Goal: Information Seeking & Learning: Learn about a topic

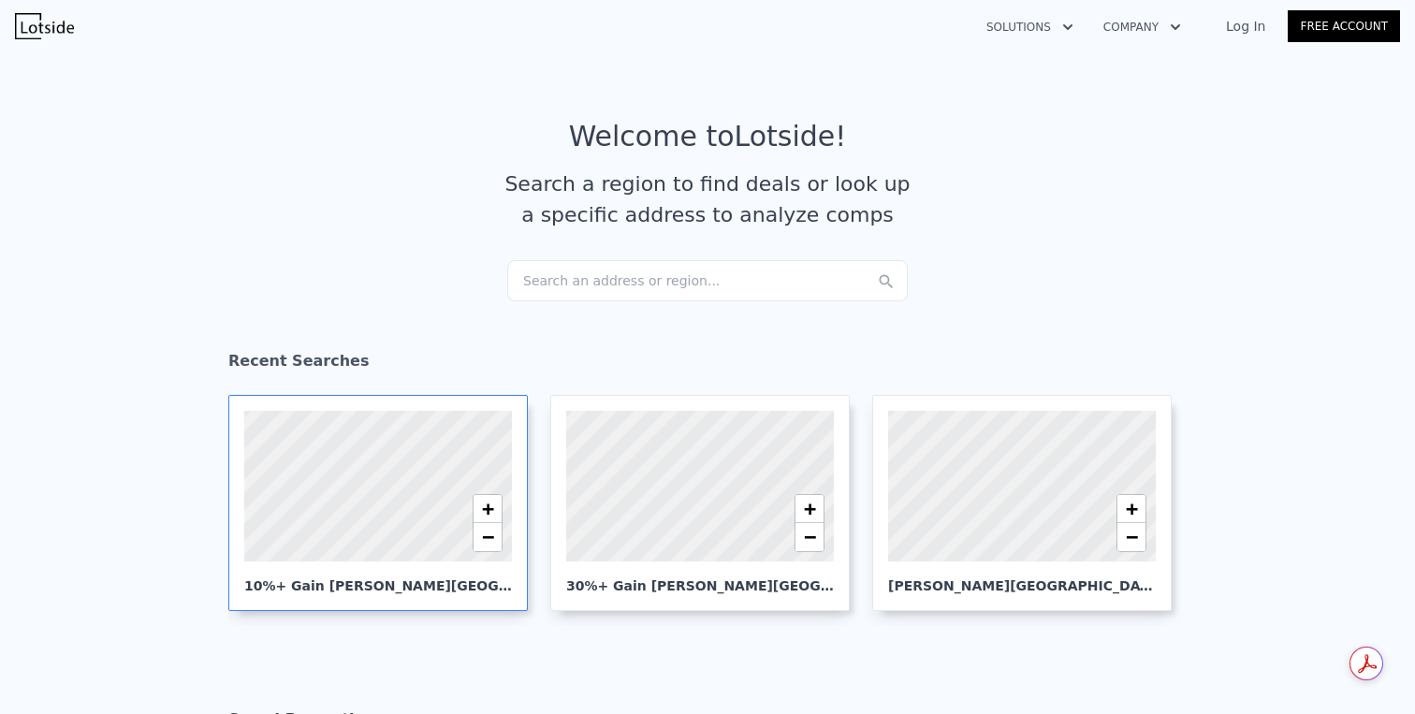
click at [405, 505] on div at bounding box center [377, 486] width 321 height 181
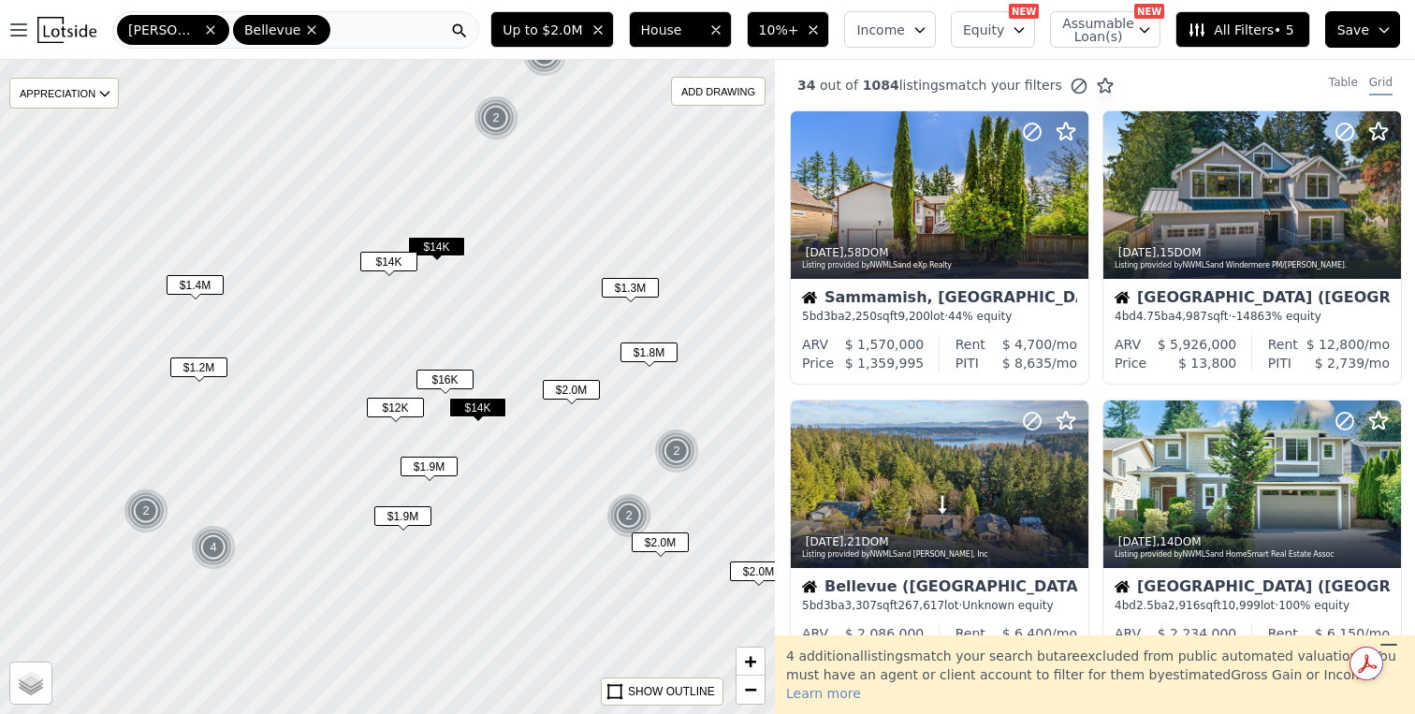
drag, startPoint x: 447, startPoint y: 437, endPoint x: 573, endPoint y: 337, distance: 161.3
click at [573, 337] on div at bounding box center [387, 386] width 931 height 785
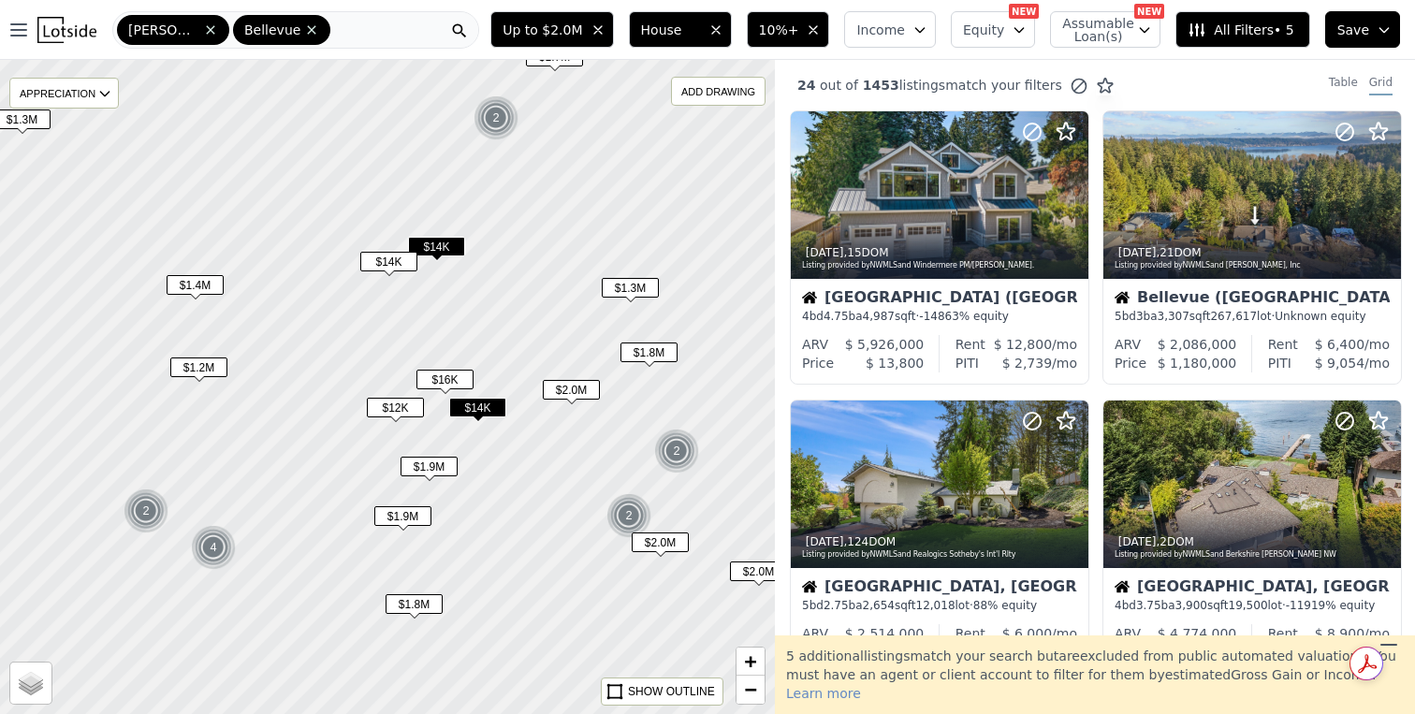
click at [467, 381] on span "$16K" at bounding box center [445, 380] width 57 height 20
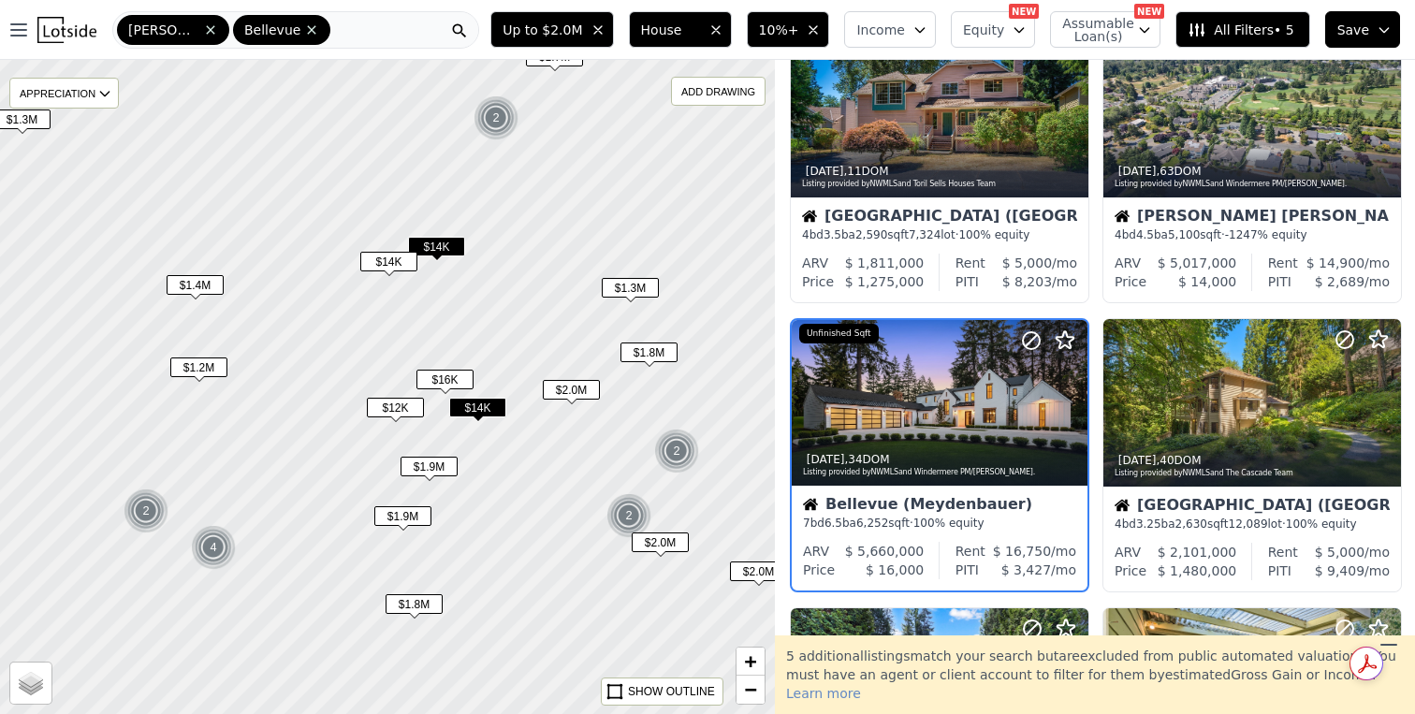
scroll to position [758, 0]
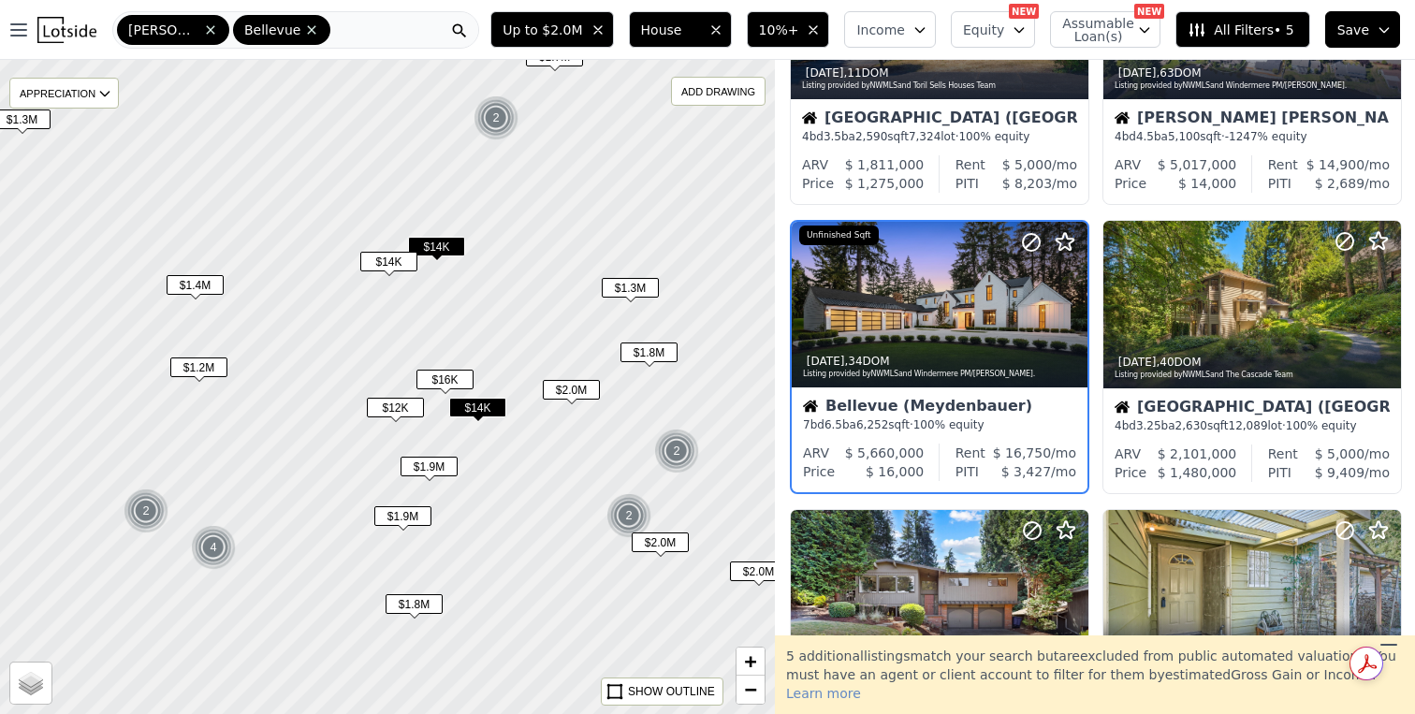
click at [485, 412] on span "$14K" at bounding box center [477, 408] width 57 height 20
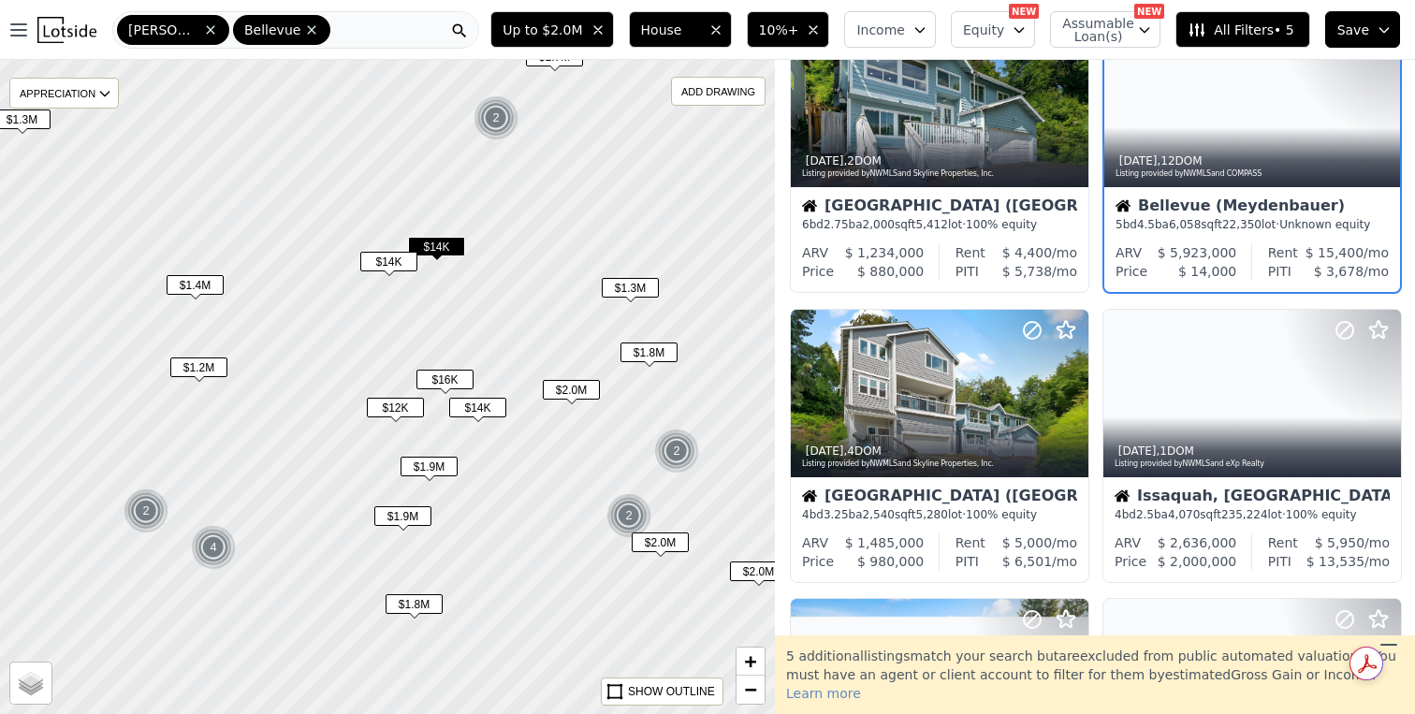
scroll to position [0, 0]
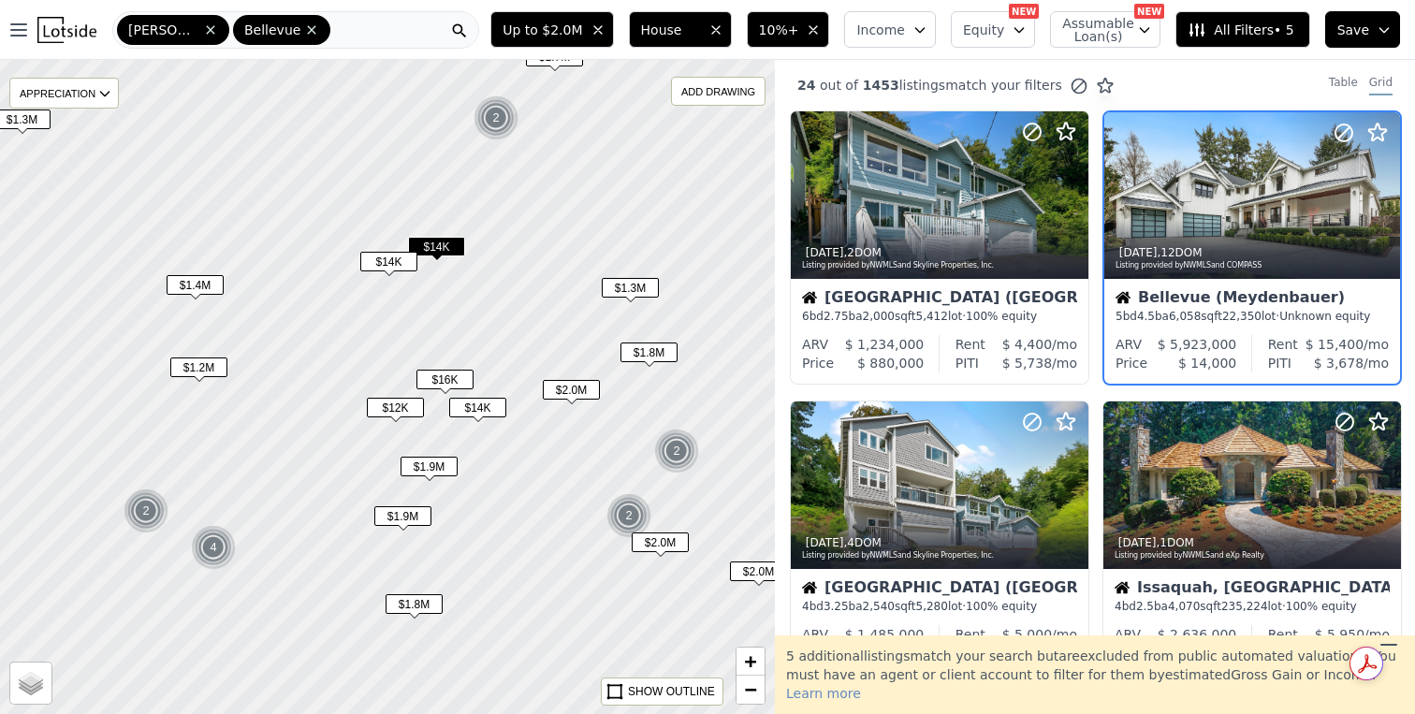
click at [653, 358] on span "$1.8M" at bounding box center [649, 353] width 57 height 20
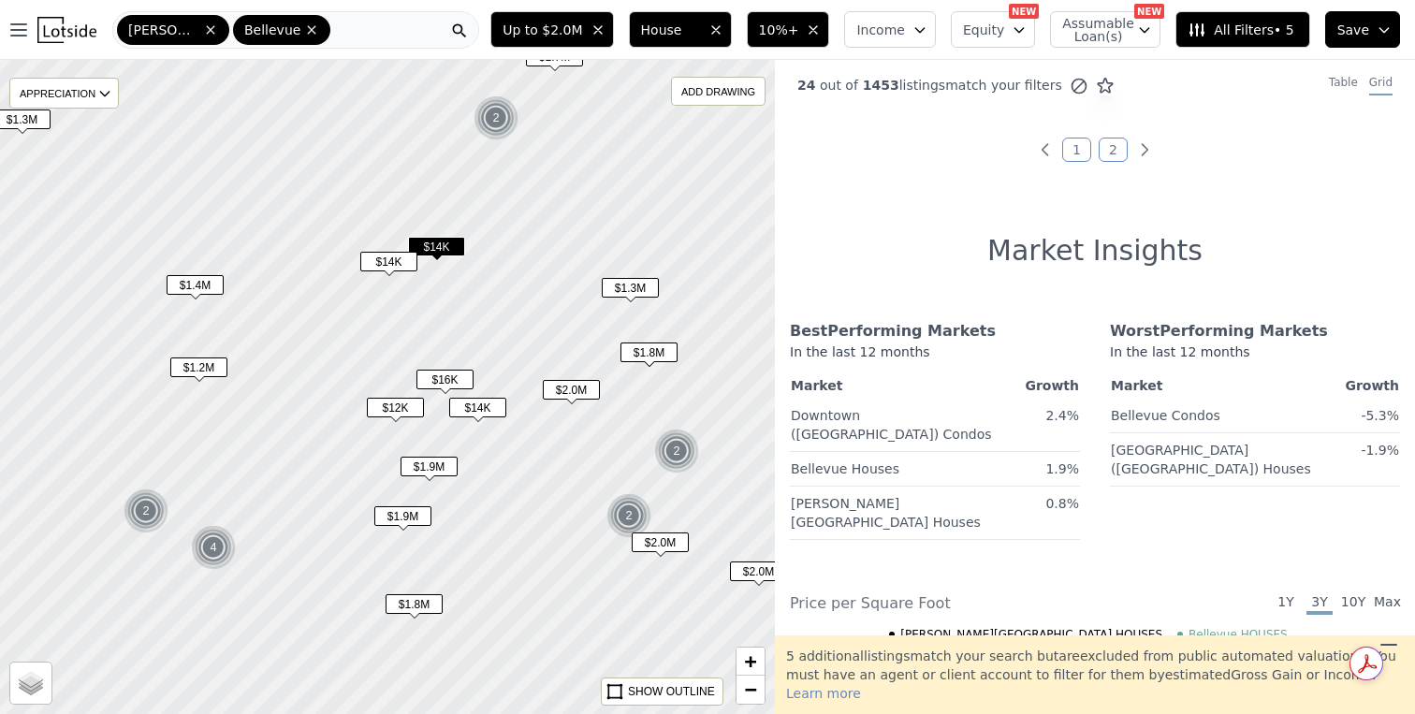
click at [394, 265] on span "$14K" at bounding box center [388, 262] width 57 height 20
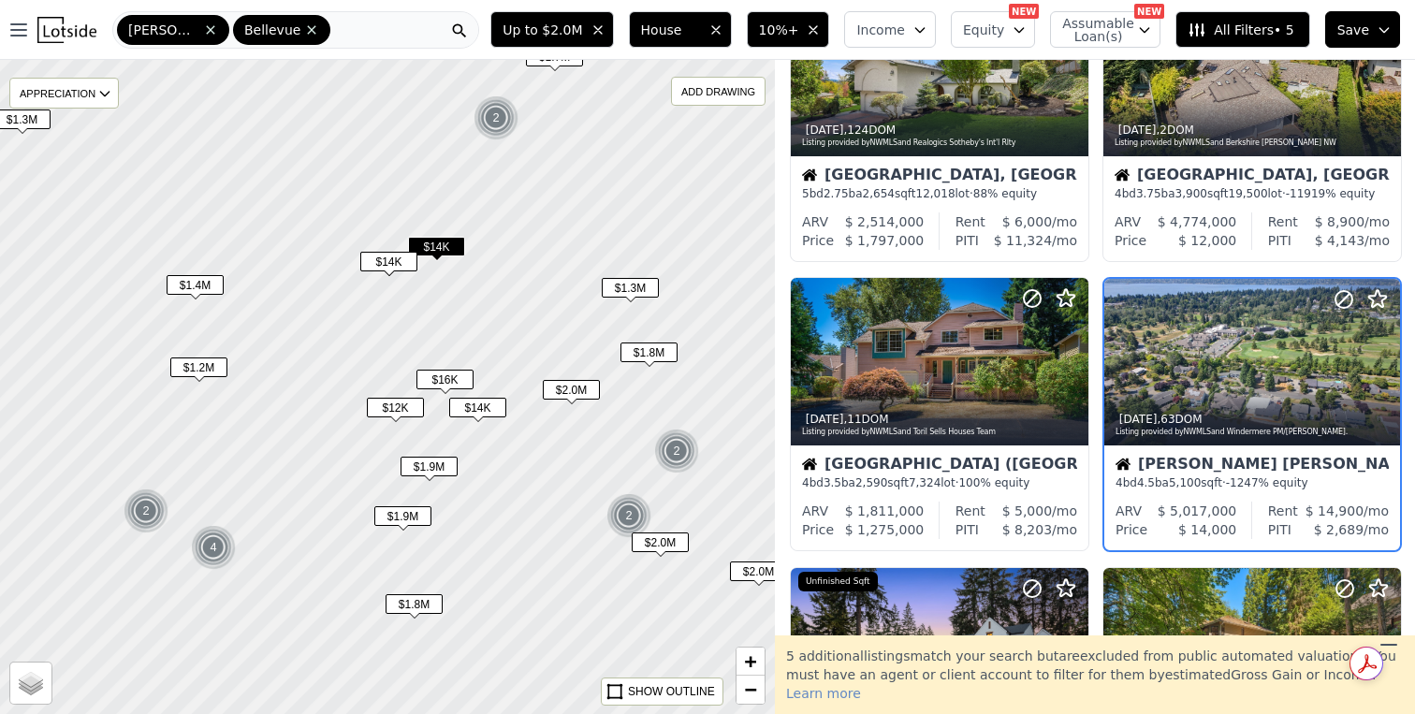
scroll to position [469, 0]
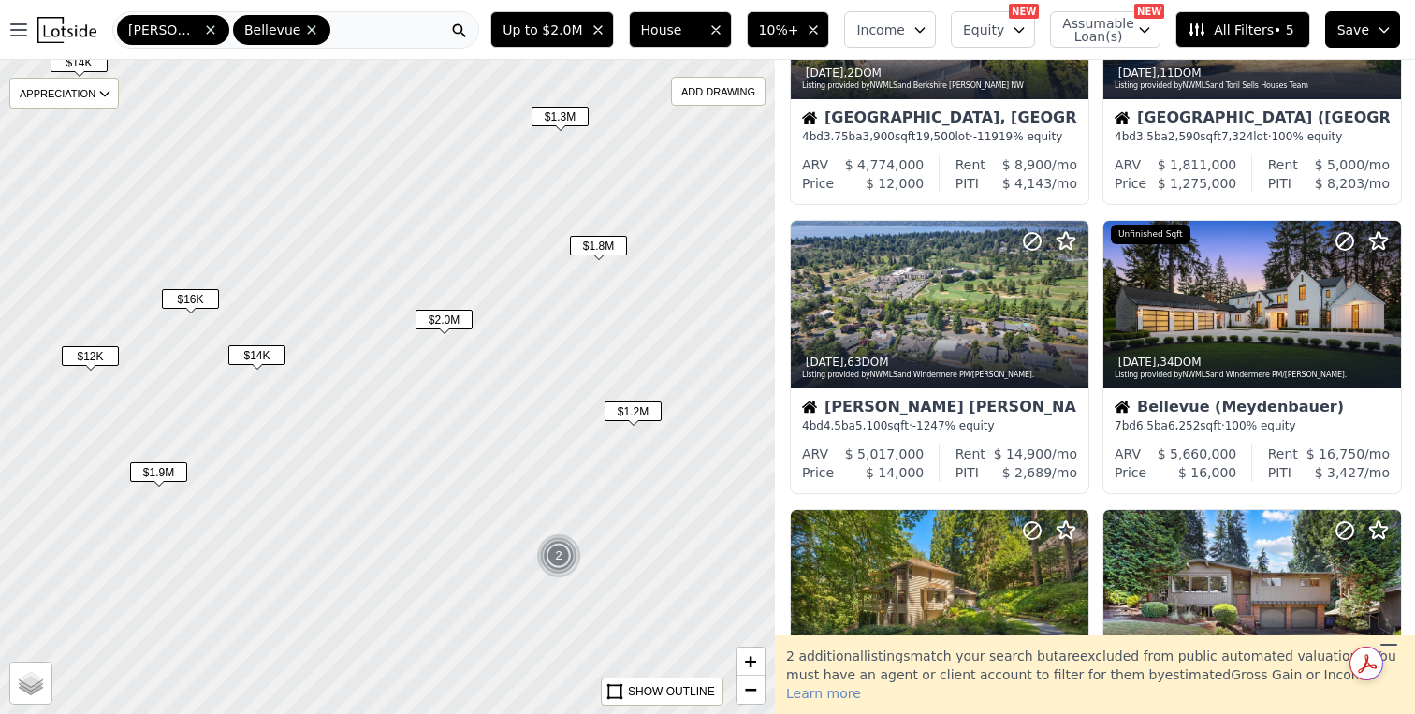
drag, startPoint x: 667, startPoint y: 491, endPoint x: 538, endPoint y: 362, distance: 181.4
click at [538, 362] on div at bounding box center [387, 386] width 931 height 785
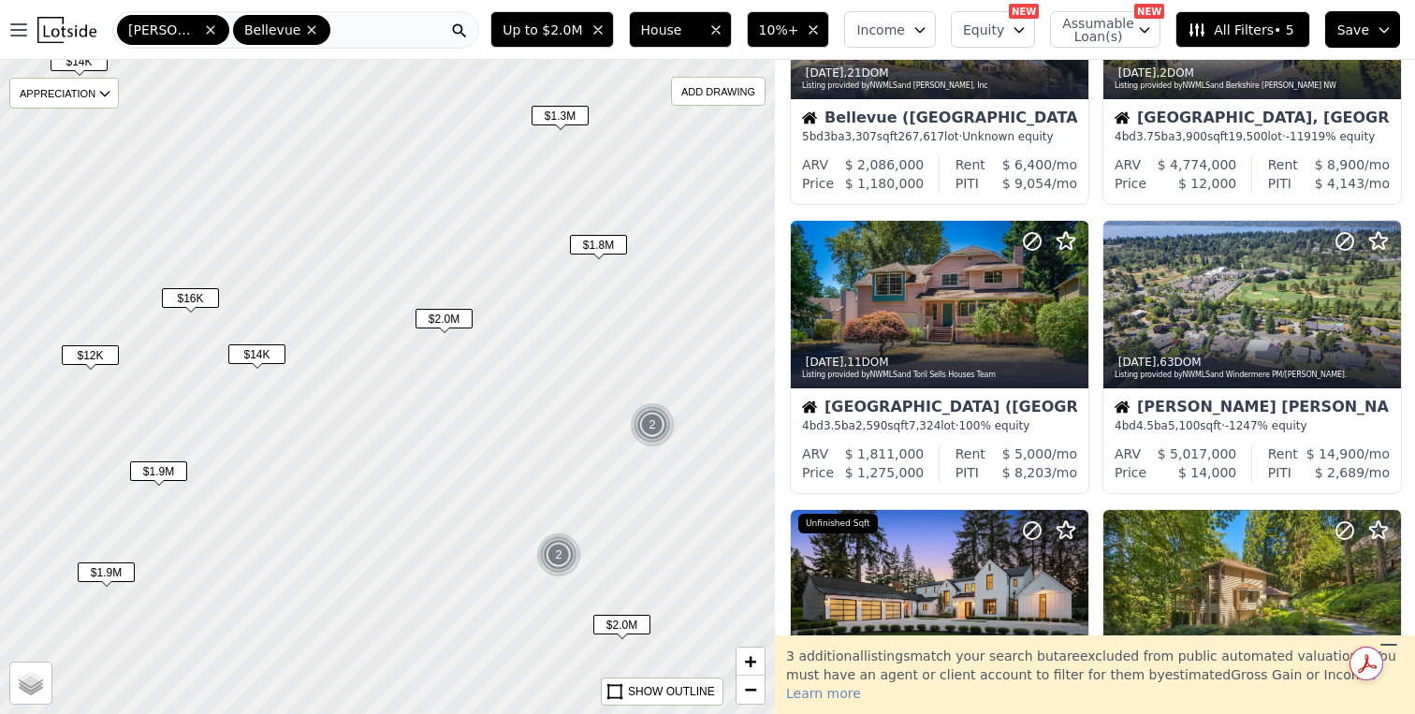
click at [617, 240] on span "$1.8M" at bounding box center [598, 245] width 57 height 20
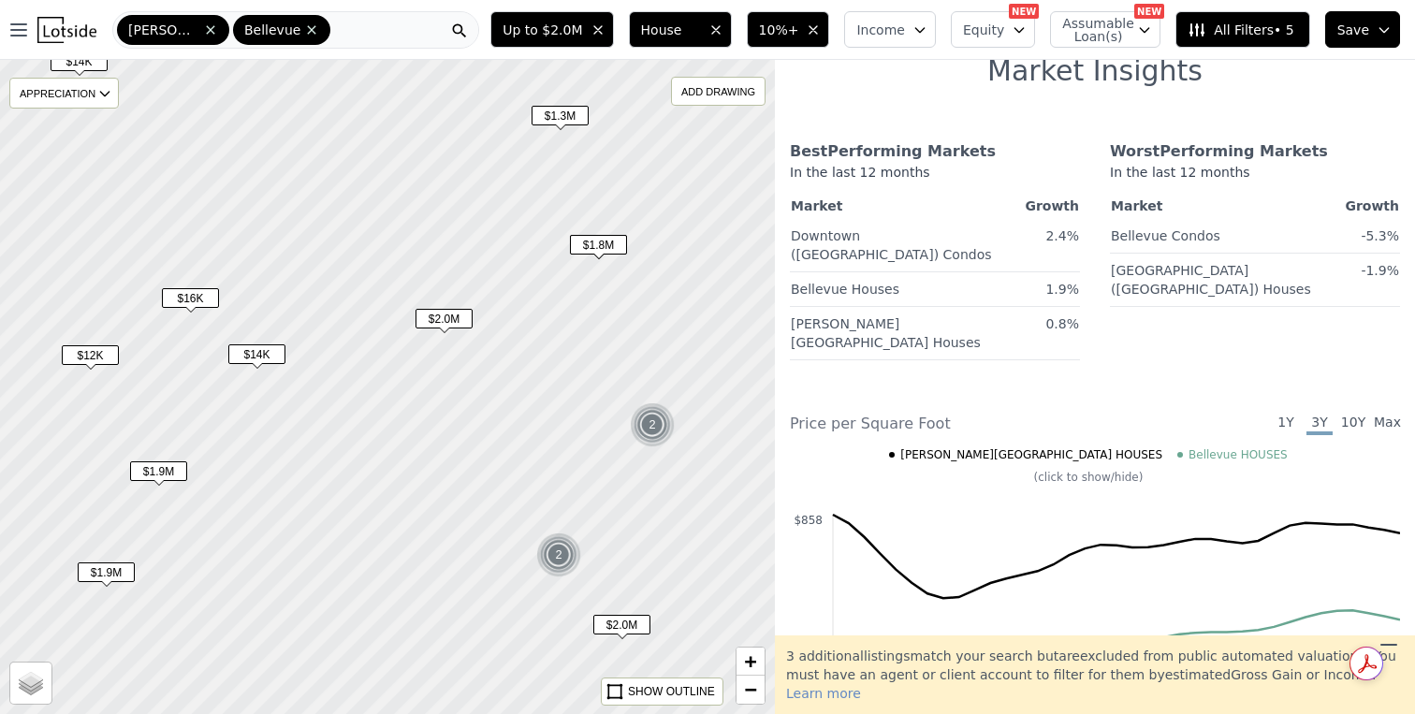
click at [612, 242] on span "$1.8M" at bounding box center [598, 245] width 57 height 20
click at [611, 244] on span "$1.8M" at bounding box center [598, 245] width 57 height 20
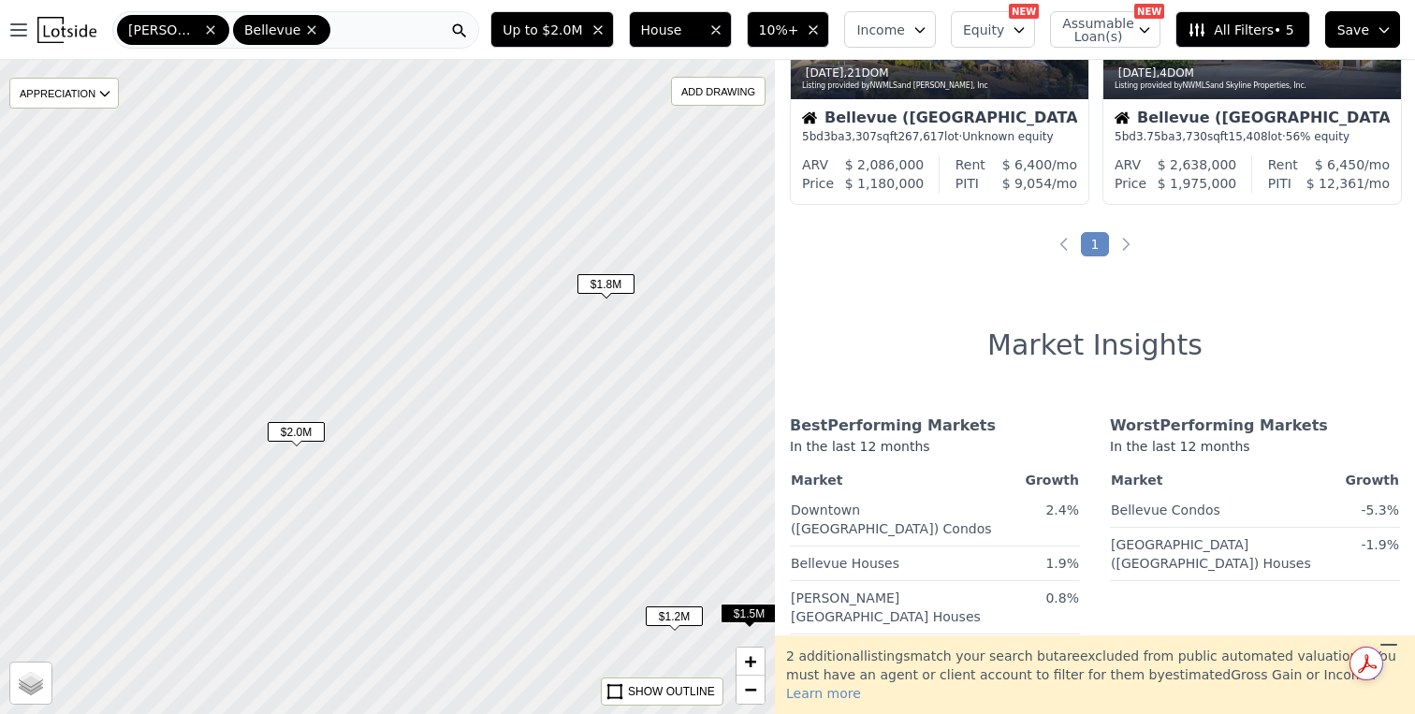
click at [609, 282] on span "$1.8M" at bounding box center [606, 284] width 57 height 20
drag, startPoint x: 579, startPoint y: 187, endPoint x: 579, endPoint y: 401, distance: 213.4
click at [579, 401] on div at bounding box center [387, 386] width 931 height 785
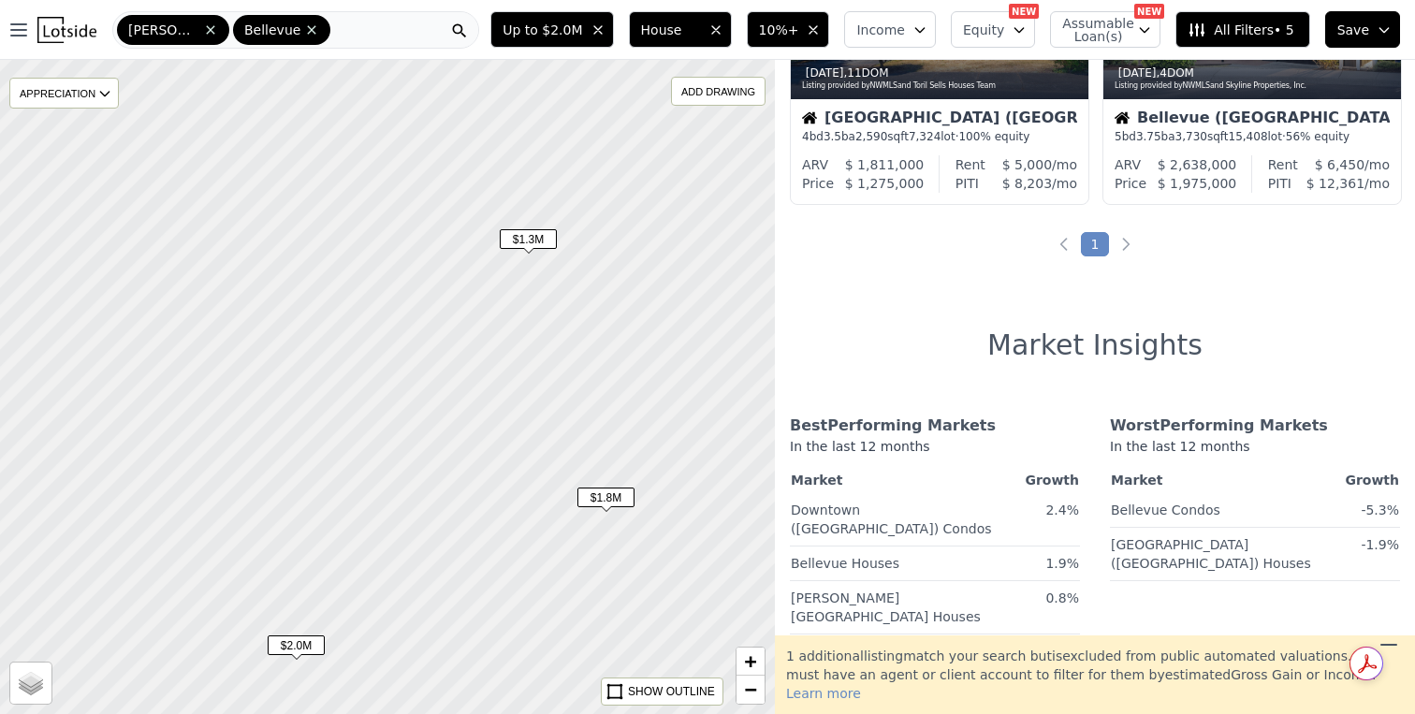
click at [549, 244] on span "$1.3M" at bounding box center [528, 239] width 57 height 20
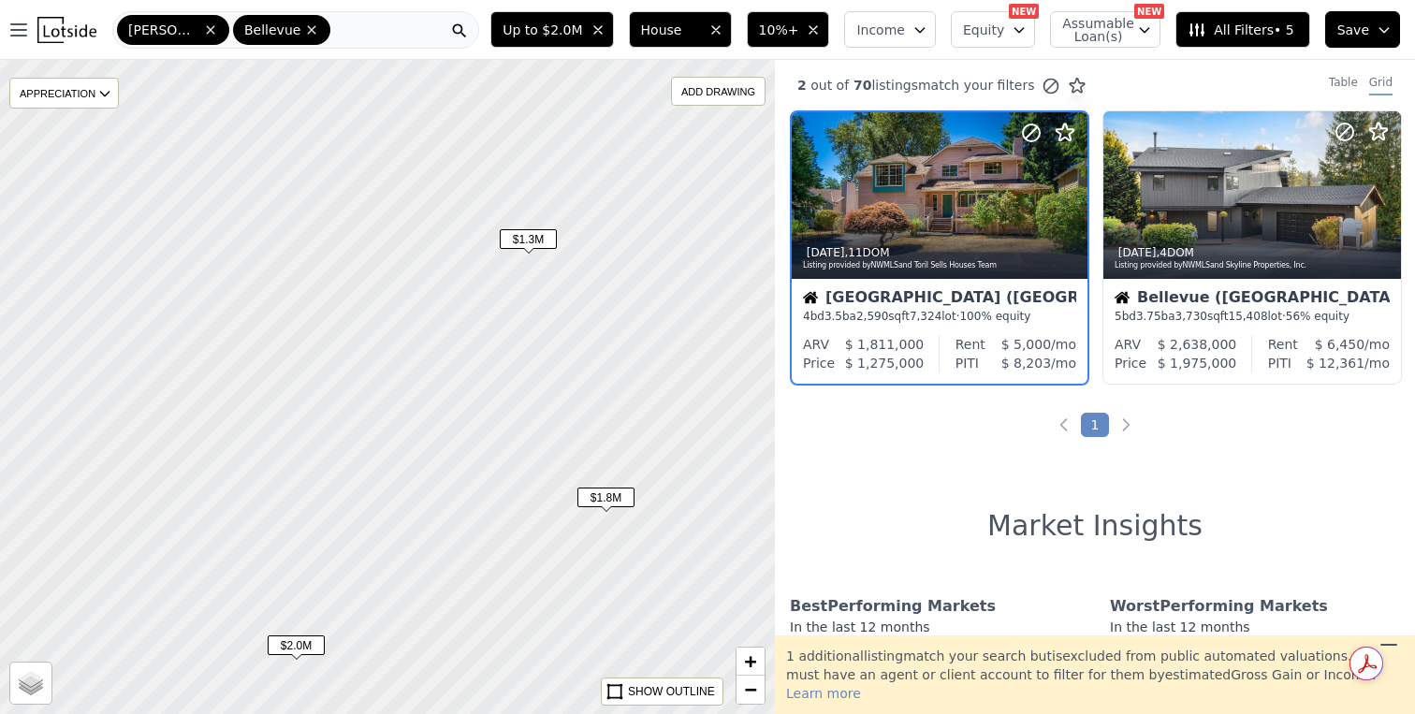
click at [625, 502] on span "$1.8M" at bounding box center [606, 498] width 57 height 20
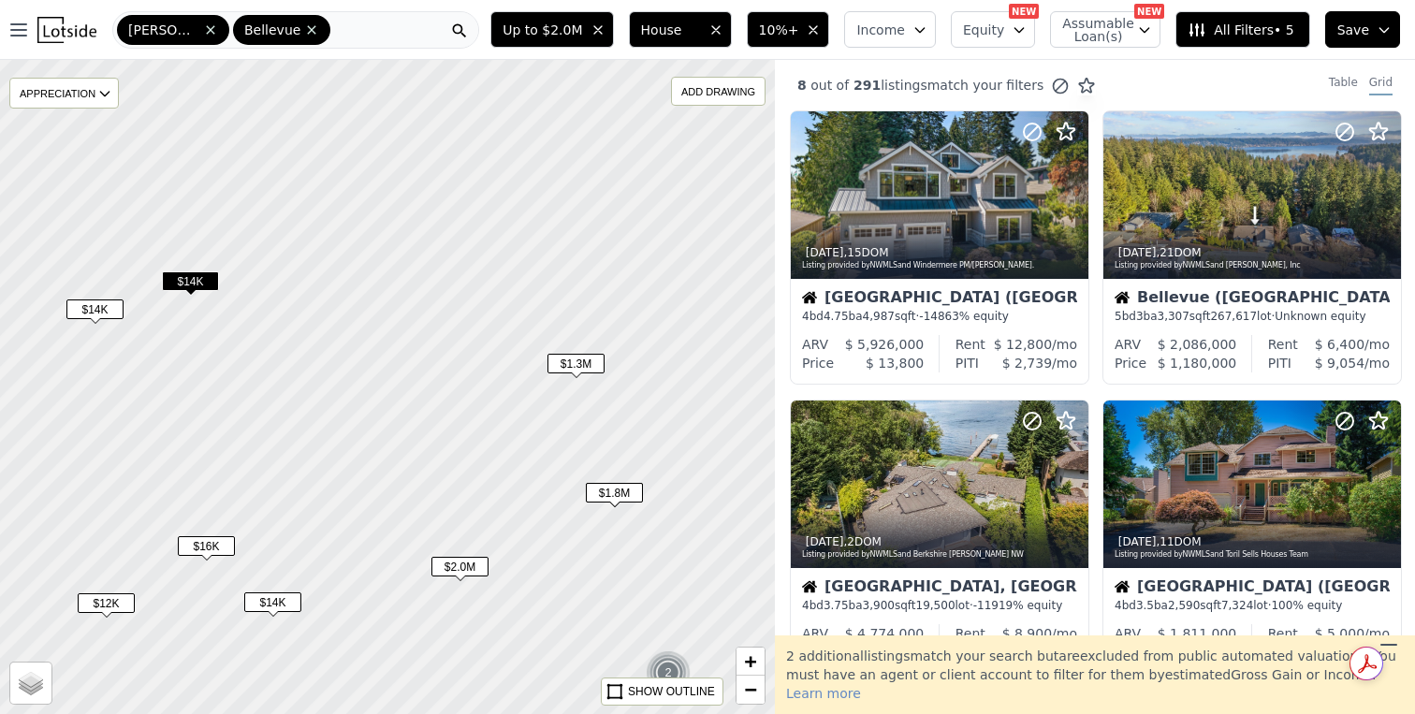
click at [614, 489] on span "$1.8M" at bounding box center [614, 493] width 57 height 20
click at [821, 35] on icon "button" at bounding box center [813, 29] width 15 height 15
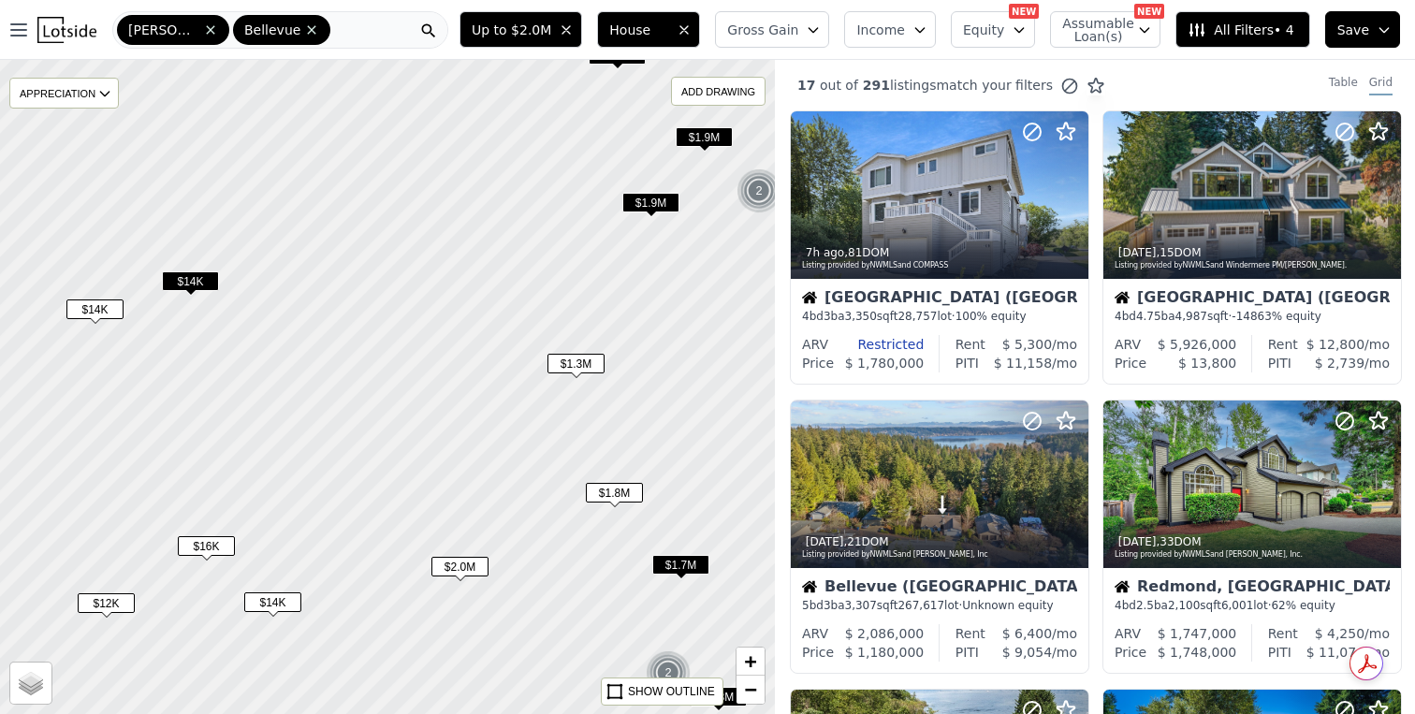
click at [625, 498] on span "$1.8M" at bounding box center [614, 493] width 57 height 20
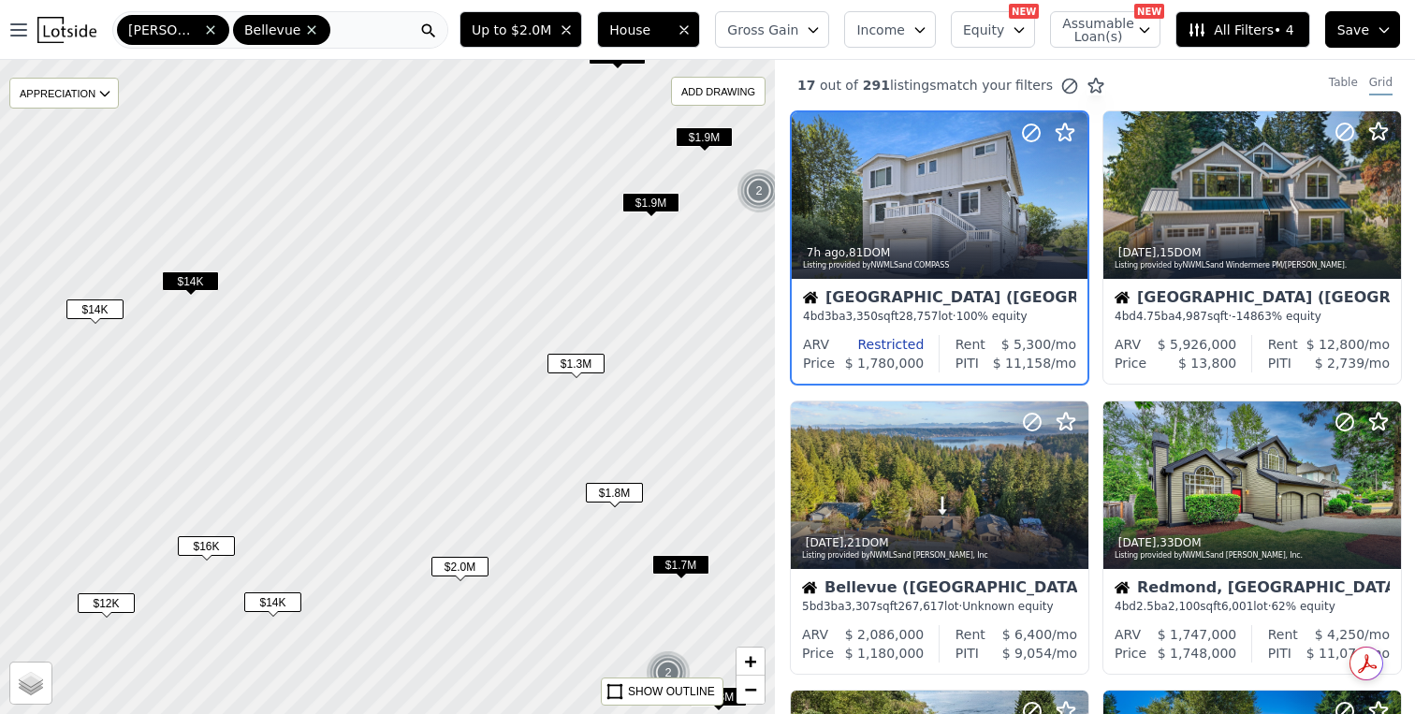
click at [624, 495] on span "$1.8M" at bounding box center [614, 493] width 57 height 20
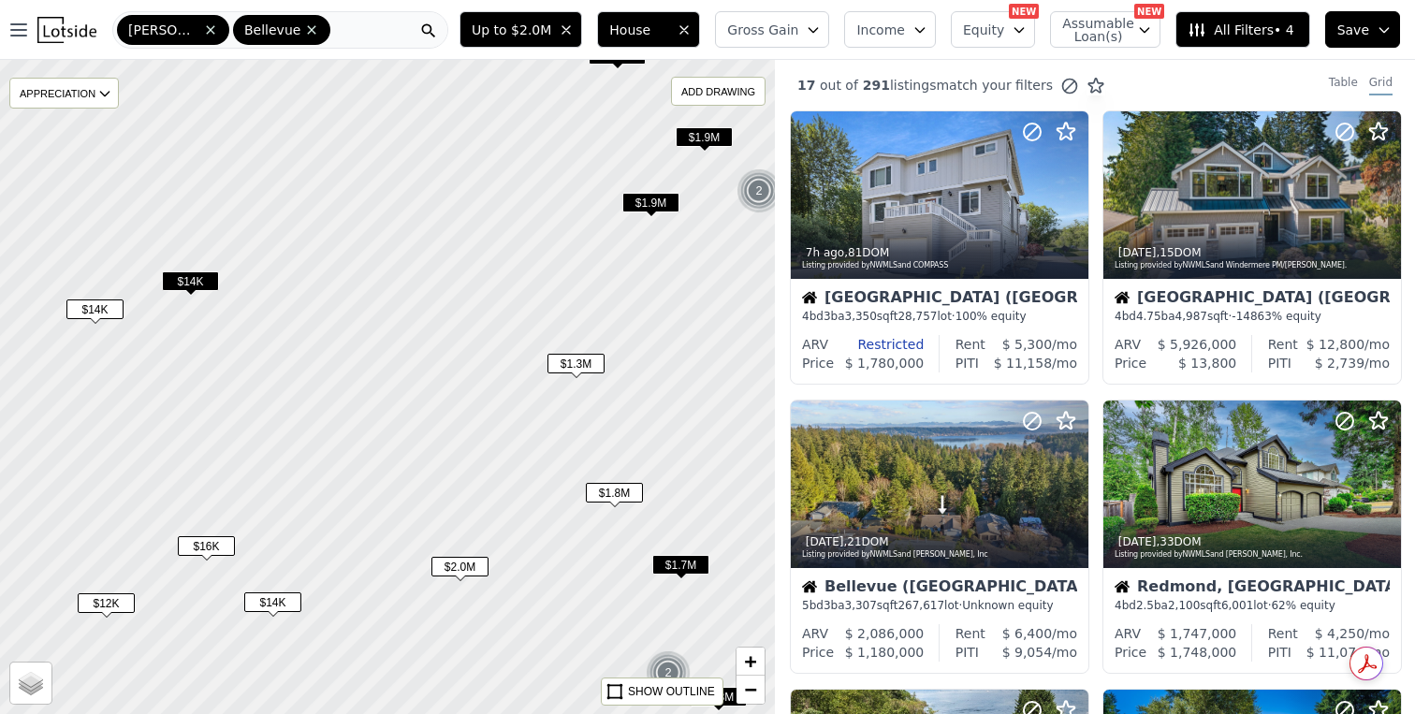
click at [624, 495] on span "$1.8M" at bounding box center [614, 493] width 57 height 20
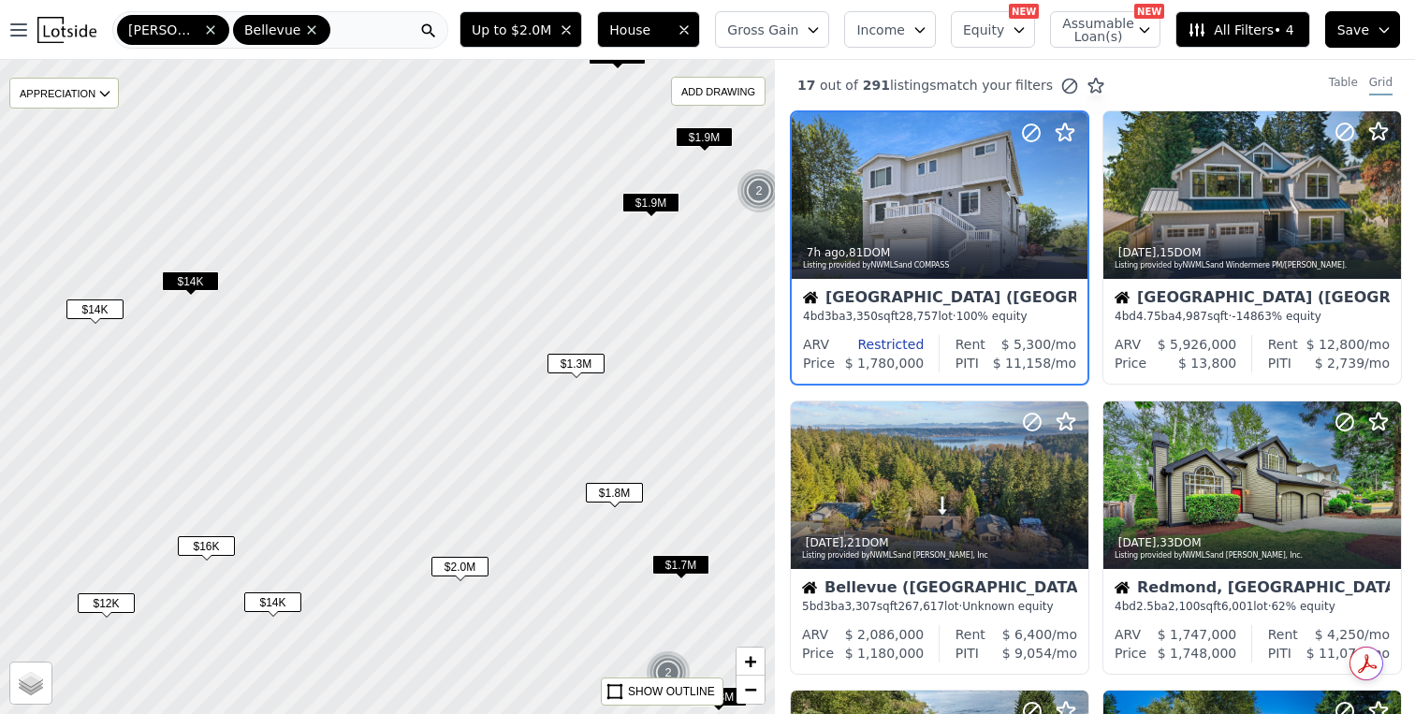
click at [971, 311] on div "4 bd 3 ba 3,350 sqft 28,757 lot · 100% equity" at bounding box center [939, 316] width 273 height 15
click at [597, 369] on span "$1.3M" at bounding box center [576, 364] width 57 height 20
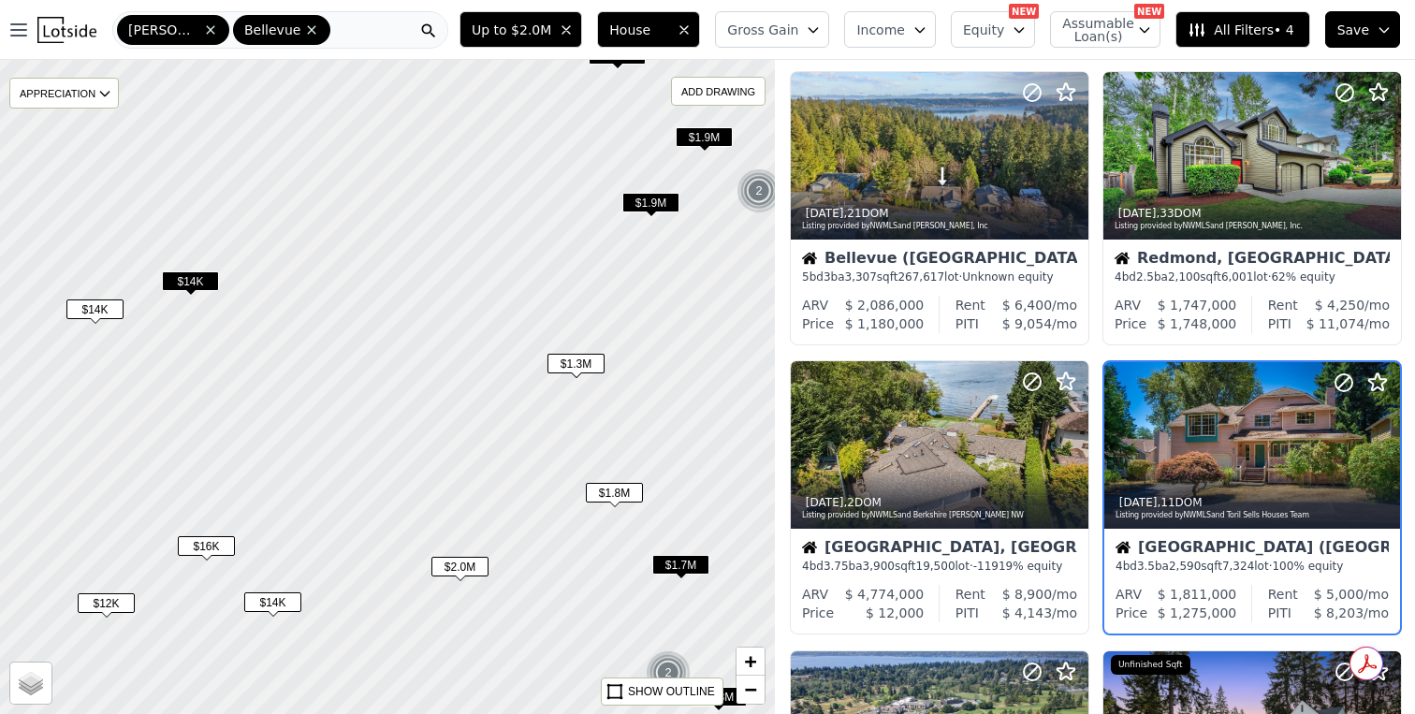
scroll to position [409, 0]
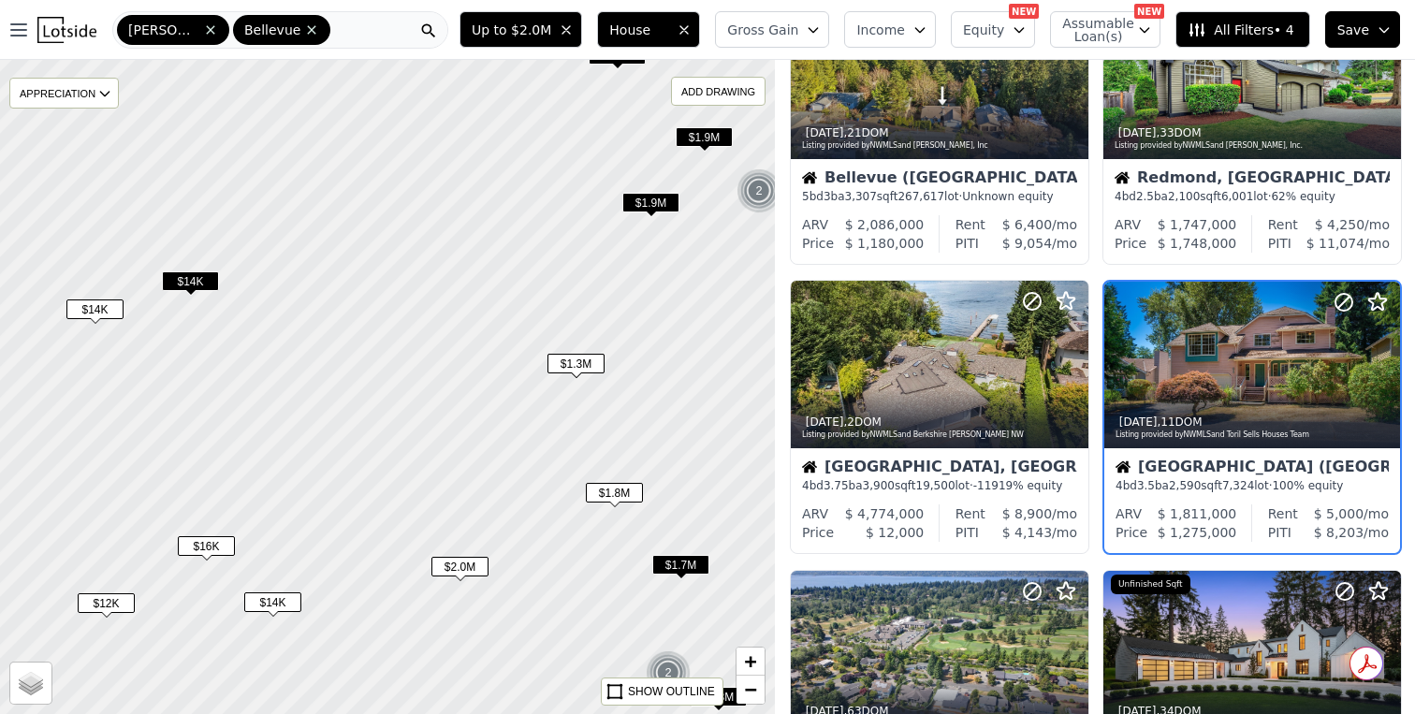
click at [684, 563] on span "$1.7M" at bounding box center [681, 565] width 57 height 20
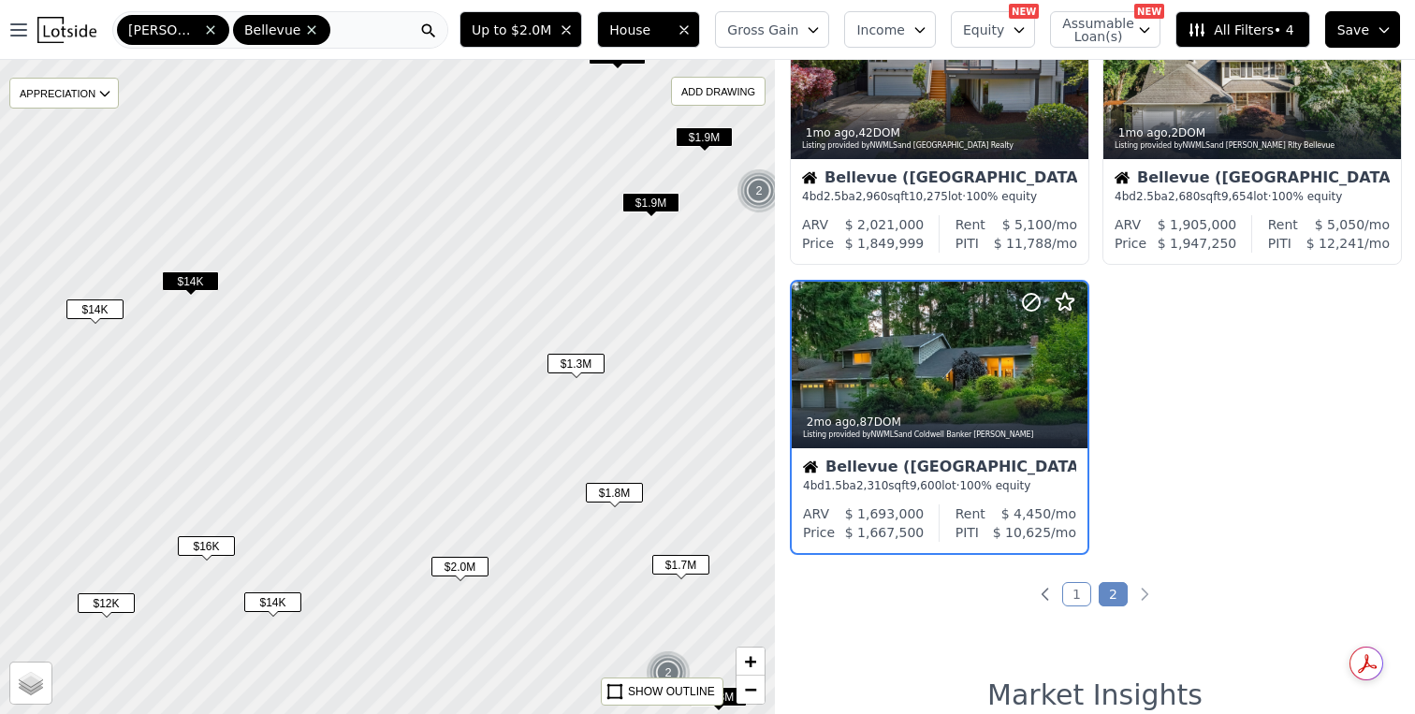
click at [684, 563] on span "$1.7M" at bounding box center [681, 565] width 57 height 20
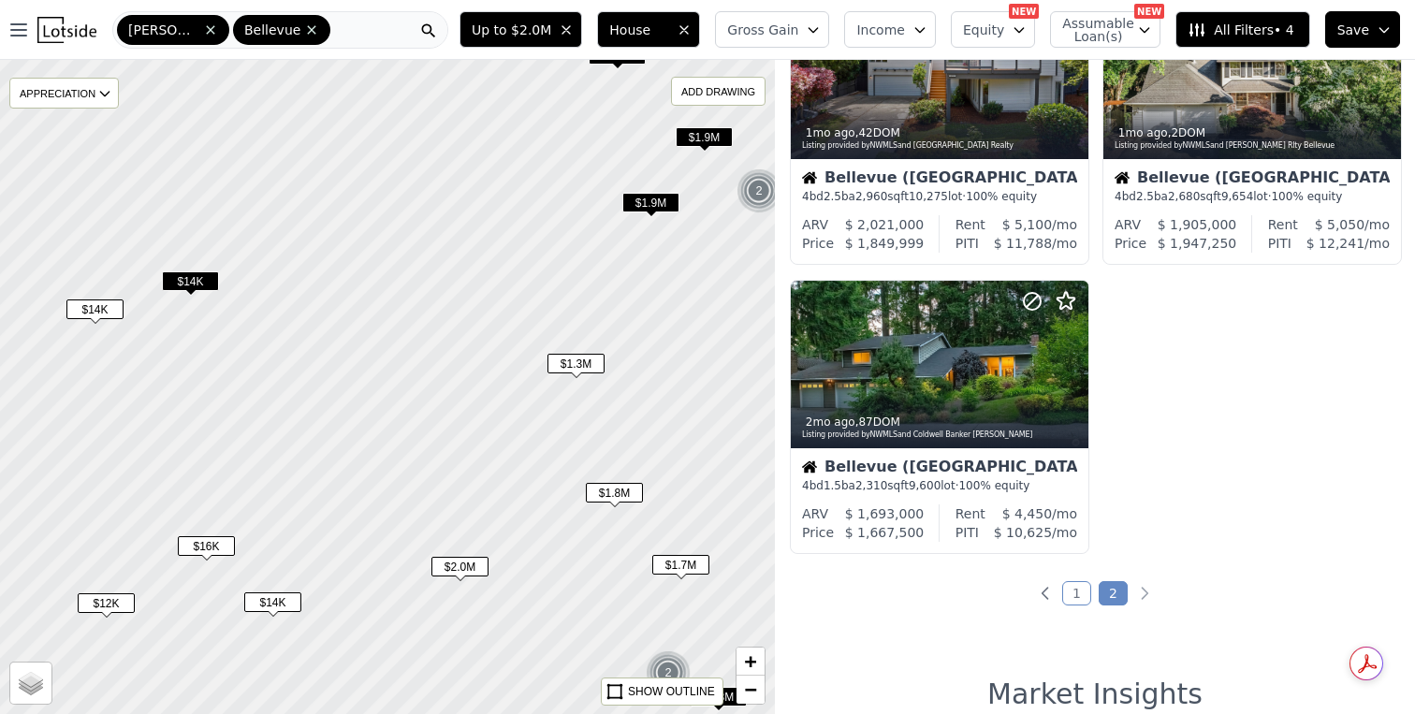
click at [684, 563] on span "$1.7M" at bounding box center [681, 565] width 57 height 20
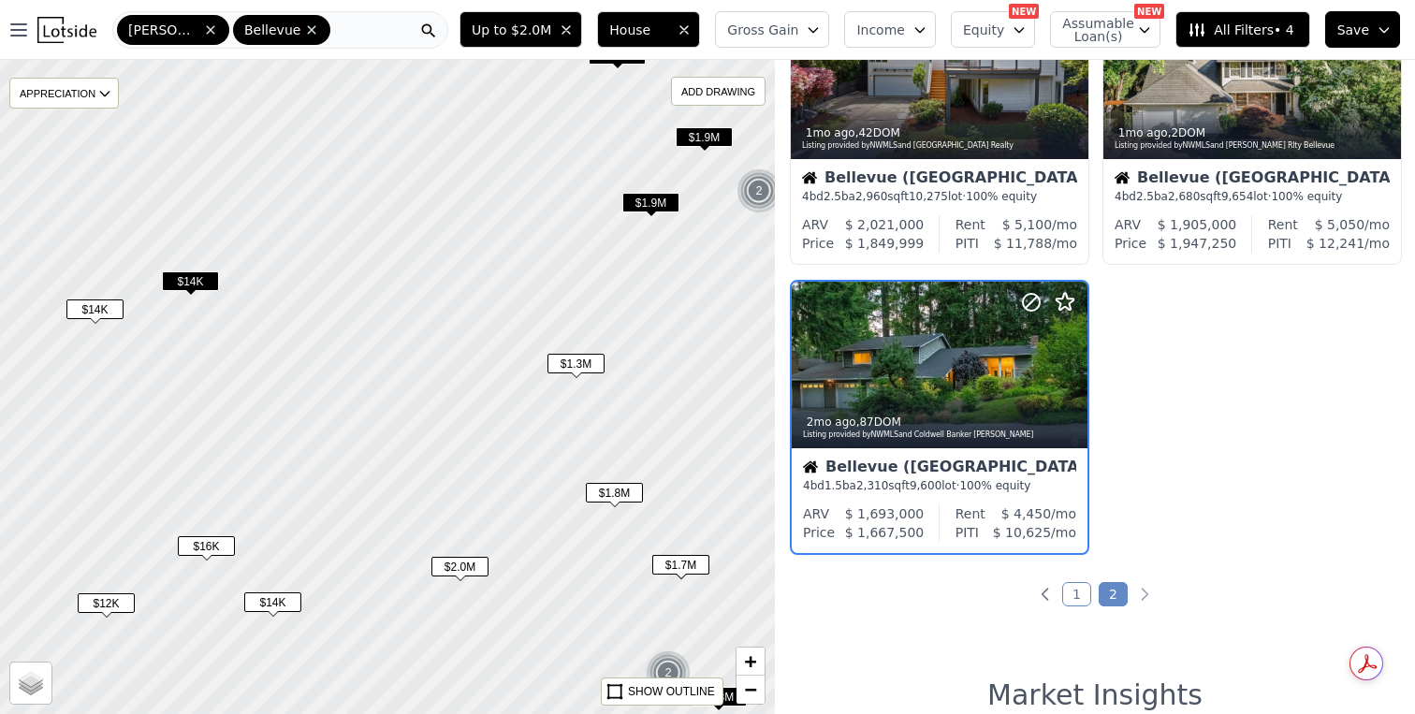
click at [962, 470] on div "Bellevue (Phantom Lake)" at bounding box center [939, 469] width 273 height 19
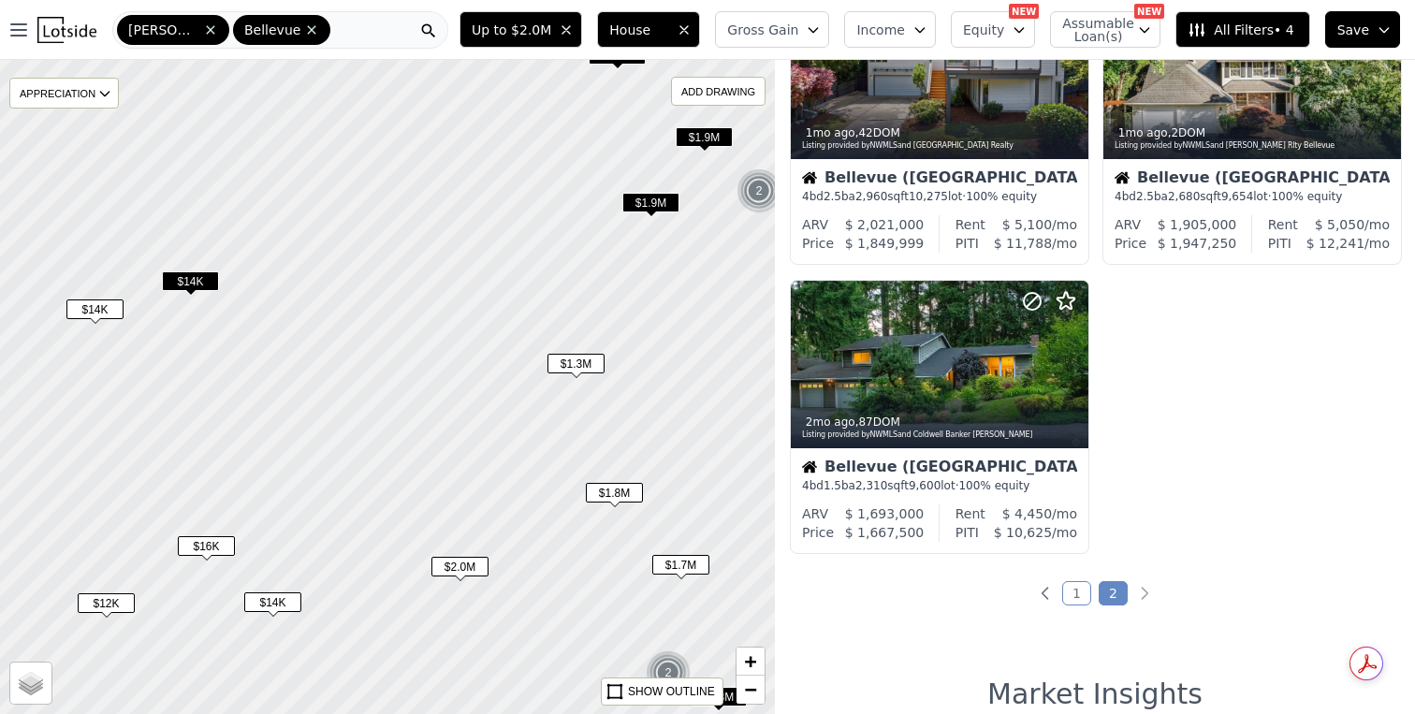
drag, startPoint x: 590, startPoint y: 580, endPoint x: 470, endPoint y: 521, distance: 133.6
click at [470, 521] on div at bounding box center [387, 386] width 931 height 785
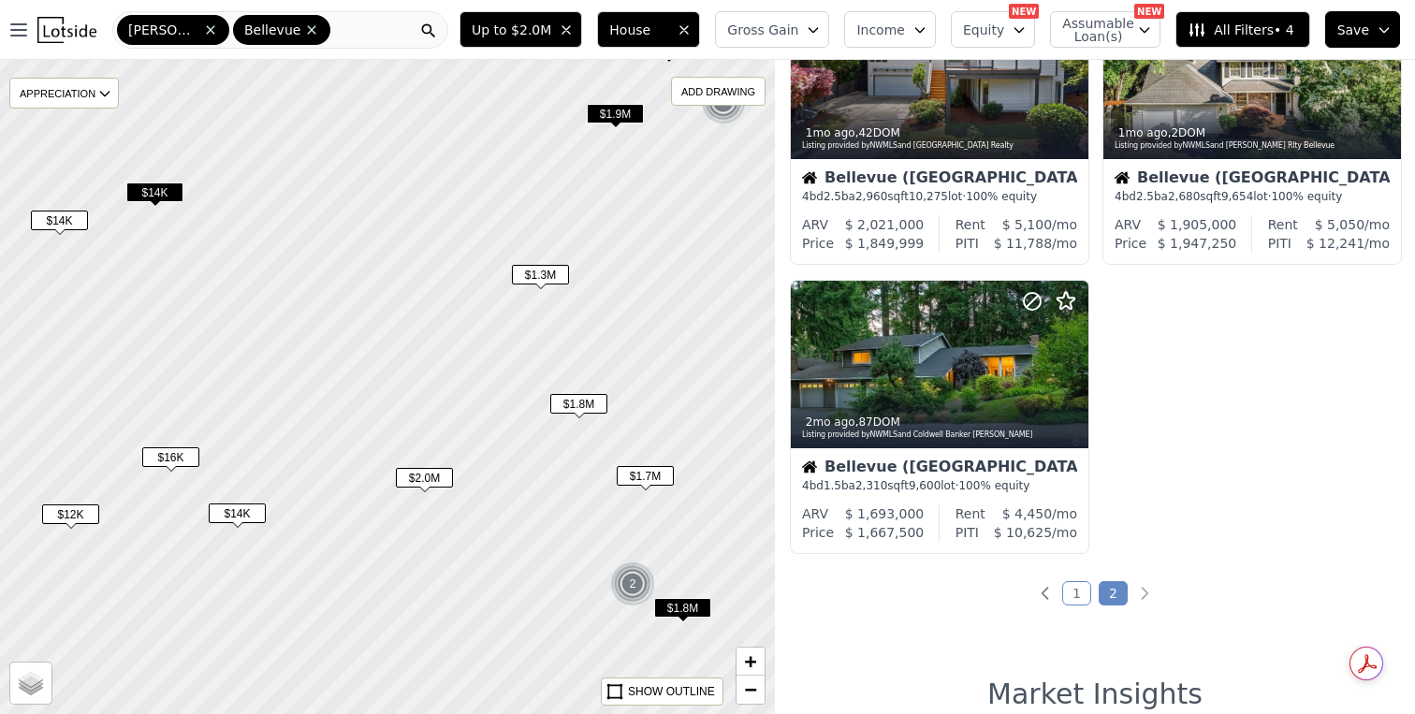
drag, startPoint x: 653, startPoint y: 581, endPoint x: 619, endPoint y: 491, distance: 96.3
click at [619, 491] on div "$1.7M" at bounding box center [645, 479] width 57 height 27
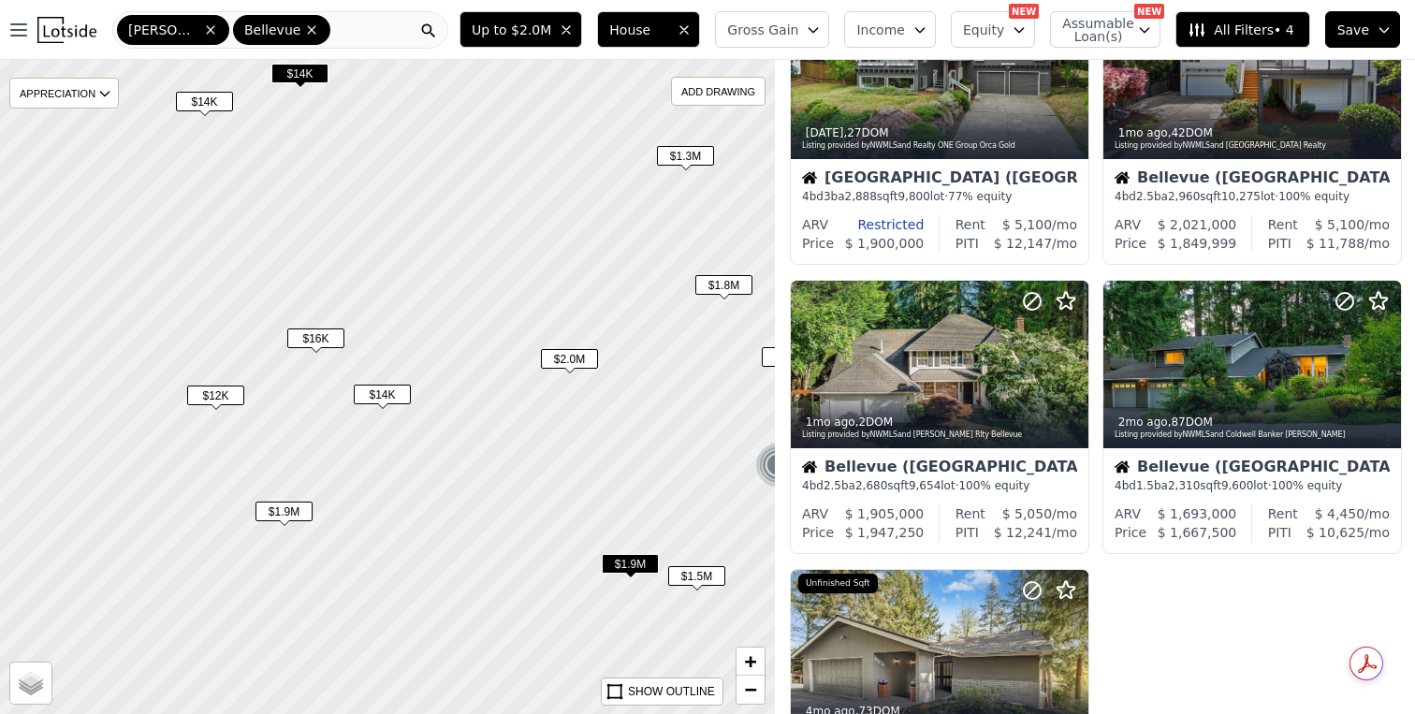
drag, startPoint x: 531, startPoint y: 565, endPoint x: 669, endPoint y: 449, distance: 180.2
click at [670, 449] on div at bounding box center [387, 386] width 931 height 785
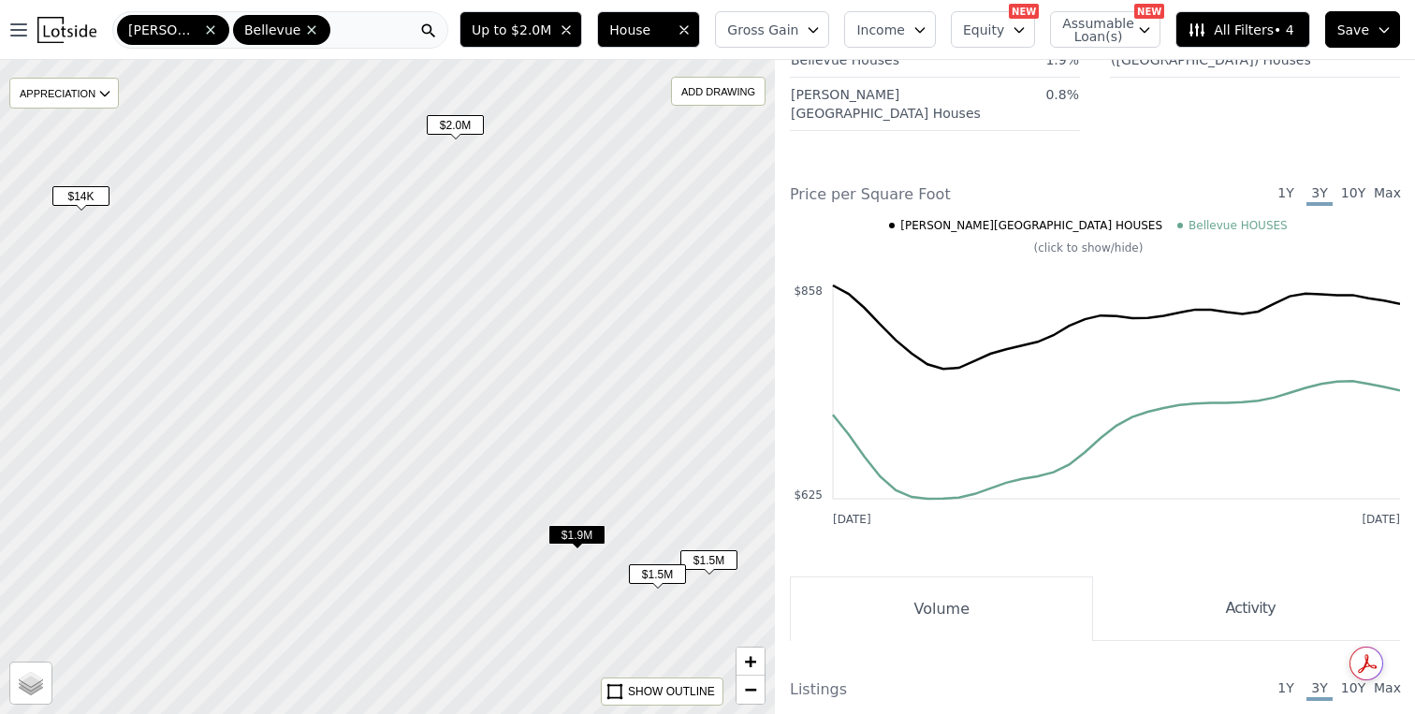
click at [709, 564] on span "$1.5M" at bounding box center [709, 560] width 57 height 20
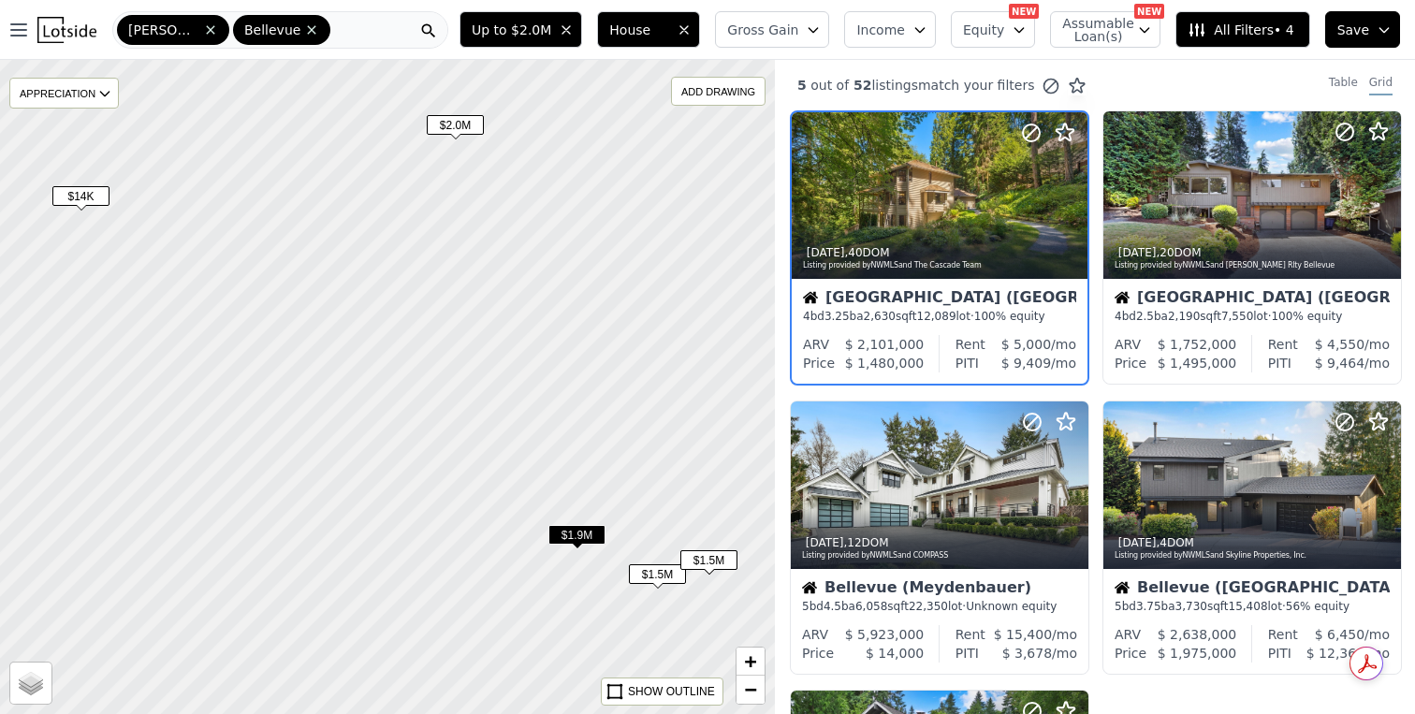
click at [655, 578] on span "$1.5M" at bounding box center [657, 575] width 57 height 20
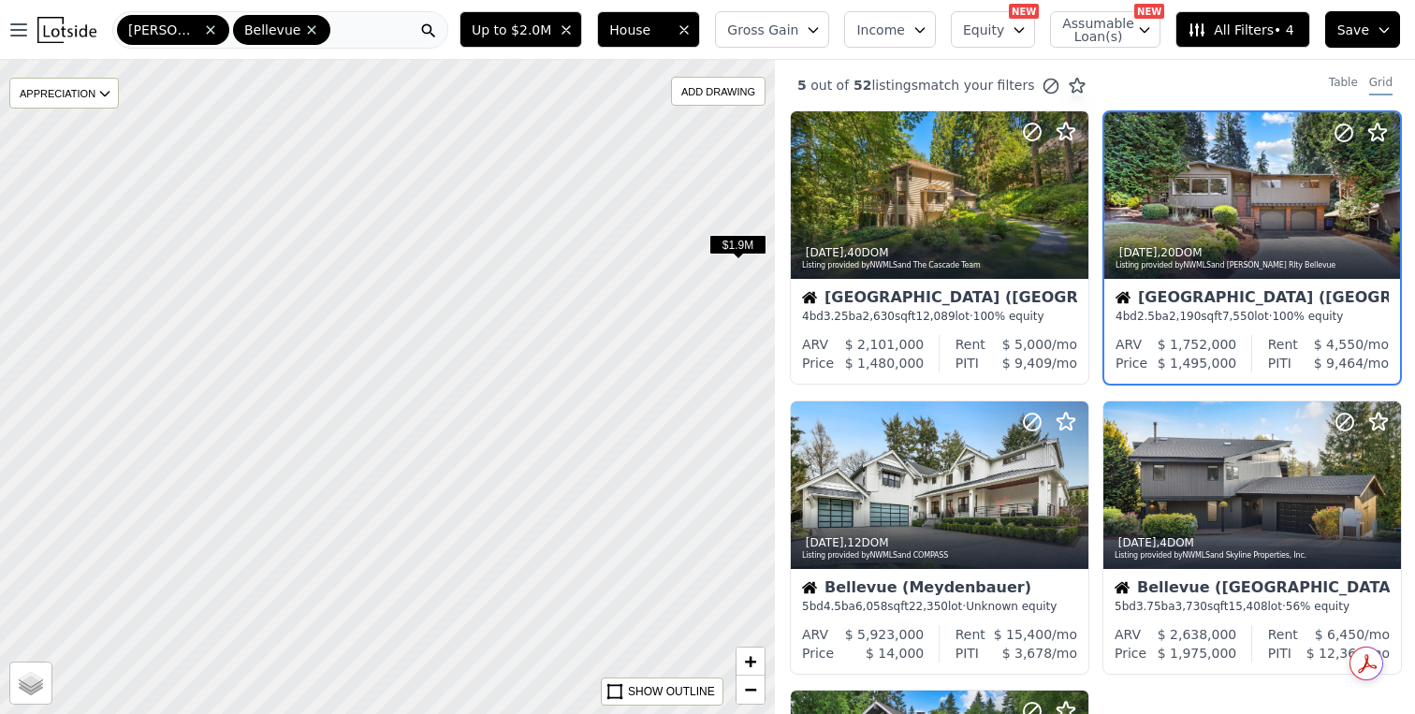
drag, startPoint x: 312, startPoint y: 552, endPoint x: 470, endPoint y: 262, distance: 330.5
click at [470, 262] on div at bounding box center [386, 386] width 931 height 785
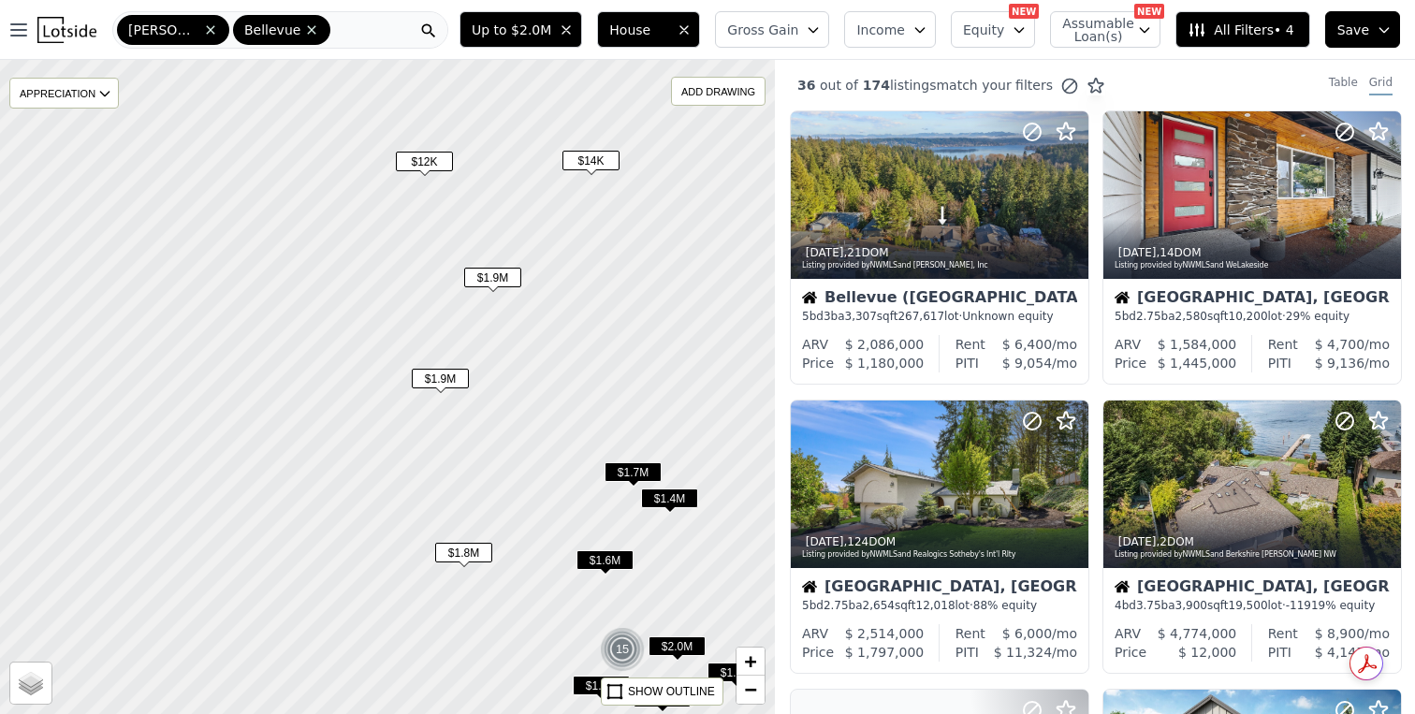
drag, startPoint x: 470, startPoint y: 262, endPoint x: 707, endPoint y: 346, distance: 251.4
click at [707, 346] on div at bounding box center [387, 386] width 931 height 785
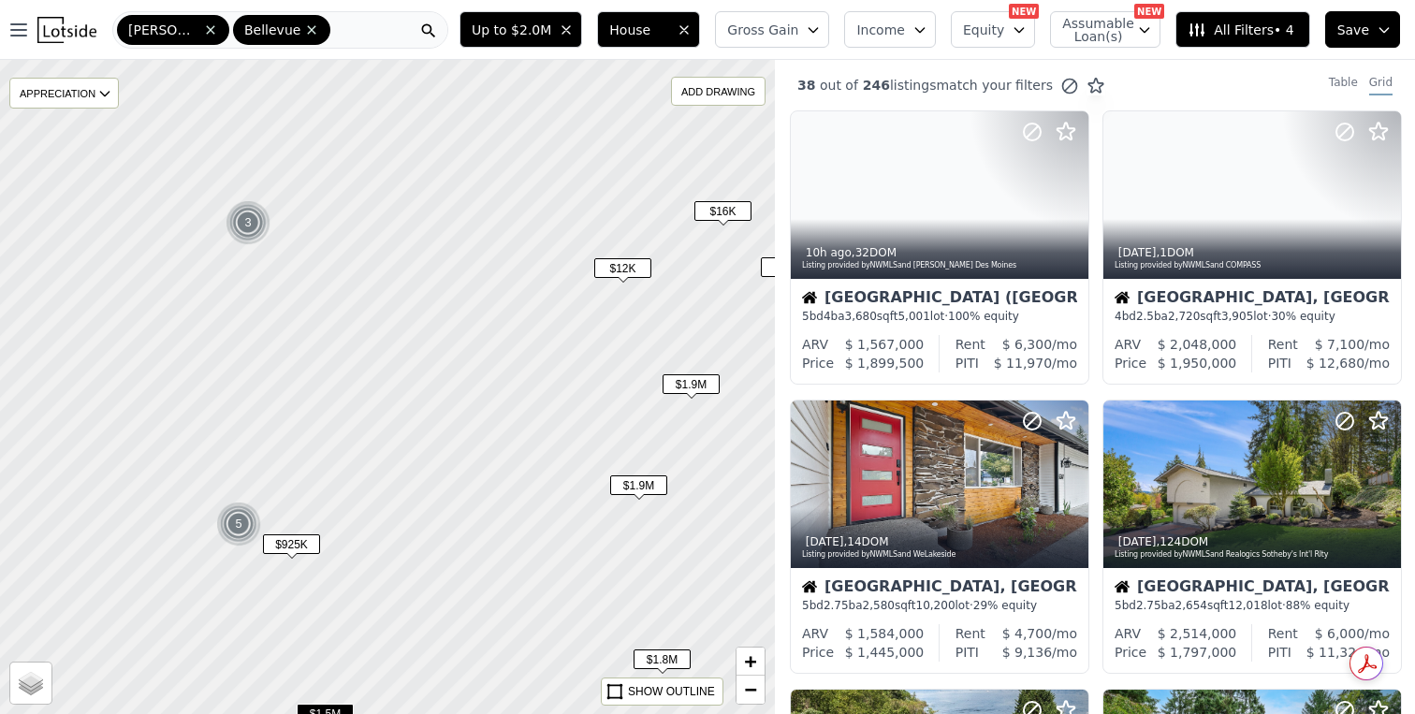
drag, startPoint x: 357, startPoint y: 314, endPoint x: 552, endPoint y: 420, distance: 222.9
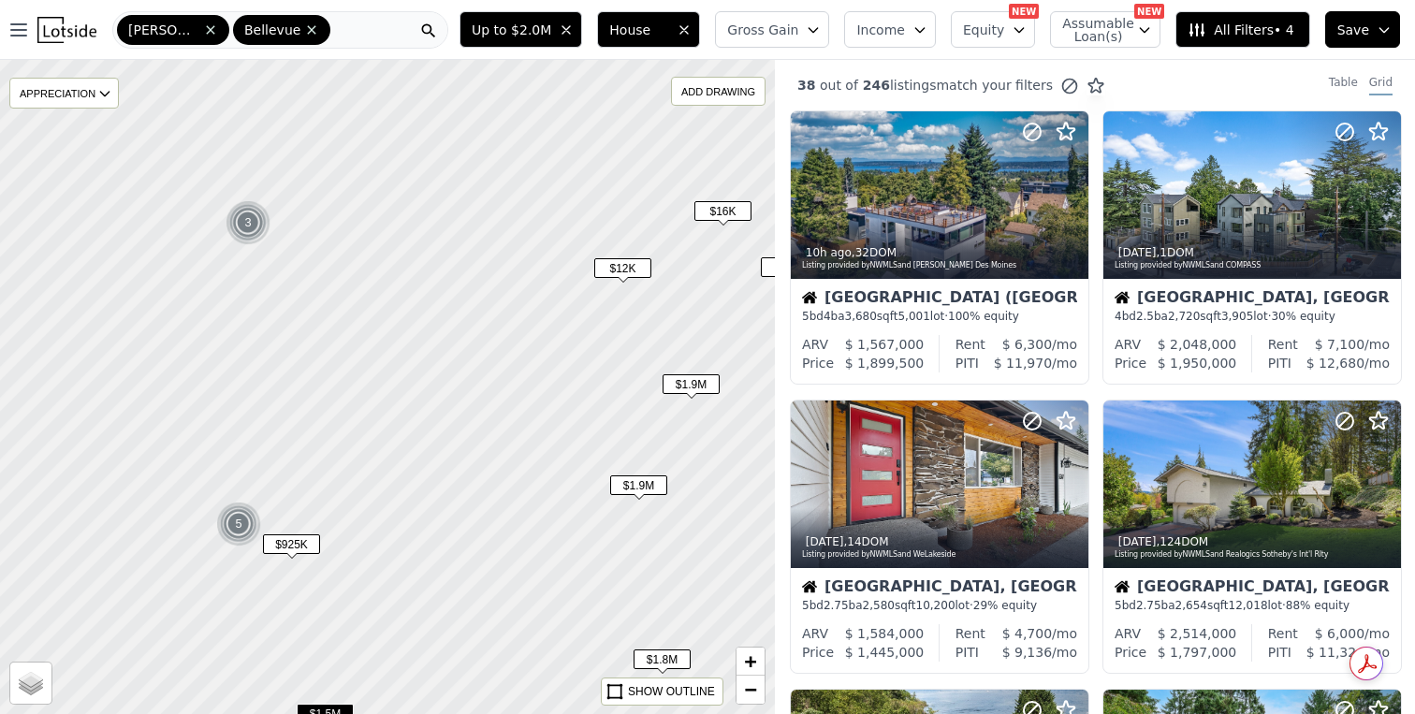
click at [554, 420] on div at bounding box center [387, 386] width 931 height 785
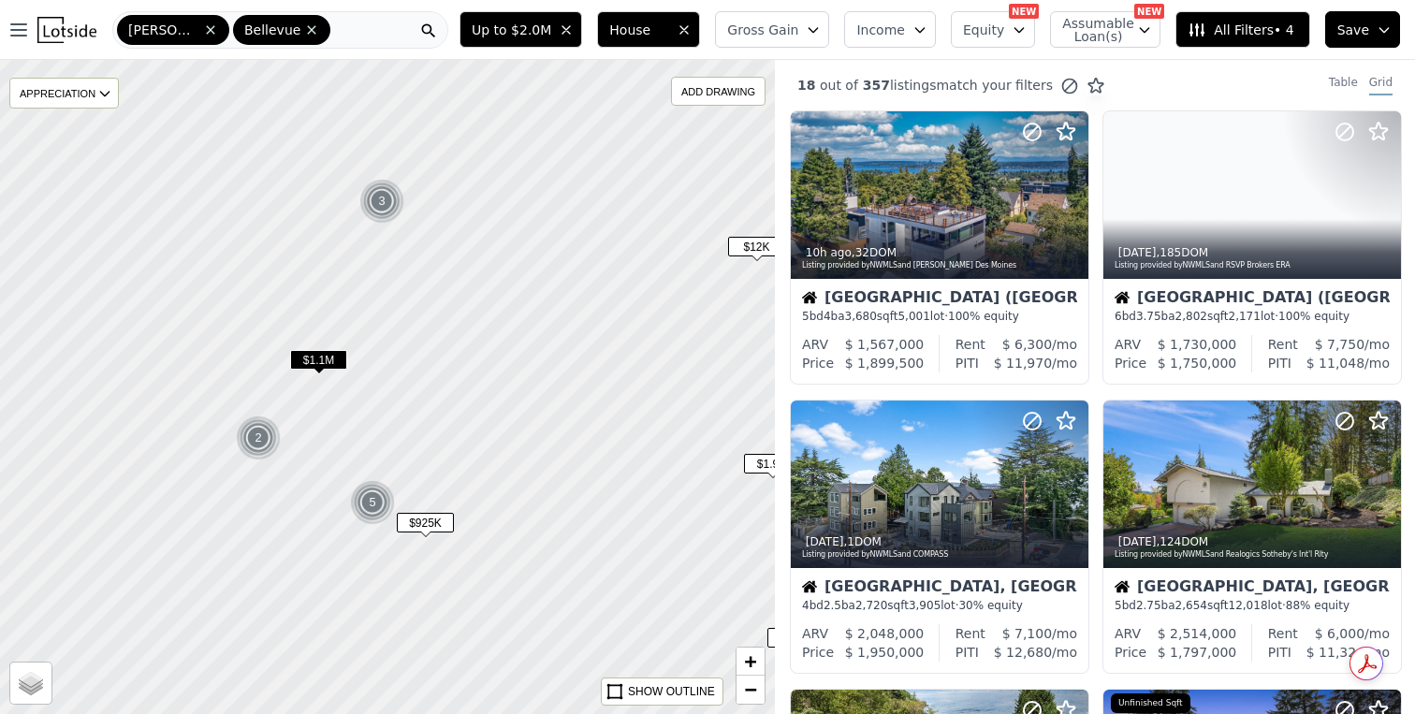
drag, startPoint x: 278, startPoint y: 493, endPoint x: 487, endPoint y: 473, distance: 209.8
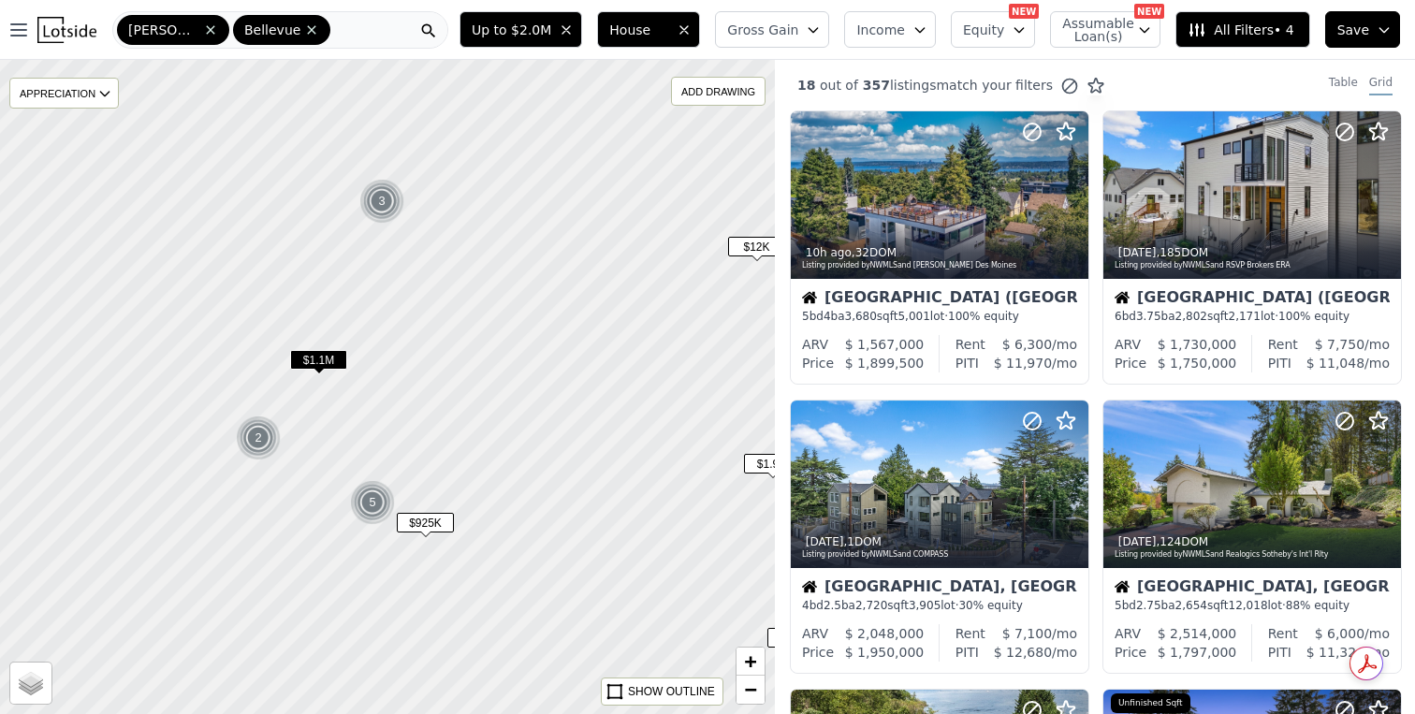
click at [487, 473] on div at bounding box center [387, 386] width 931 height 785
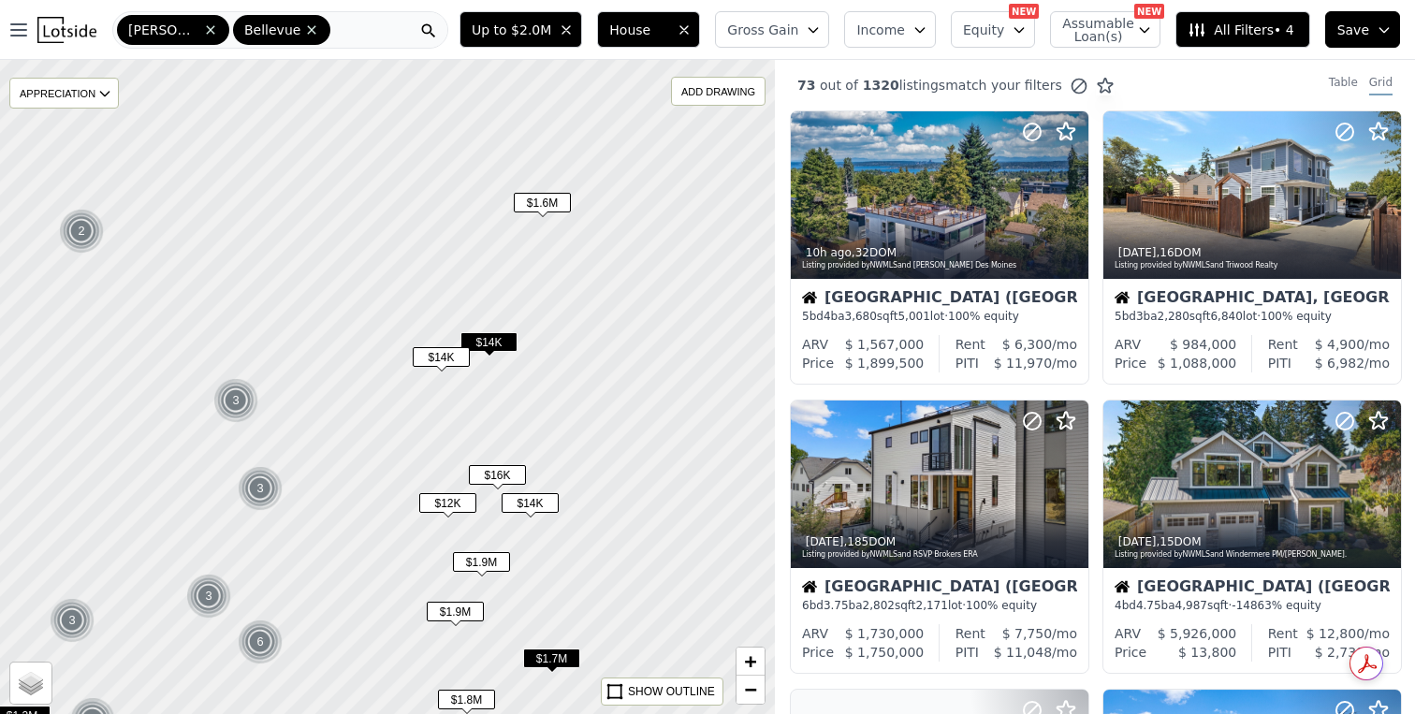
drag, startPoint x: 553, startPoint y: 430, endPoint x: 343, endPoint y: 579, distance: 258.5
click at [343, 579] on div at bounding box center [387, 386] width 931 height 785
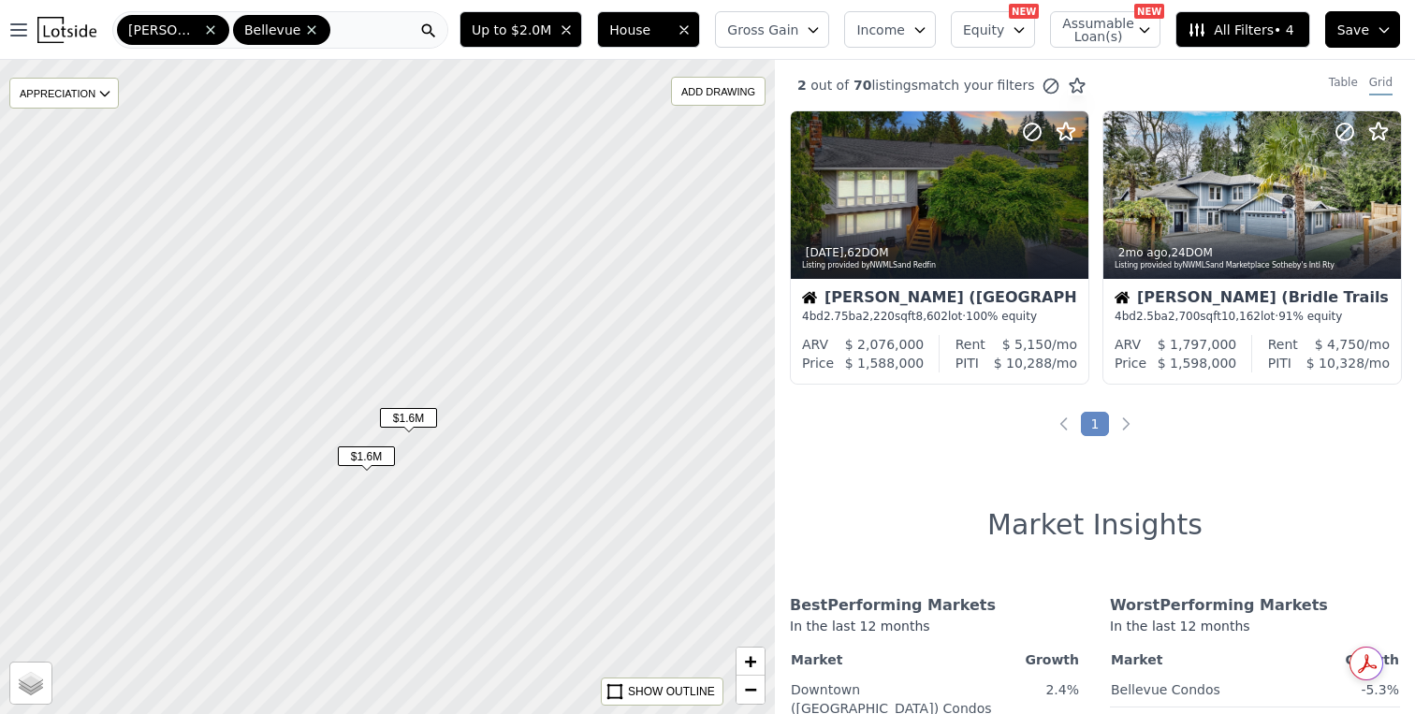
drag, startPoint x: 609, startPoint y: 187, endPoint x: 488, endPoint y: 468, distance: 306.1
click at [488, 468] on div at bounding box center [387, 386] width 931 height 785
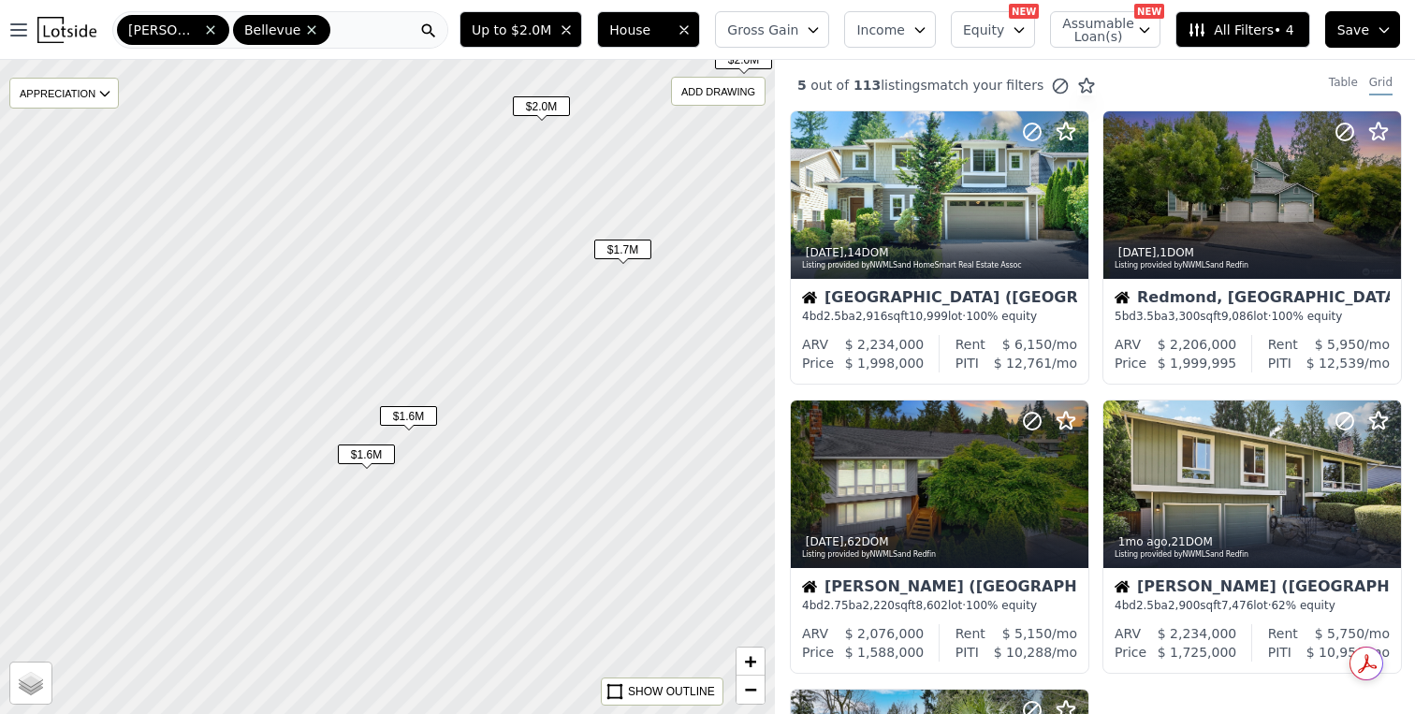
click at [400, 425] on span "$1.6M" at bounding box center [408, 416] width 57 height 20
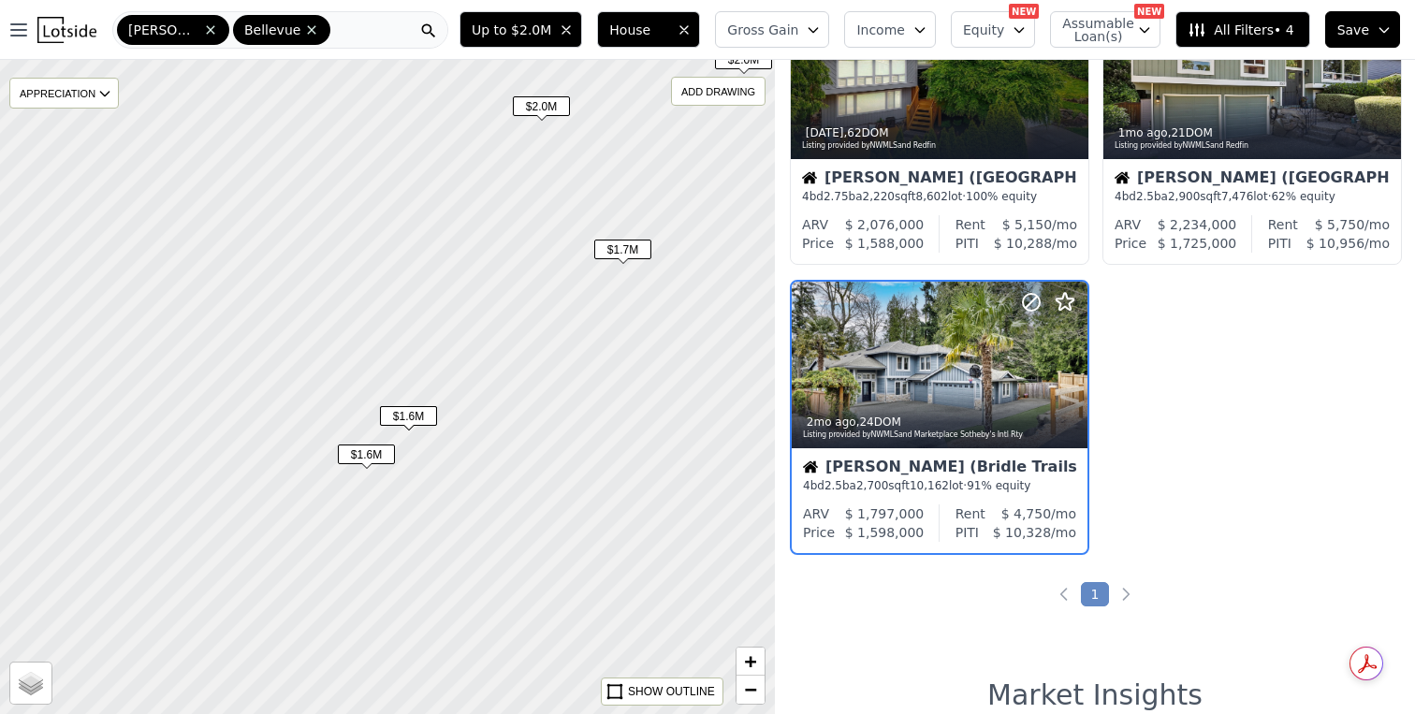
click at [355, 450] on span "$1.6M" at bounding box center [366, 455] width 57 height 20
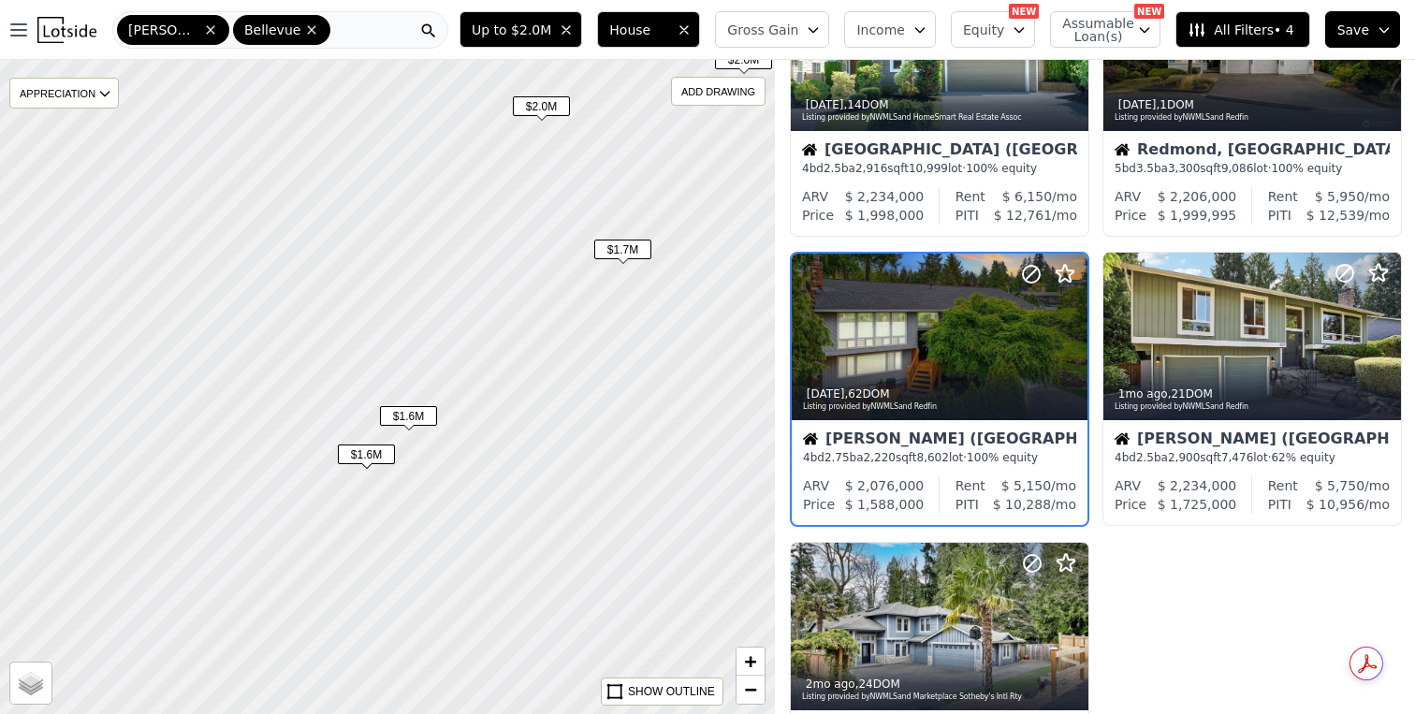
scroll to position [120, 0]
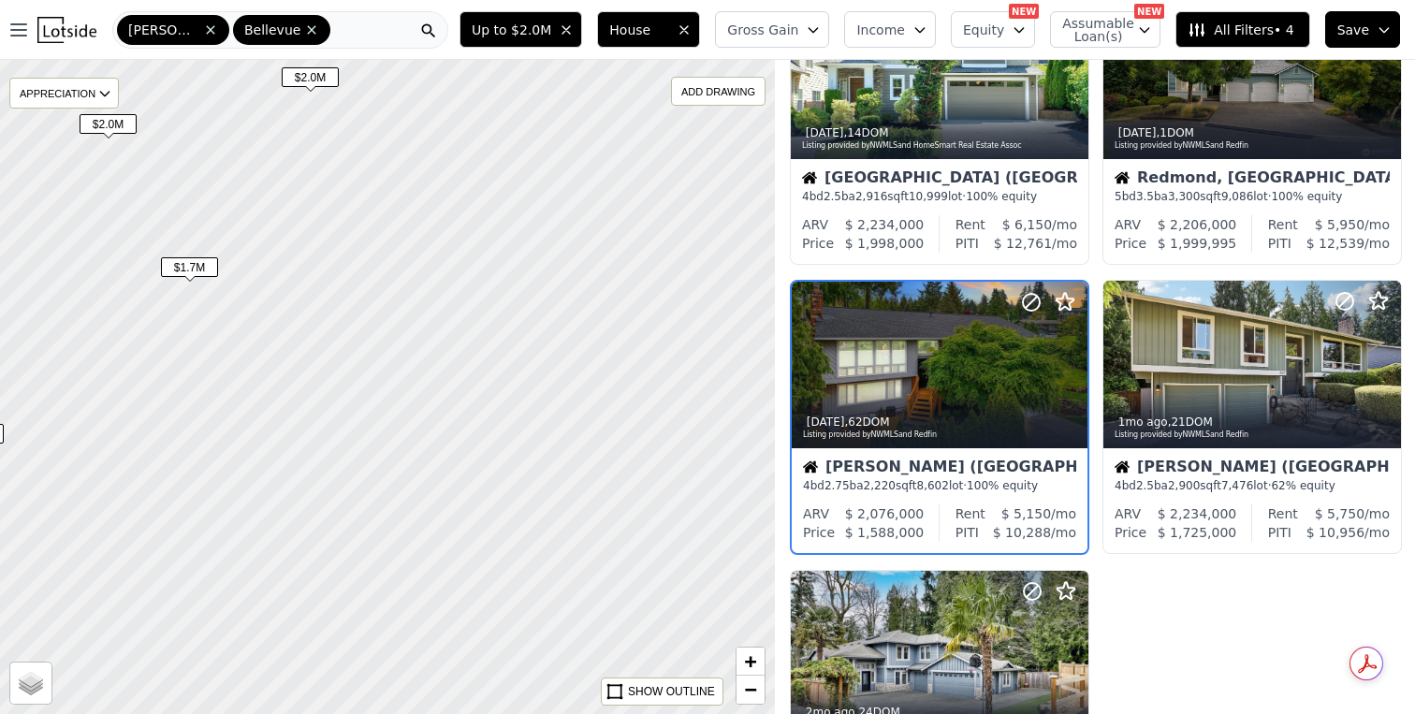
drag, startPoint x: 524, startPoint y: 484, endPoint x: 91, endPoint y: 502, distance: 433.8
click at [91, 502] on div at bounding box center [387, 386] width 931 height 785
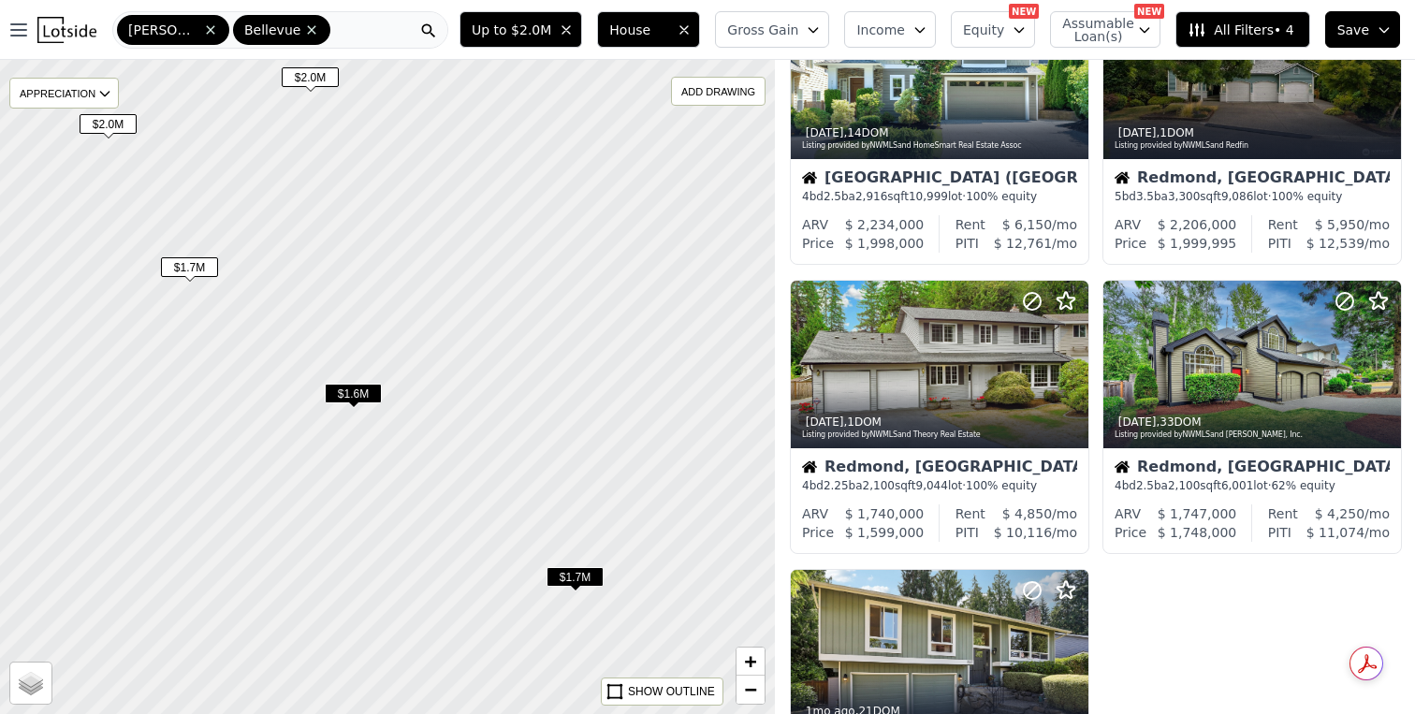
click at [170, 276] on span "$1.7M" at bounding box center [189, 267] width 57 height 20
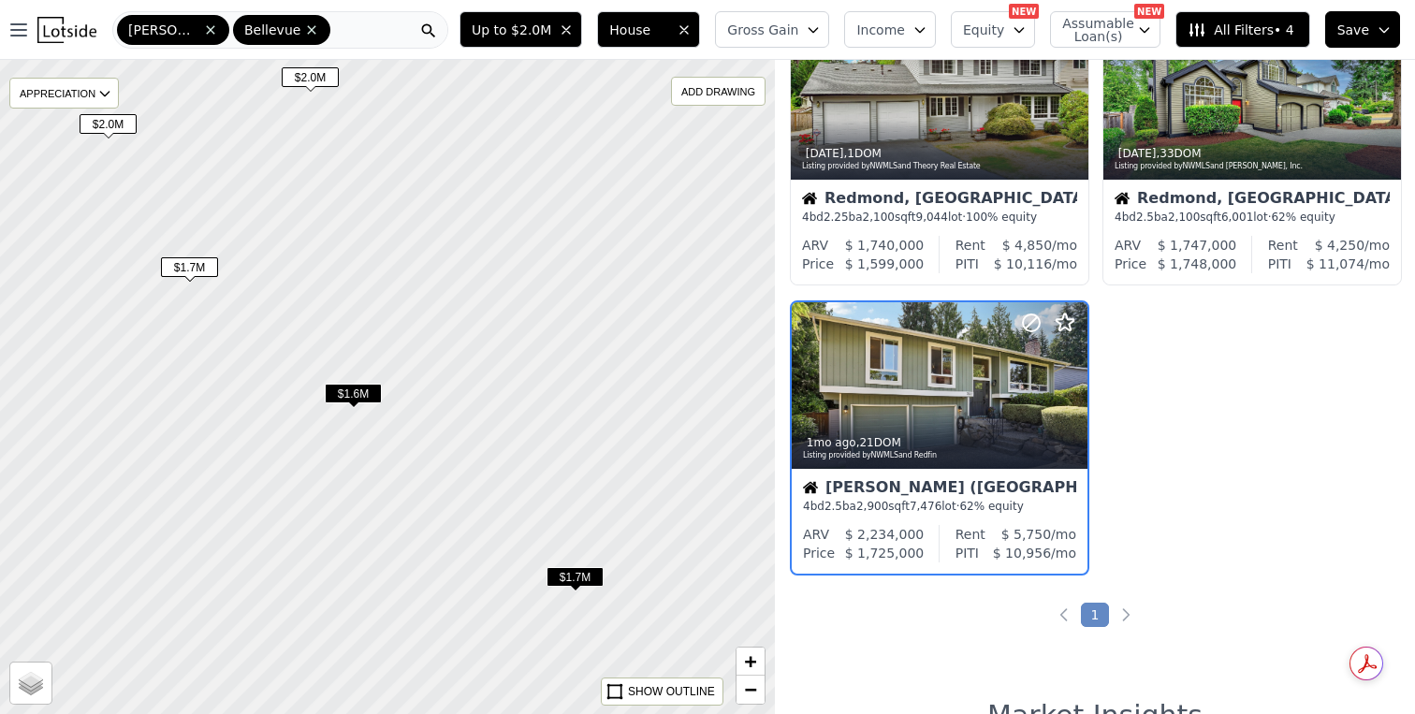
scroll to position [409, 0]
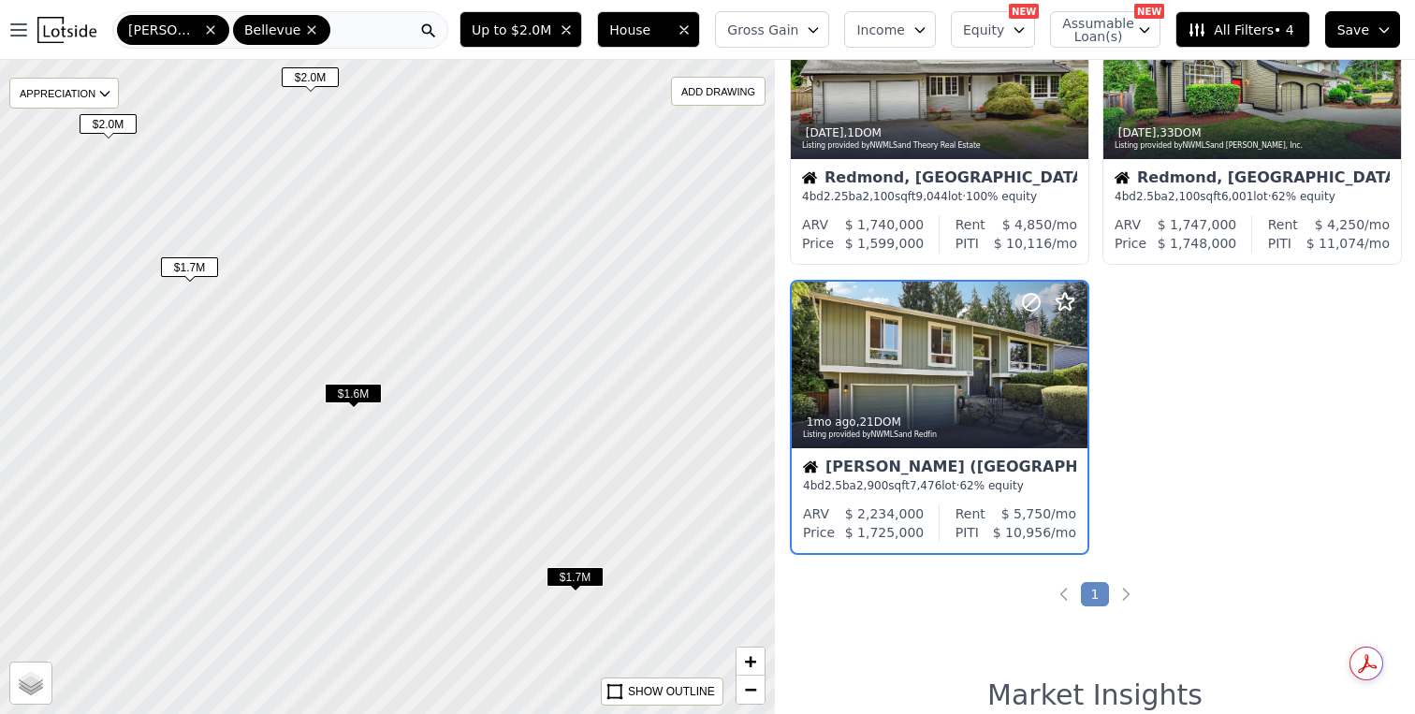
click at [357, 395] on span "$1.6M" at bounding box center [353, 394] width 57 height 20
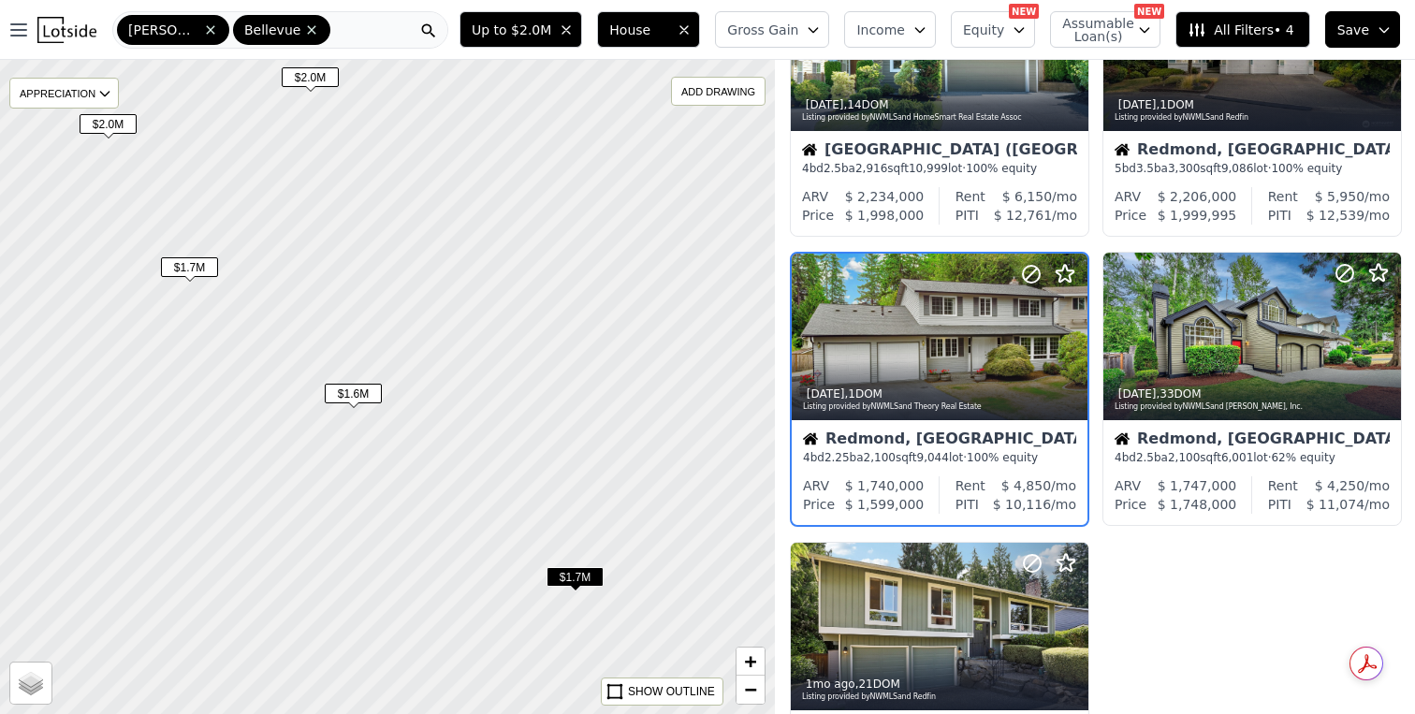
scroll to position [120, 0]
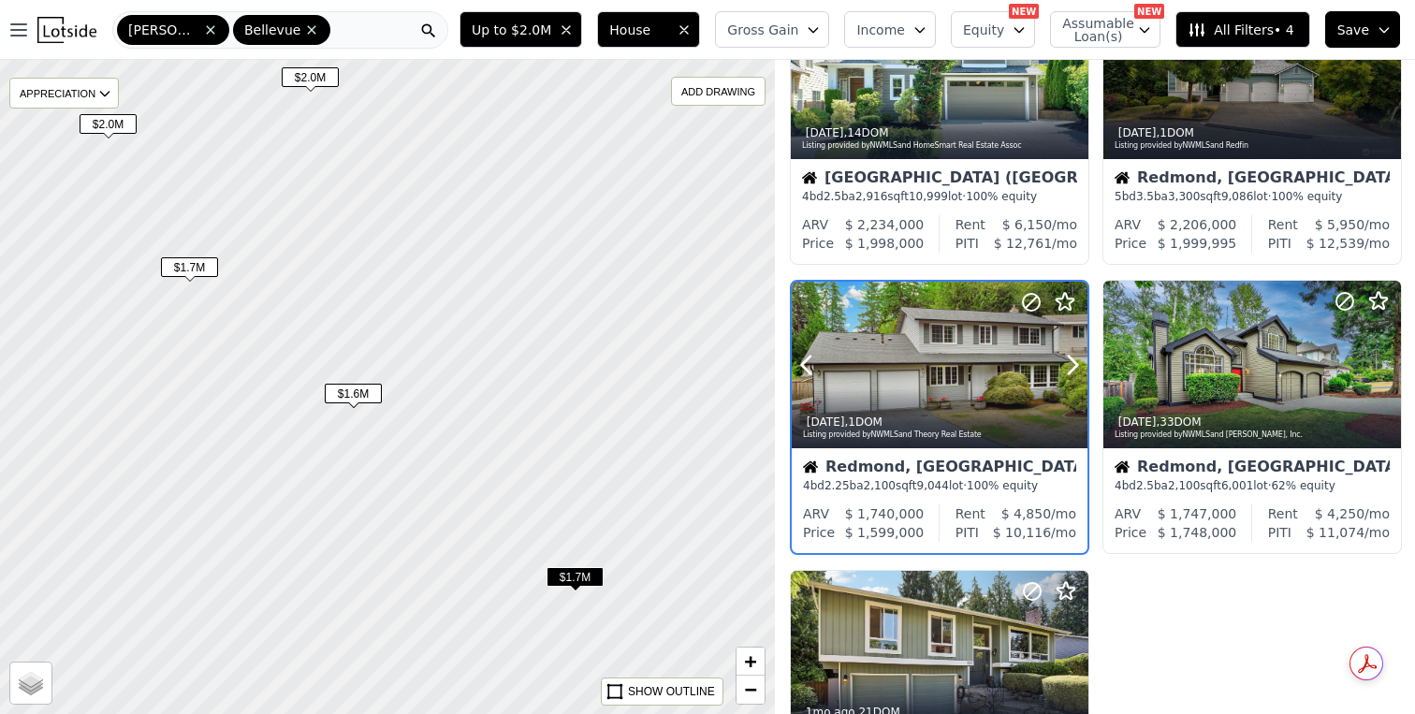
click at [903, 423] on div "6d ago , 1 DOM" at bounding box center [940, 422] width 275 height 15
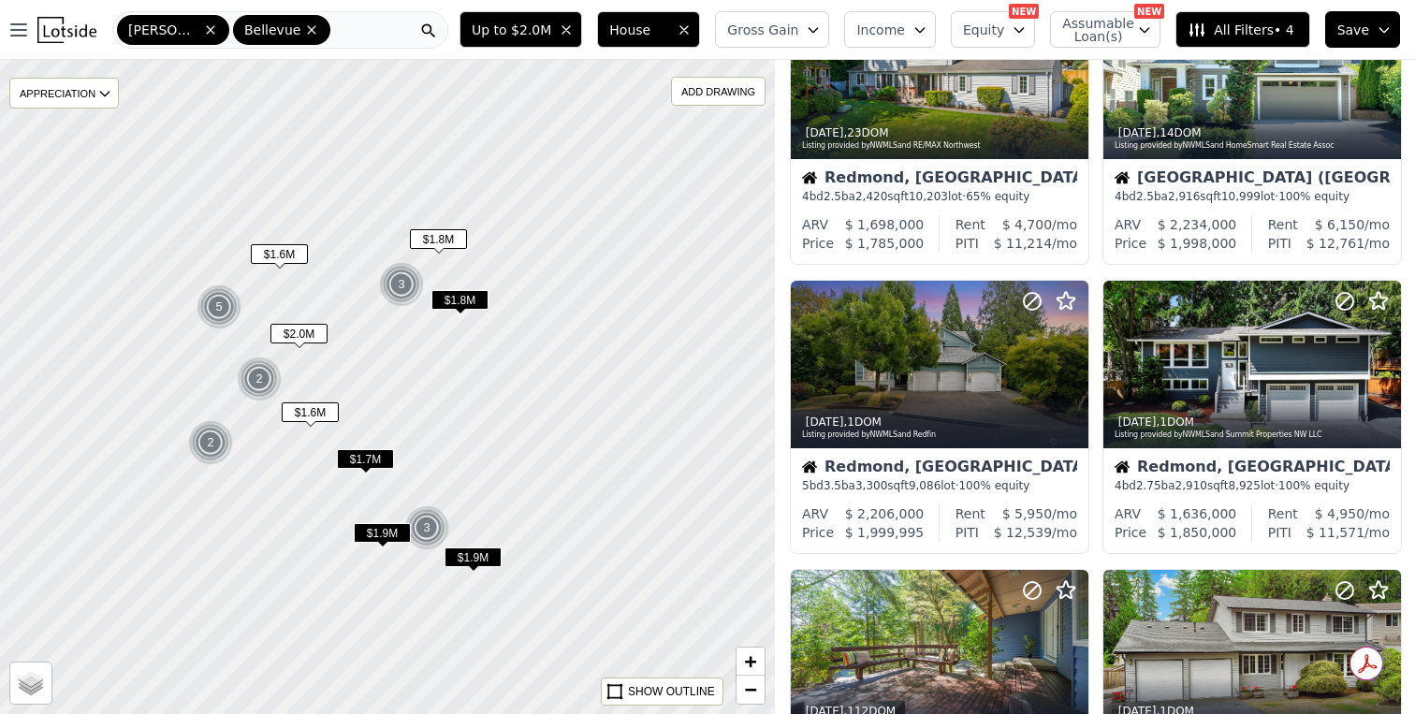
scroll to position [988, 0]
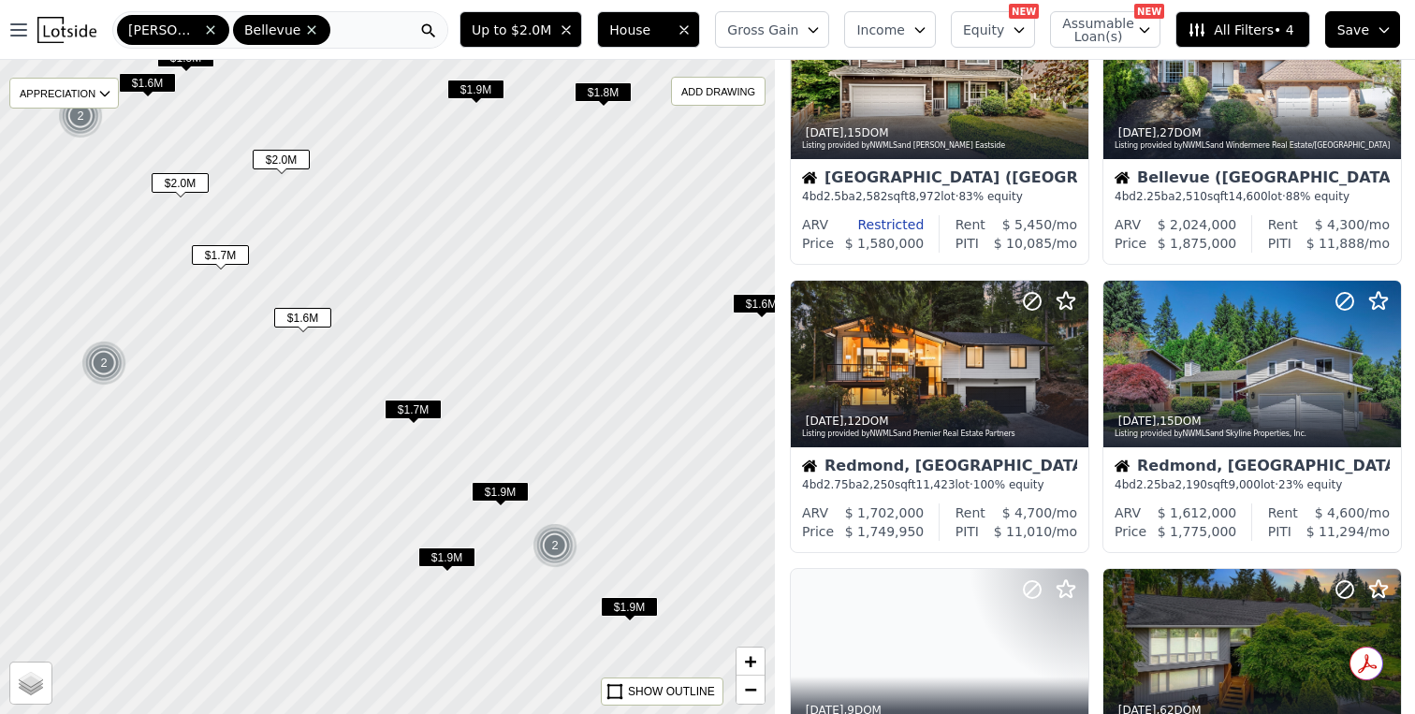
scroll to position [120, 0]
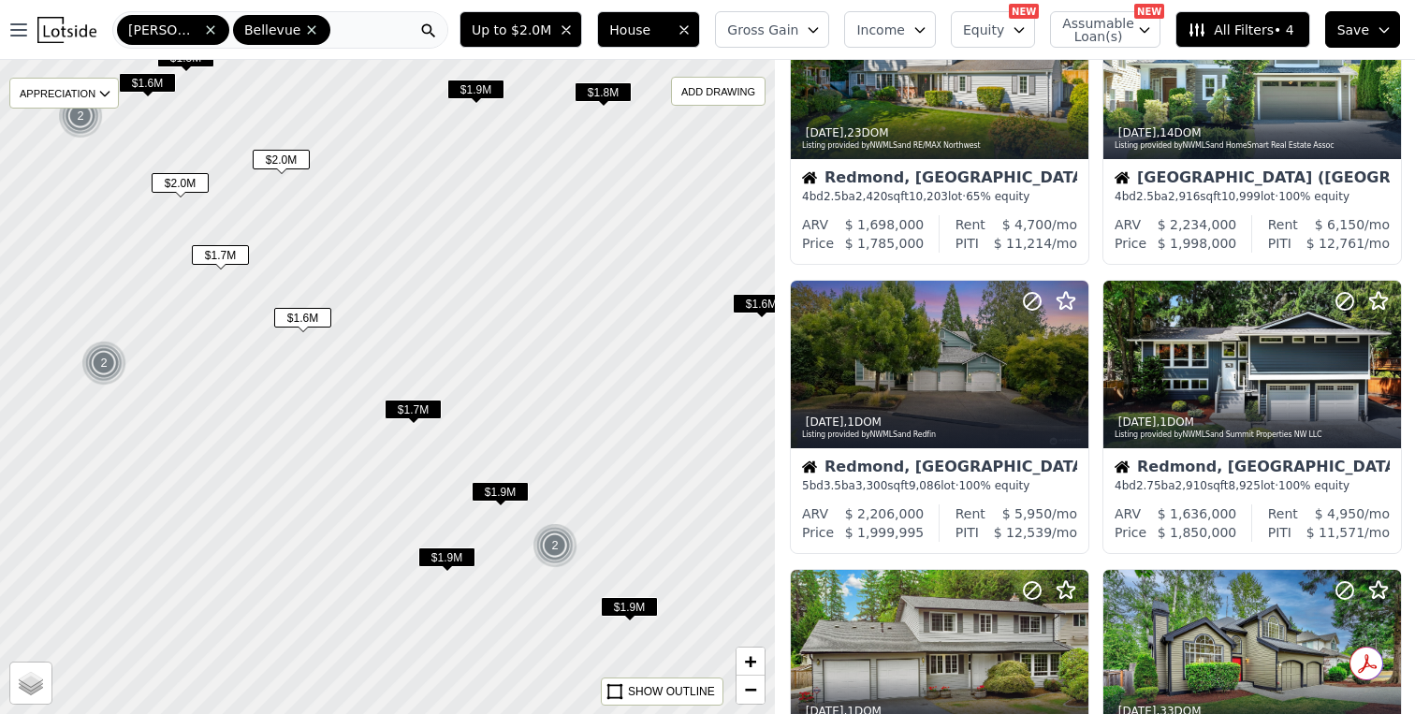
click at [625, 97] on span "$1.8M" at bounding box center [603, 92] width 57 height 20
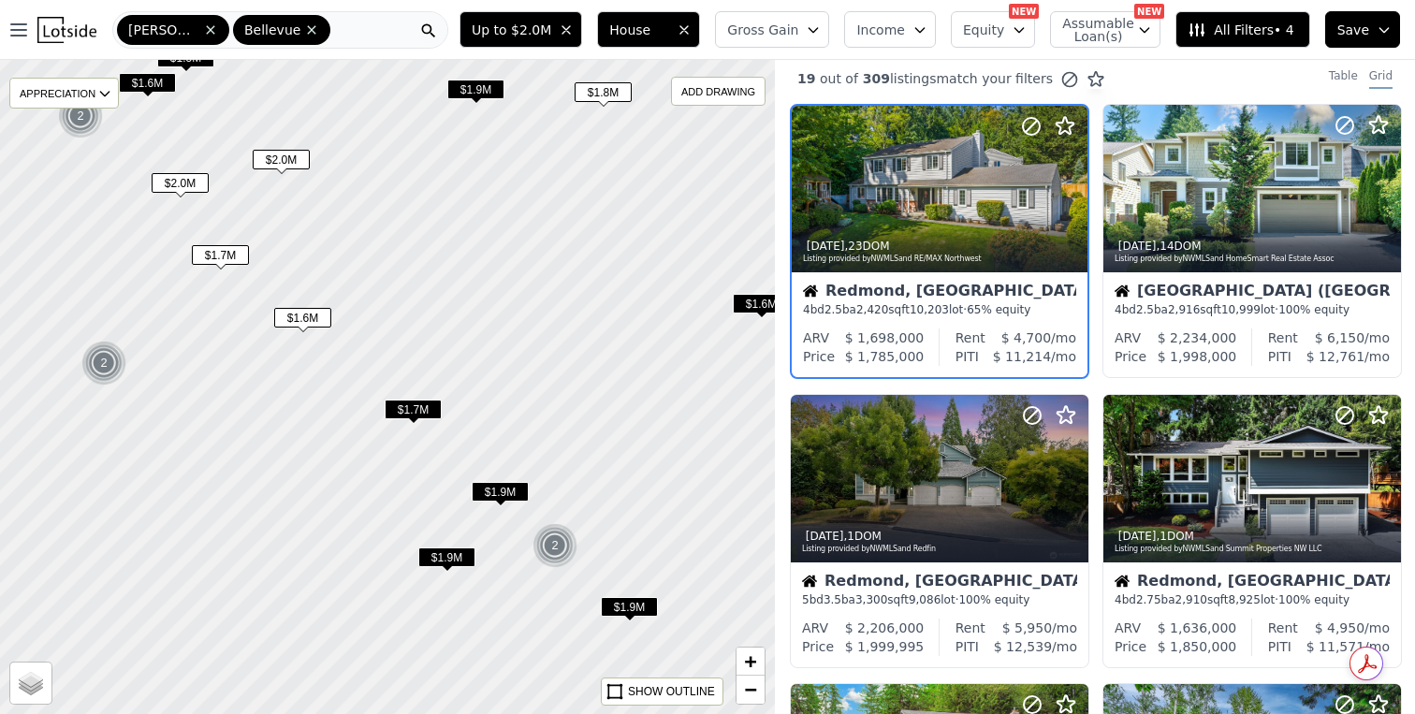
scroll to position [0, 0]
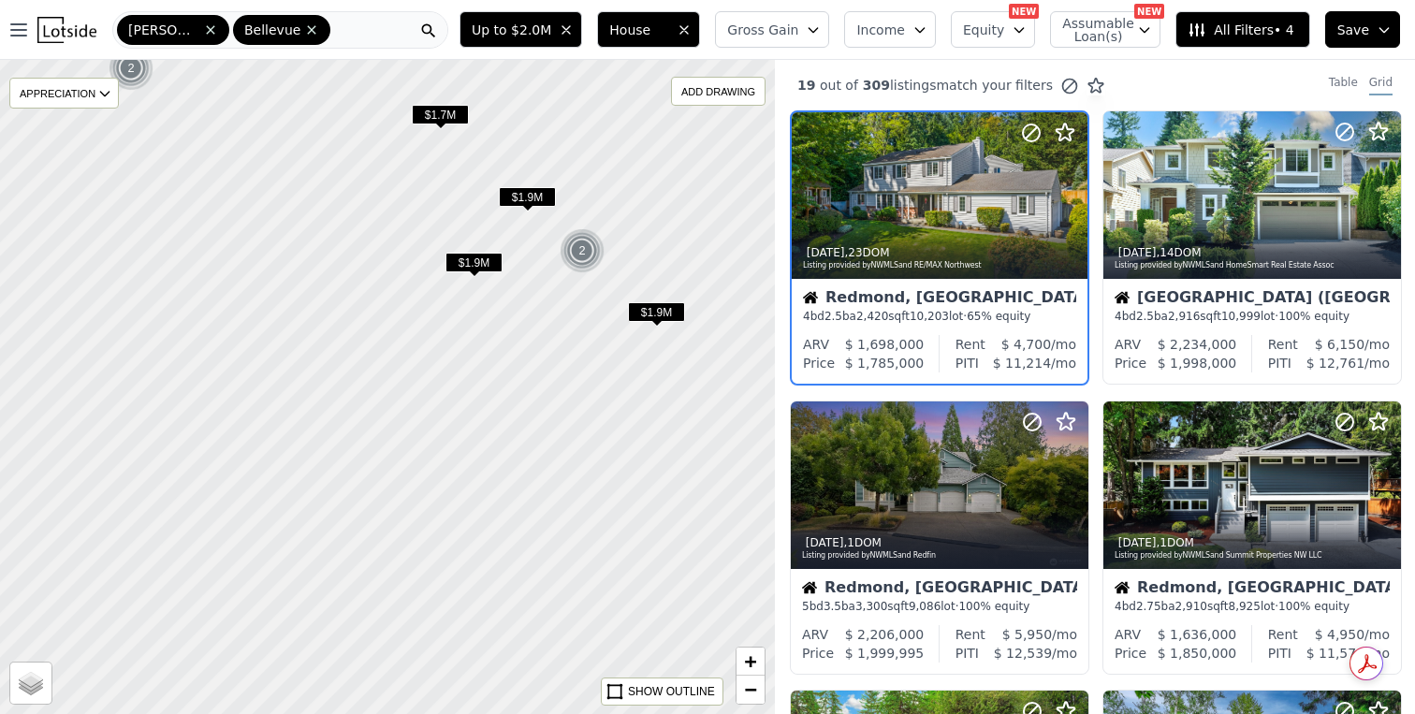
drag, startPoint x: 416, startPoint y: 466, endPoint x: 437, endPoint y: 175, distance: 291.9
click at [437, 175] on div at bounding box center [386, 386] width 931 height 785
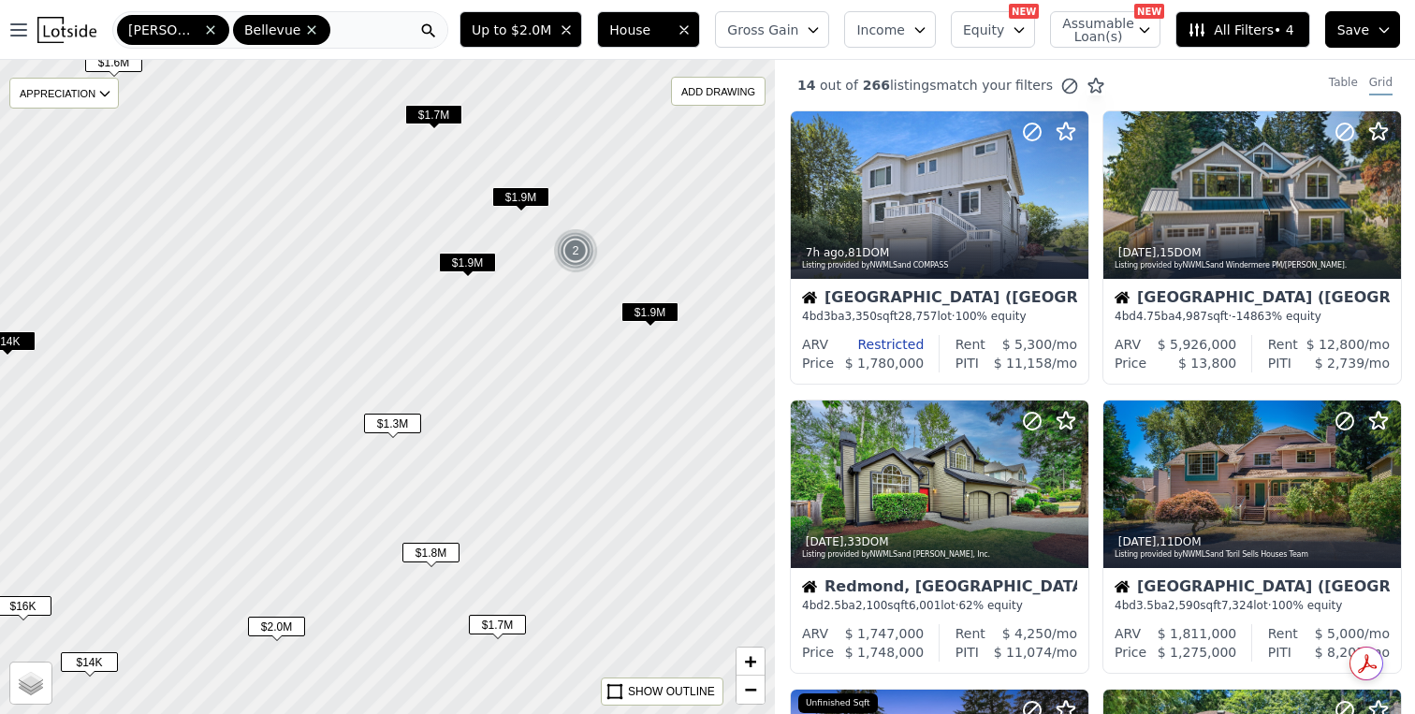
click at [649, 322] on span "$1.9M" at bounding box center [650, 312] width 57 height 20
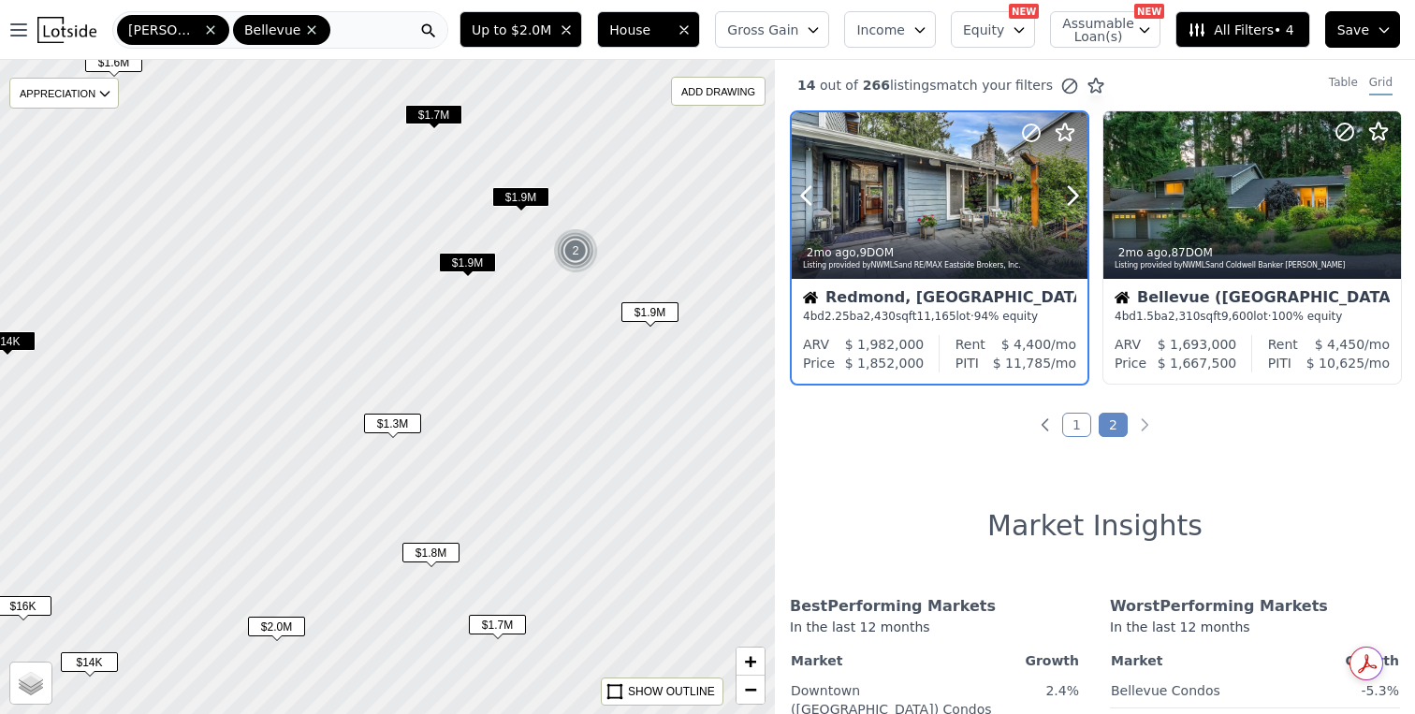
click at [833, 204] on button at bounding box center [829, 195] width 75 height 167
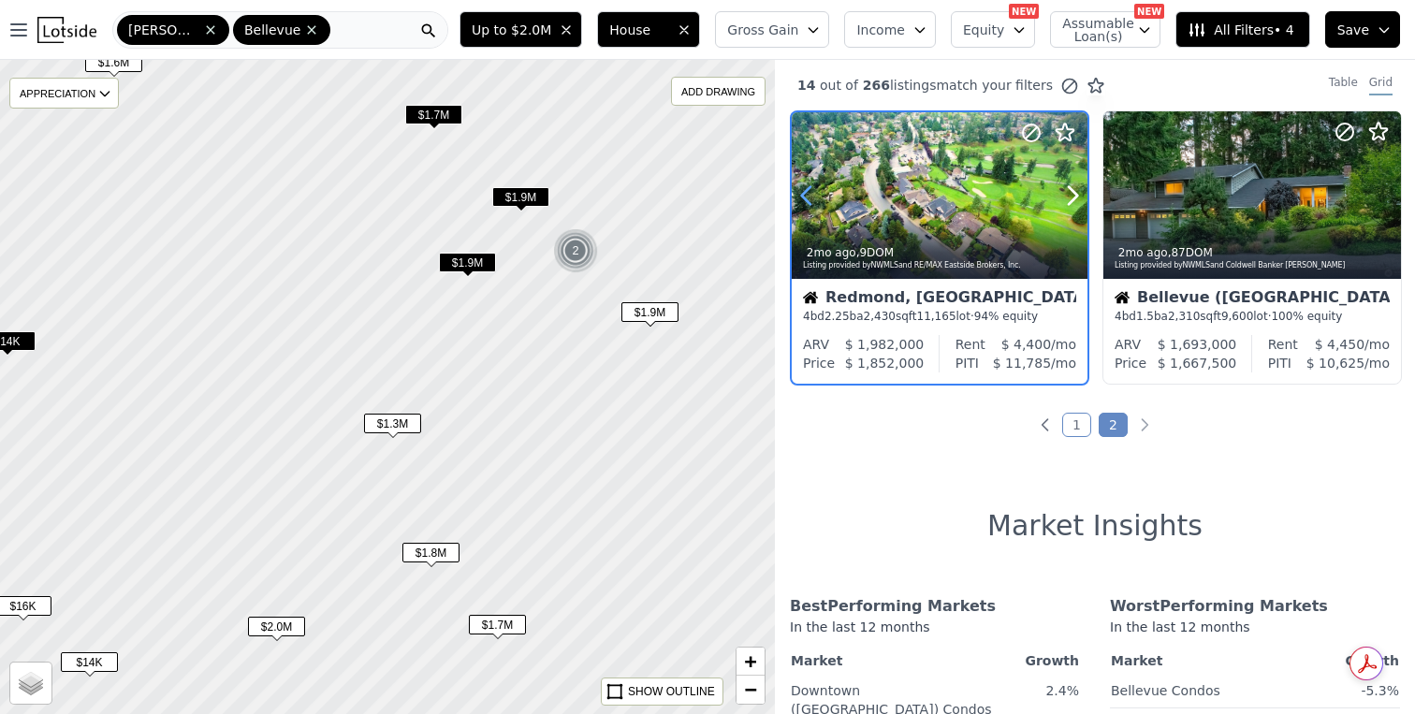
click at [816, 197] on icon at bounding box center [807, 196] width 30 height 30
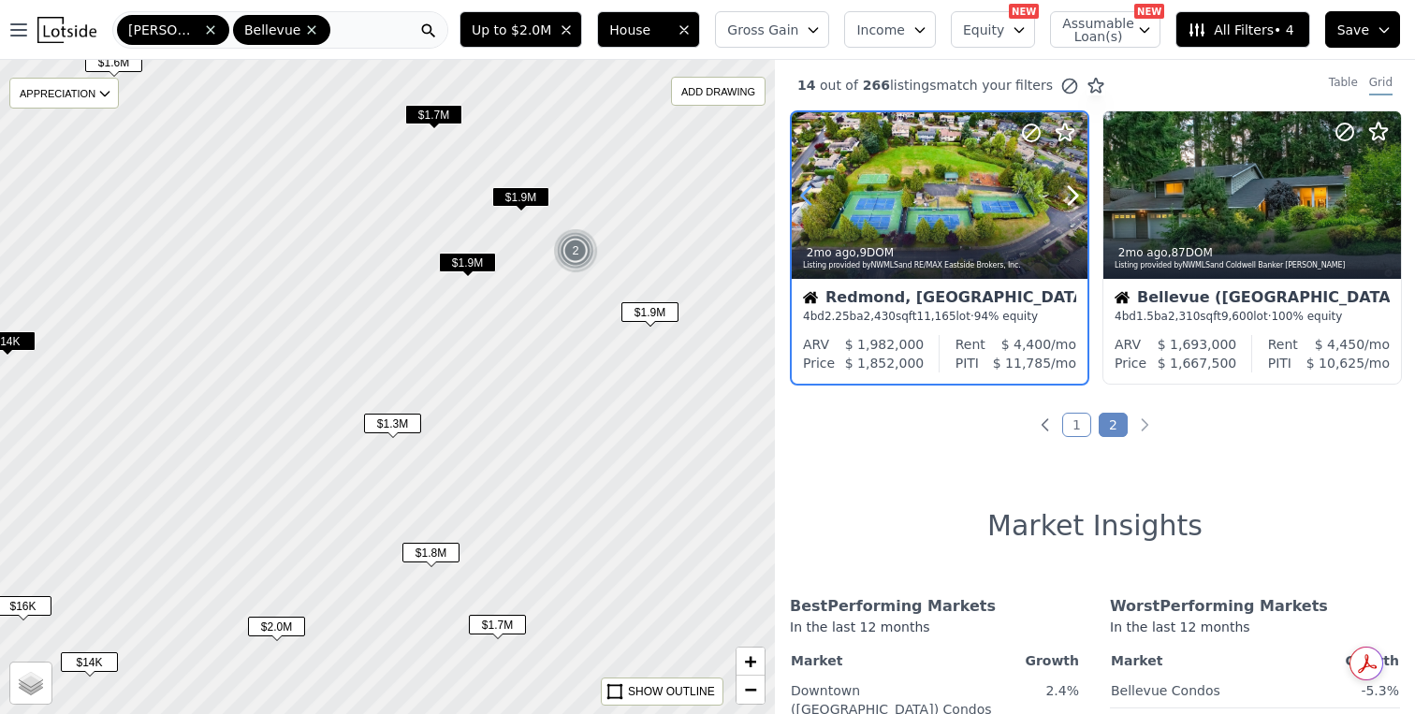
click at [816, 197] on icon at bounding box center [807, 196] width 30 height 30
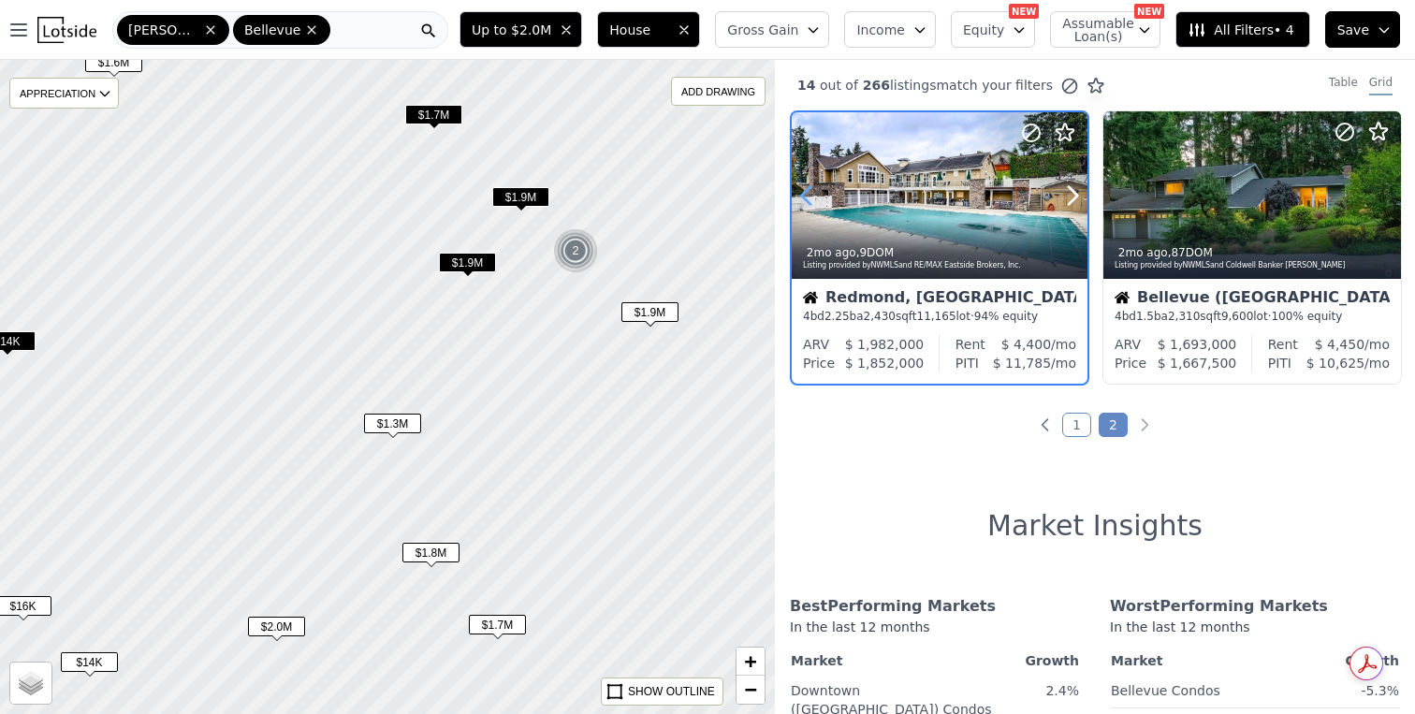
click at [816, 197] on icon at bounding box center [807, 196] width 30 height 30
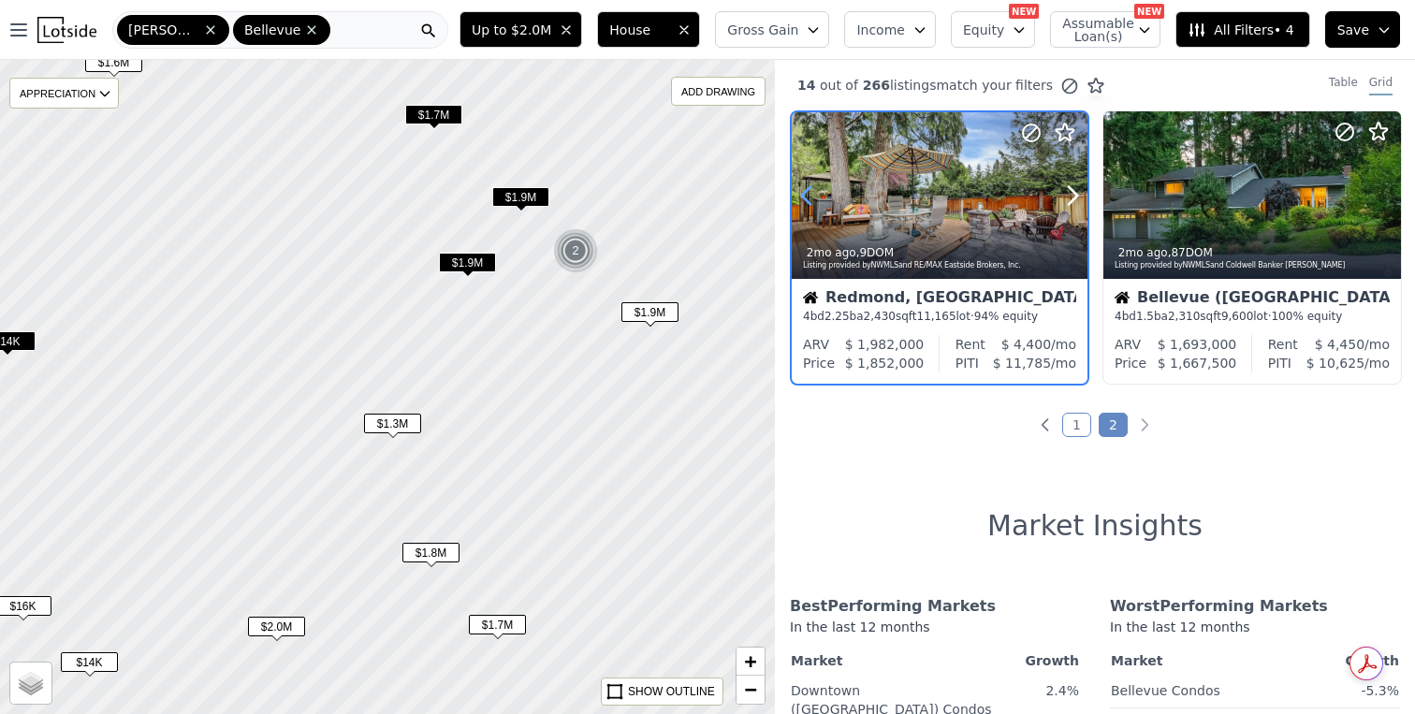
click at [816, 197] on icon at bounding box center [807, 196] width 30 height 30
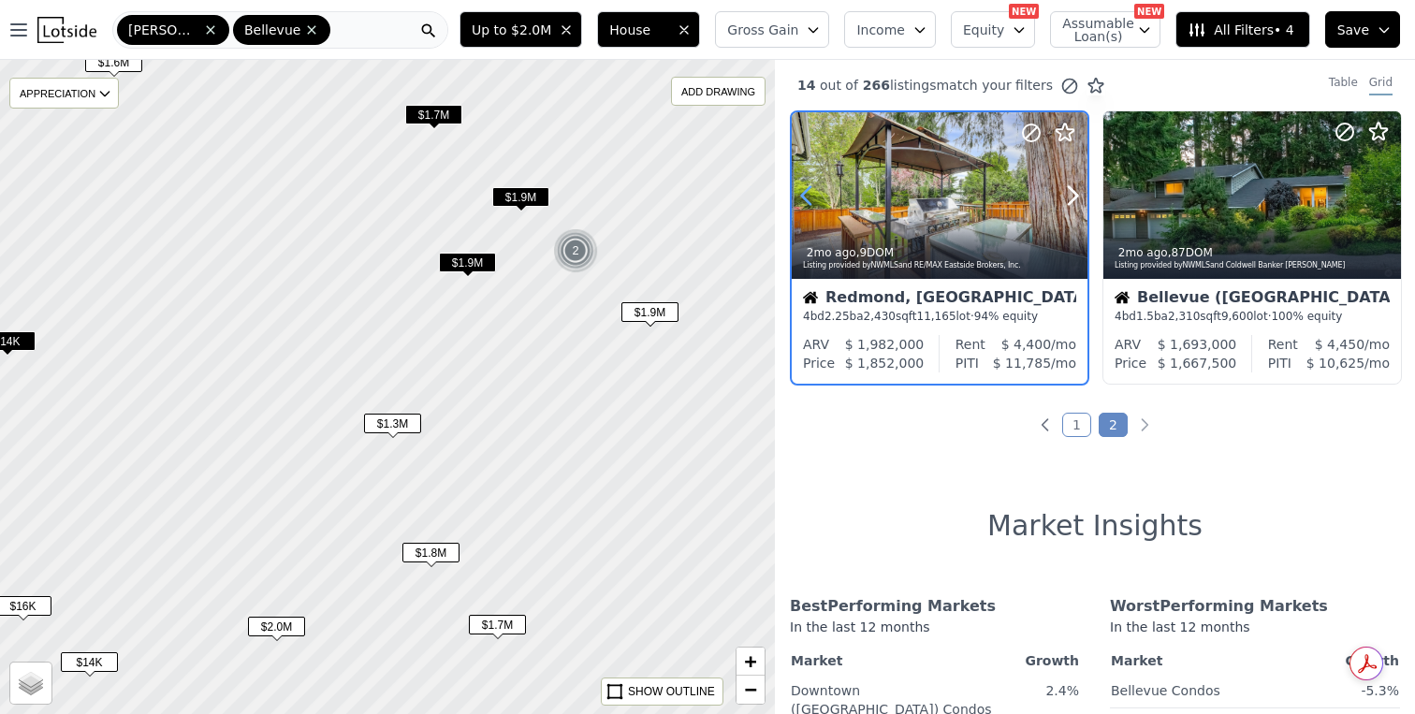
click at [816, 197] on icon at bounding box center [807, 196] width 30 height 30
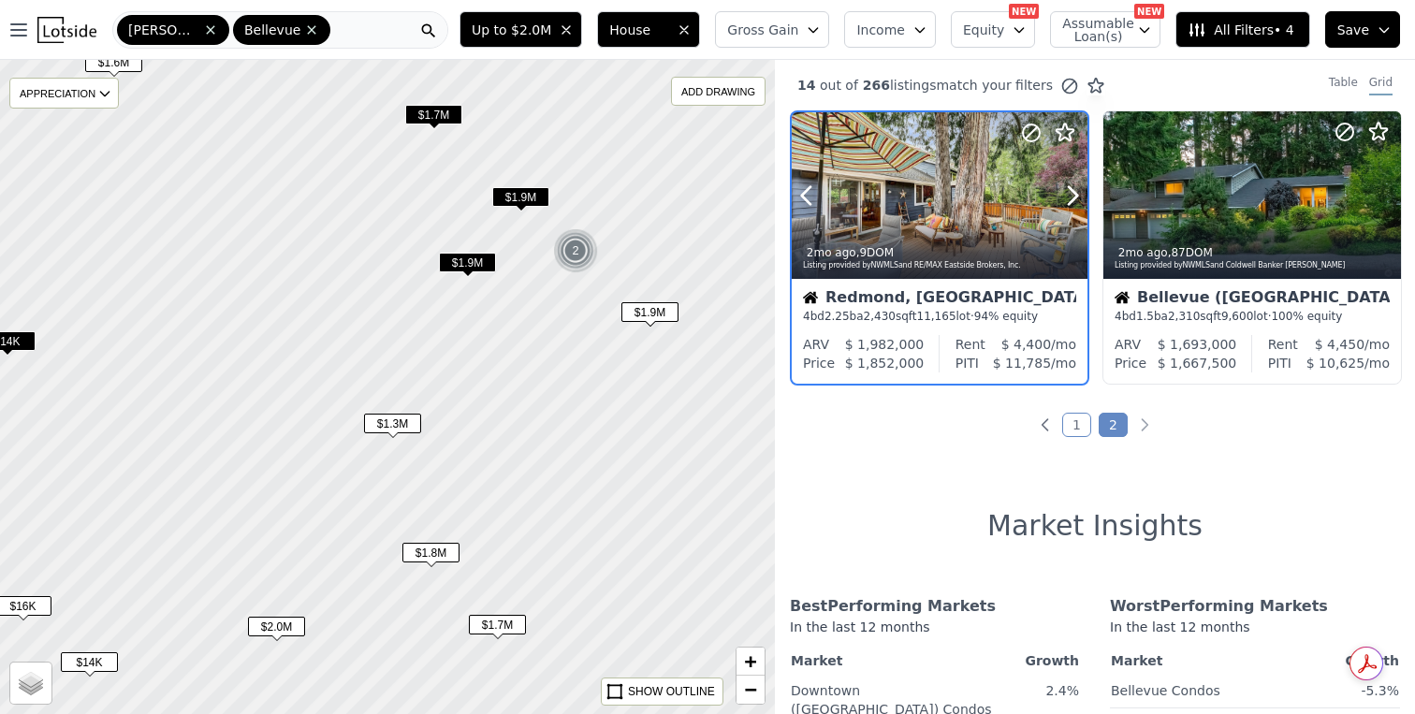
click at [866, 180] on button at bounding box center [829, 195] width 75 height 167
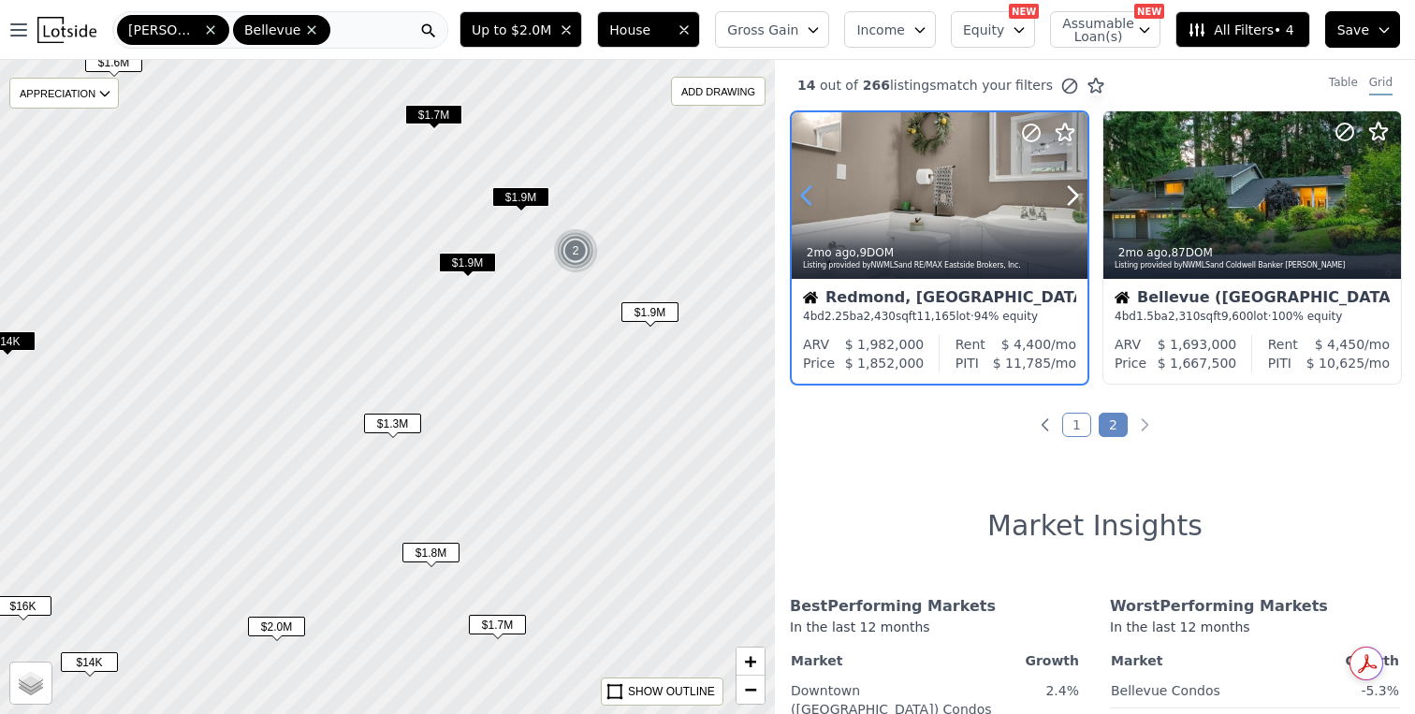
click at [817, 210] on icon at bounding box center [807, 196] width 30 height 30
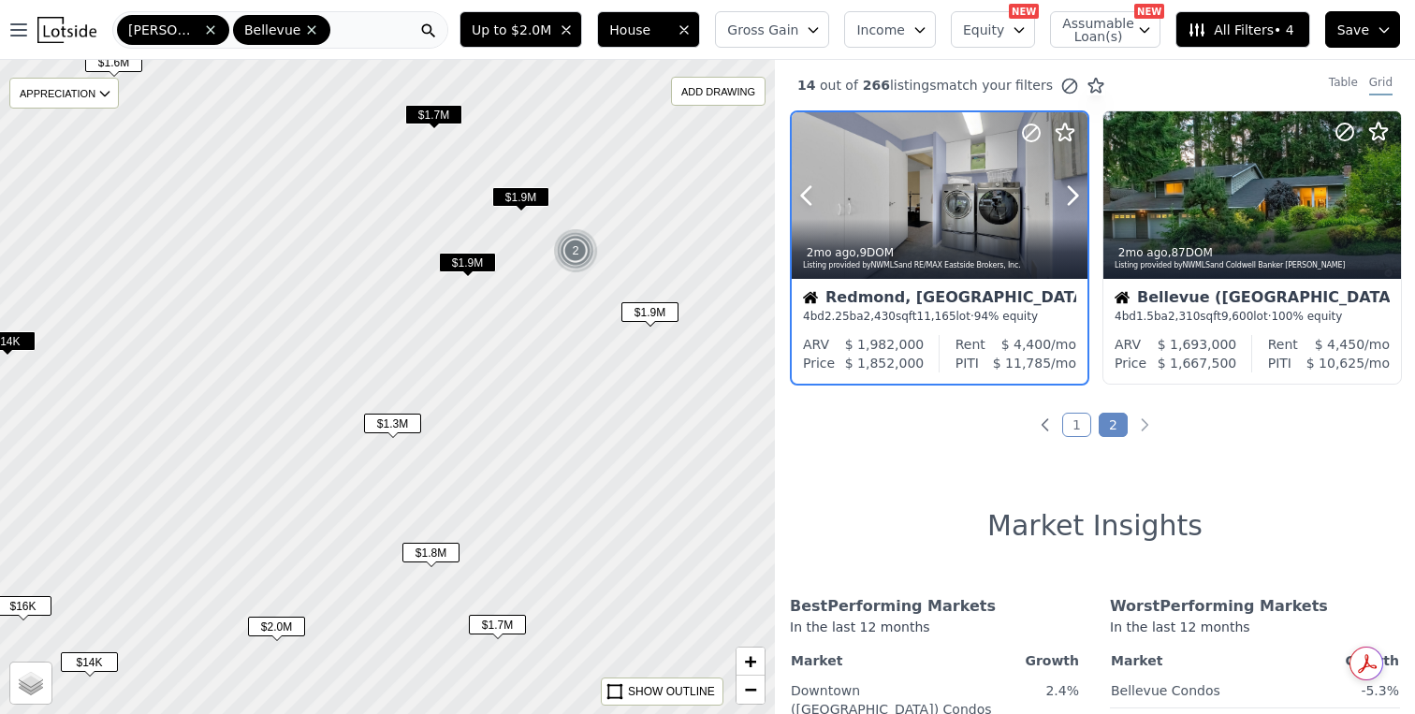
click at [879, 180] on div at bounding box center [940, 195] width 296 height 167
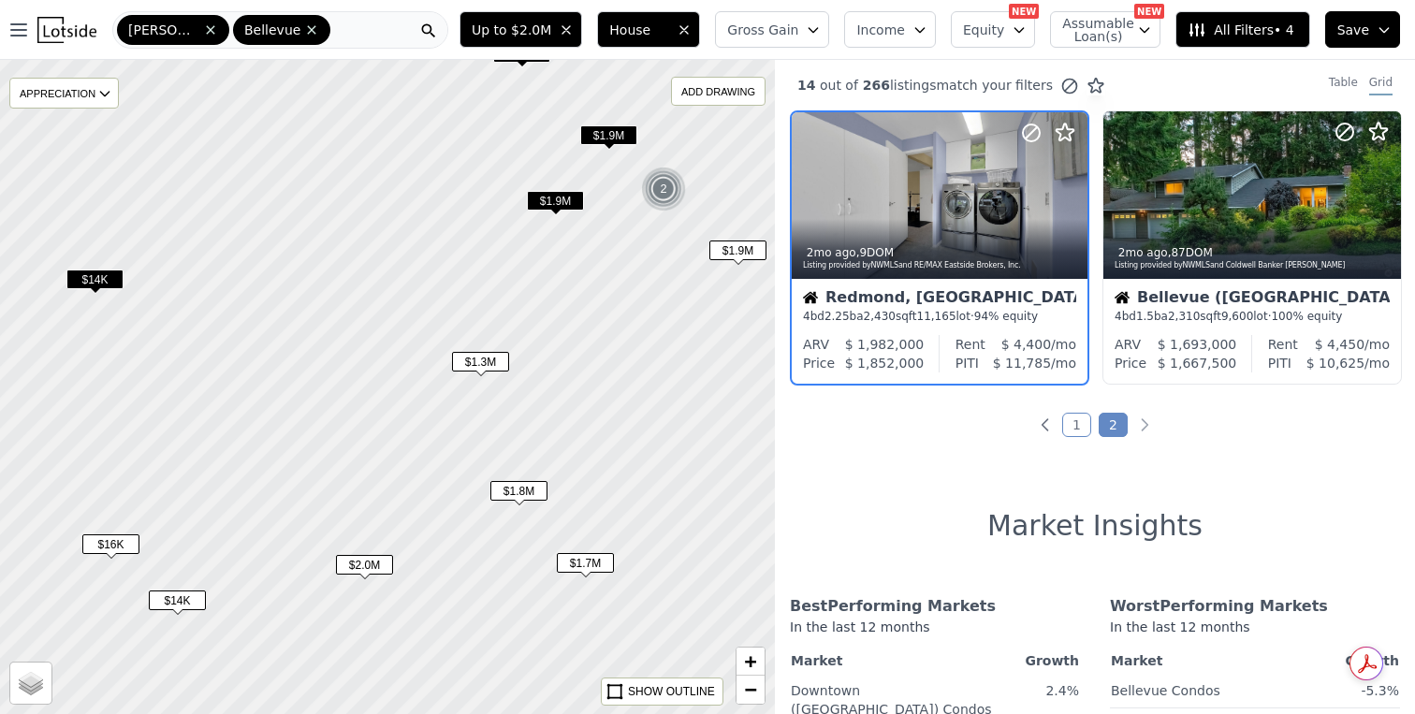
drag, startPoint x: 443, startPoint y: 487, endPoint x: 528, endPoint y: 424, distance: 105.8
click at [529, 424] on div at bounding box center [387, 386] width 931 height 785
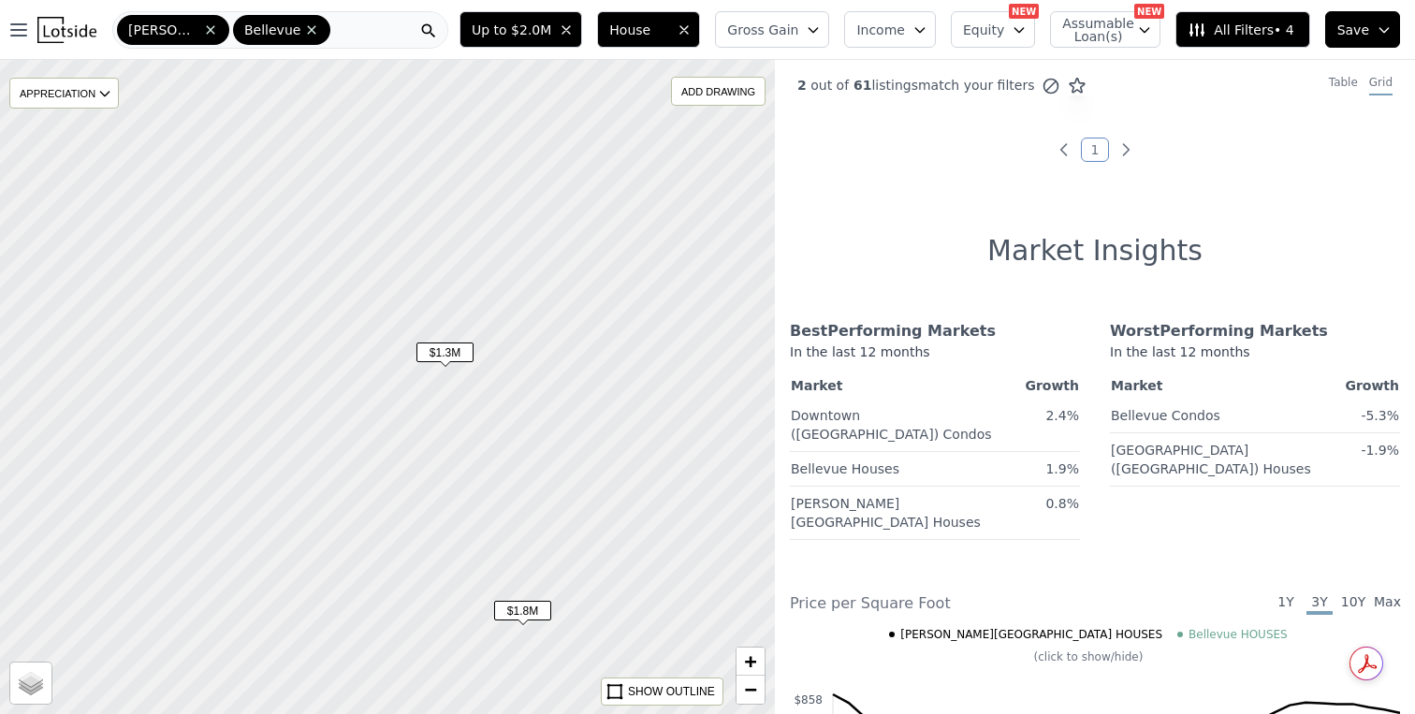
click at [468, 354] on span "$1.3M" at bounding box center [445, 353] width 57 height 20
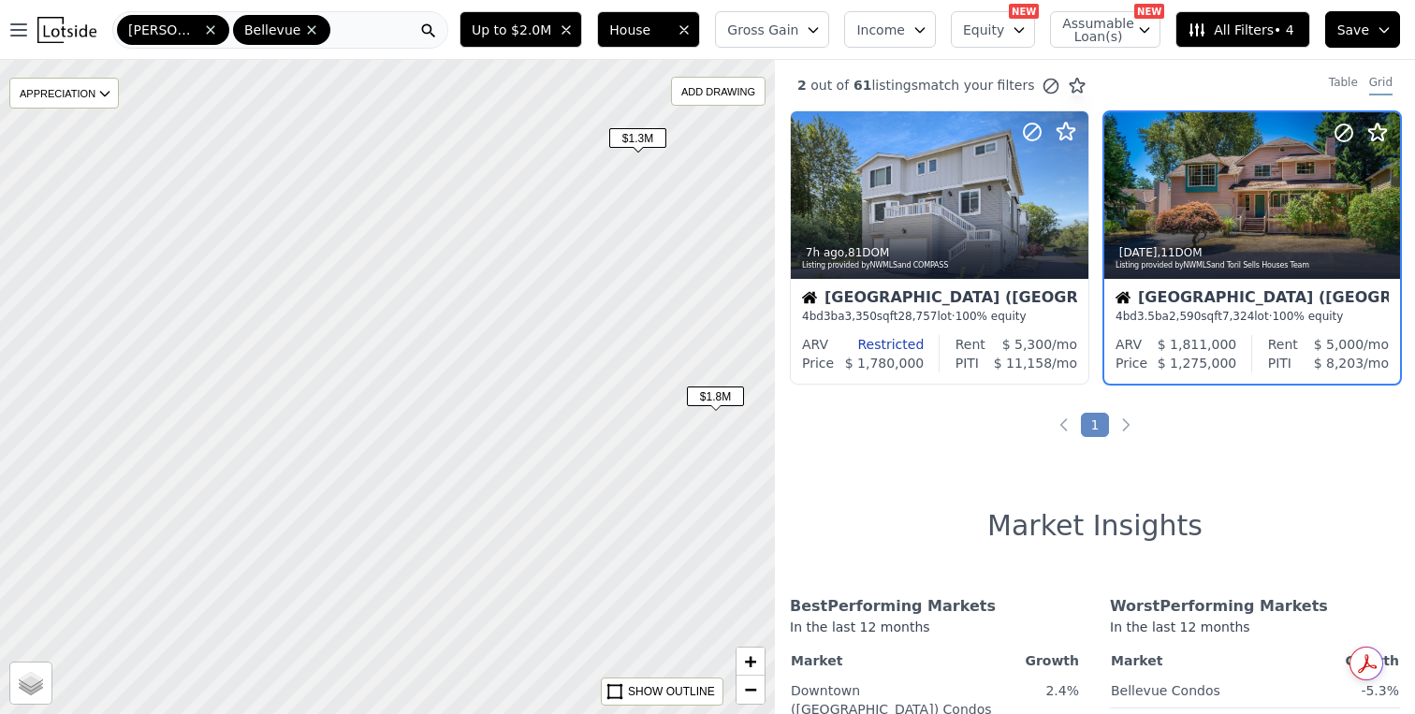
drag, startPoint x: 414, startPoint y: 513, endPoint x: 574, endPoint y: 342, distance: 234.5
click at [574, 342] on div at bounding box center [393, 384] width 931 height 785
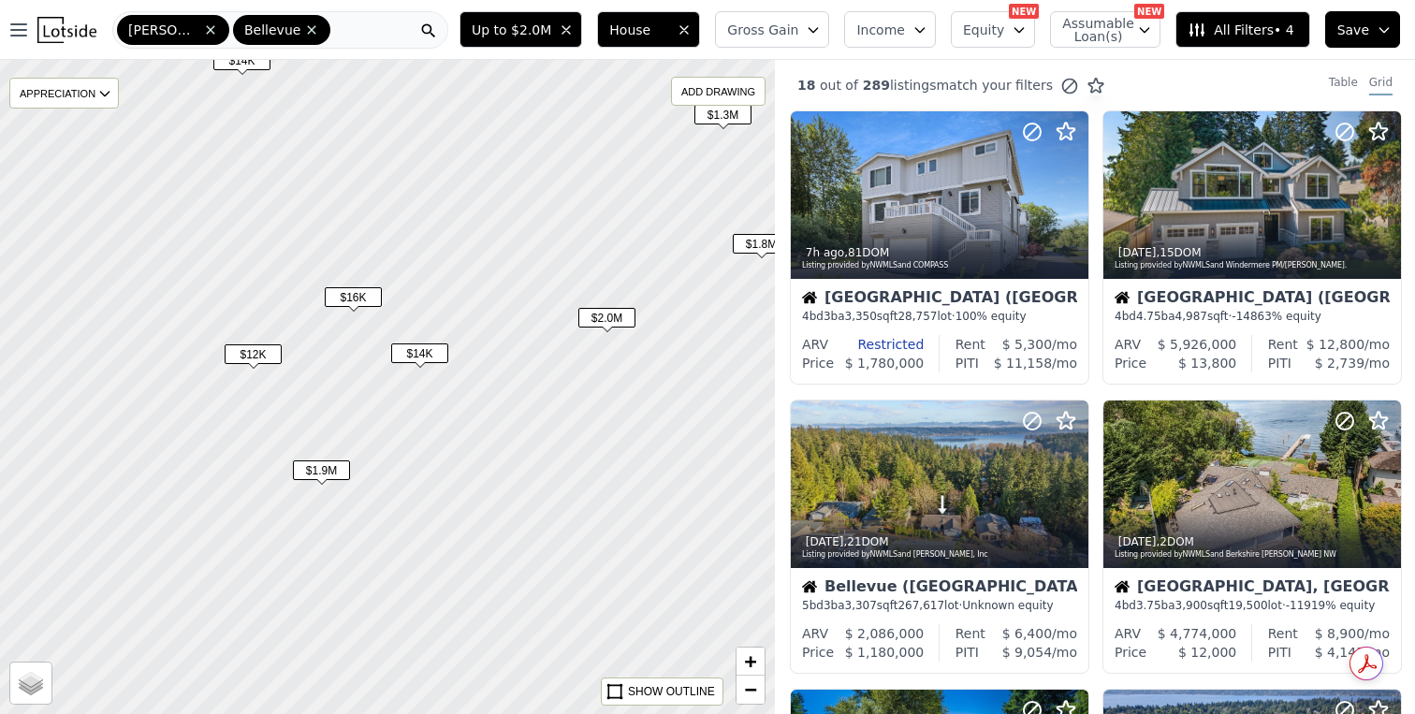
drag, startPoint x: 382, startPoint y: 536, endPoint x: 594, endPoint y: 319, distance: 303.9
click at [594, 319] on span "$2.0M" at bounding box center [607, 318] width 57 height 20
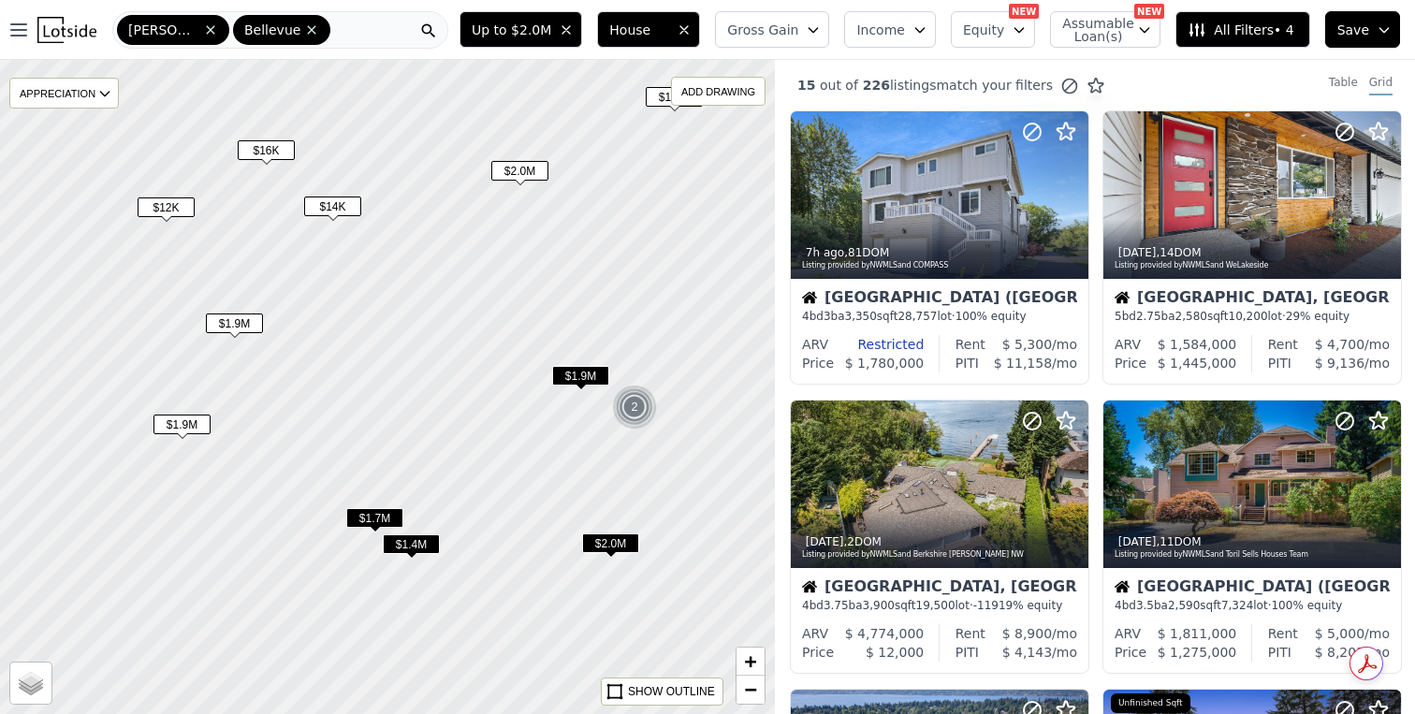
drag, startPoint x: 565, startPoint y: 496, endPoint x: 478, endPoint y: 350, distance: 169.5
click at [478, 350] on div at bounding box center [387, 386] width 931 height 785
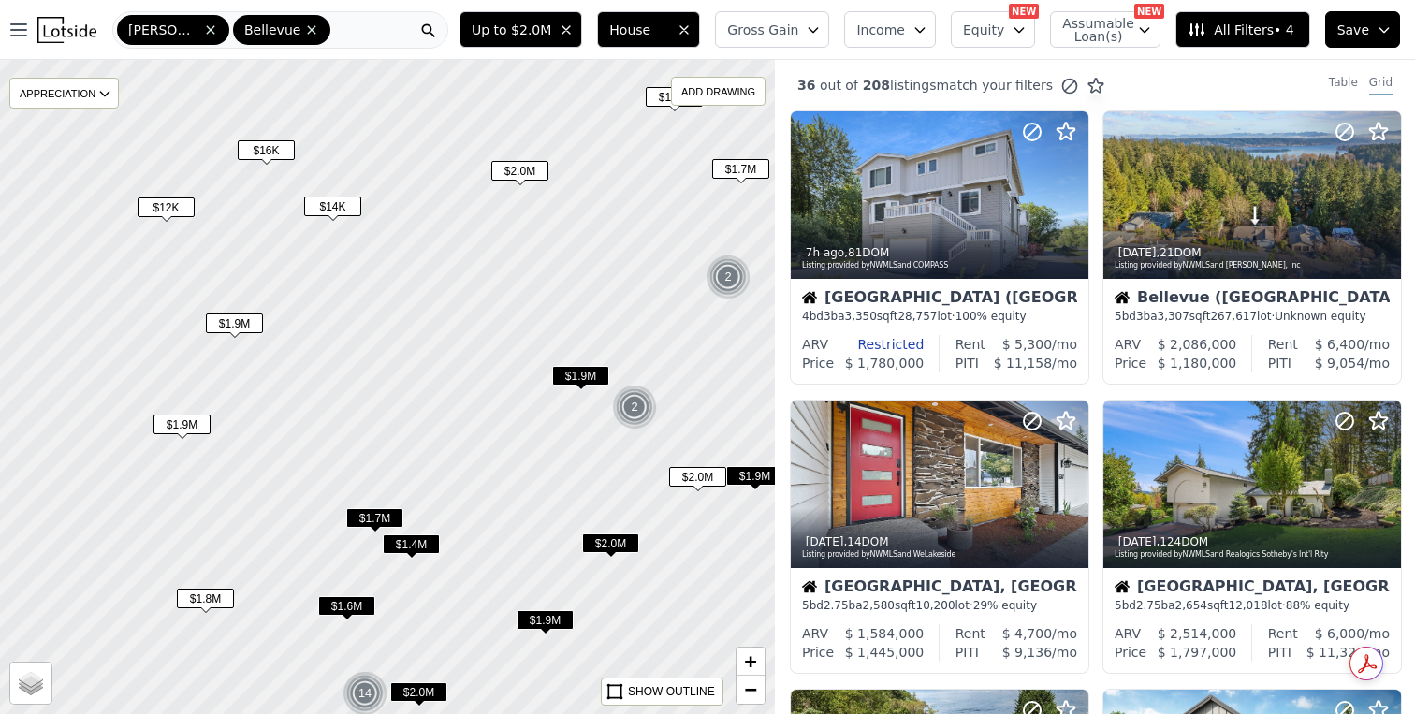
click at [581, 379] on span "$1.9M" at bounding box center [580, 376] width 57 height 20
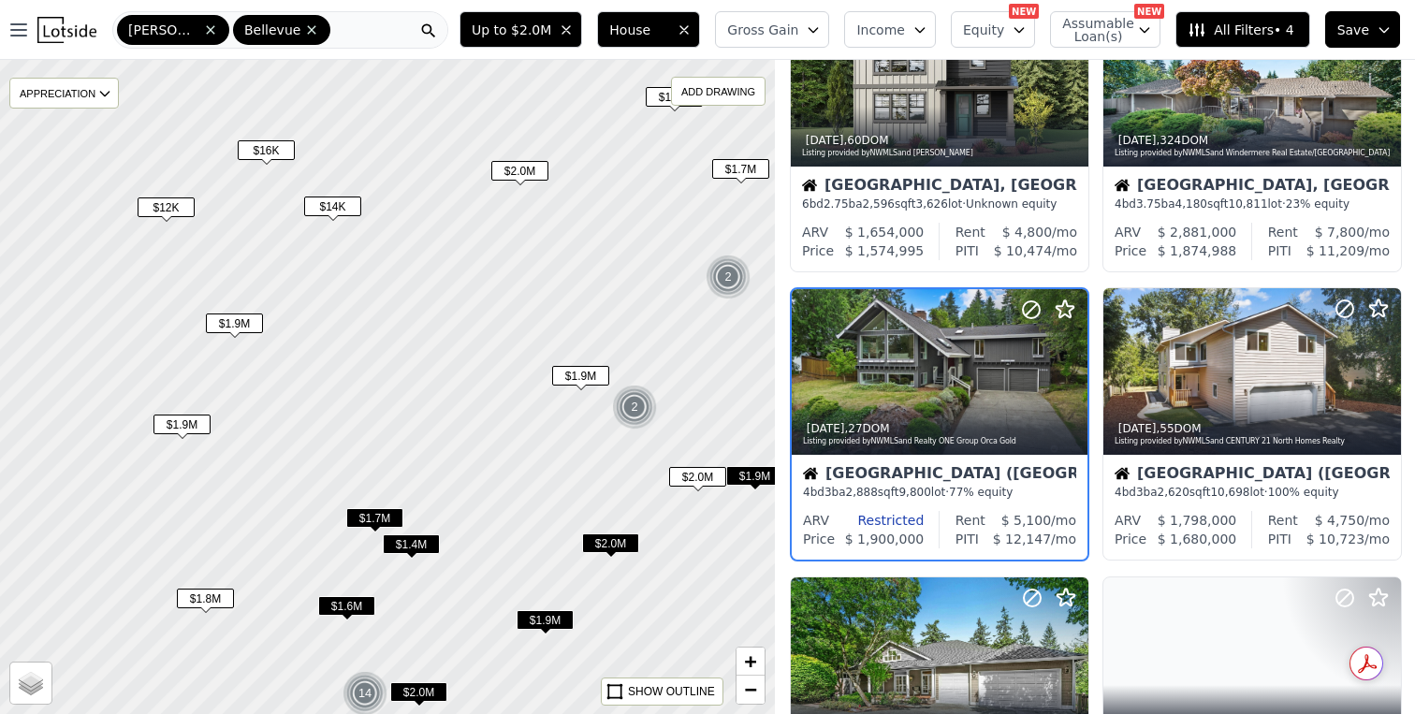
scroll to position [988, 0]
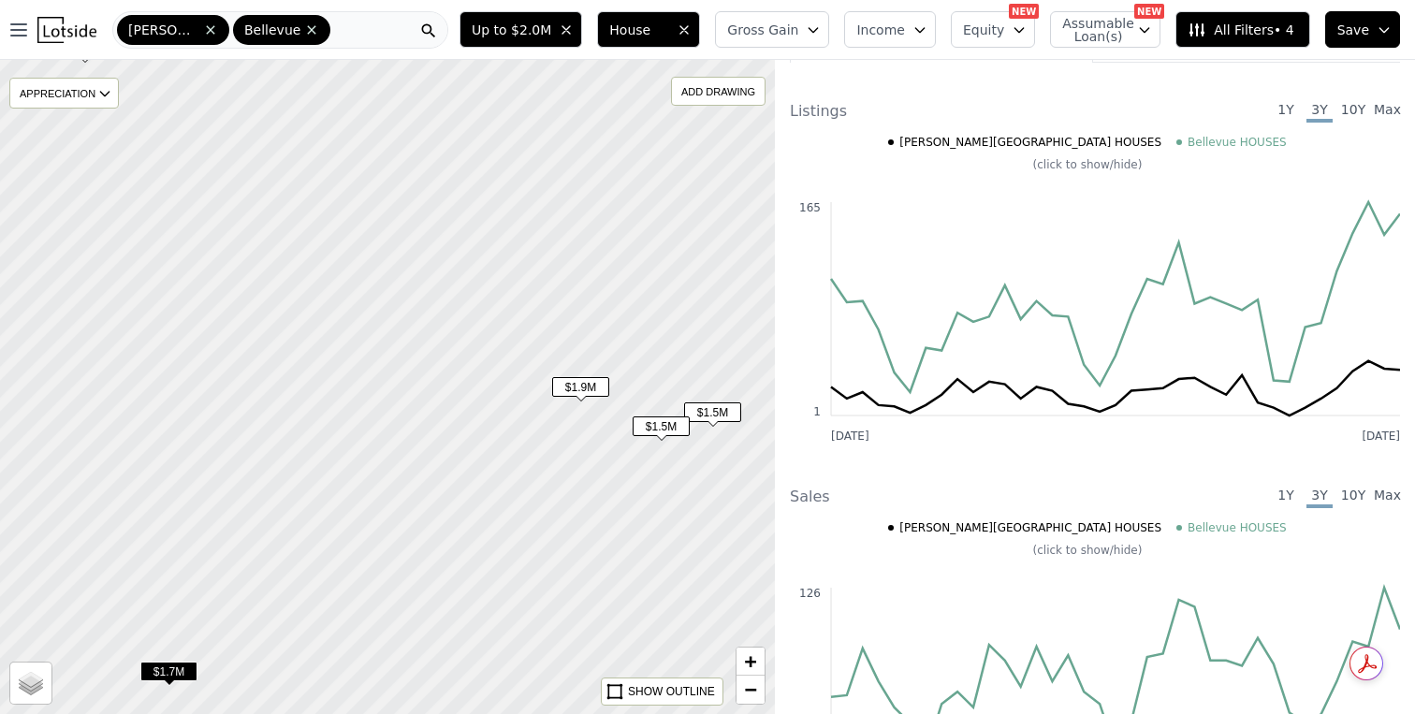
click at [671, 423] on span "$1.5M" at bounding box center [661, 427] width 57 height 20
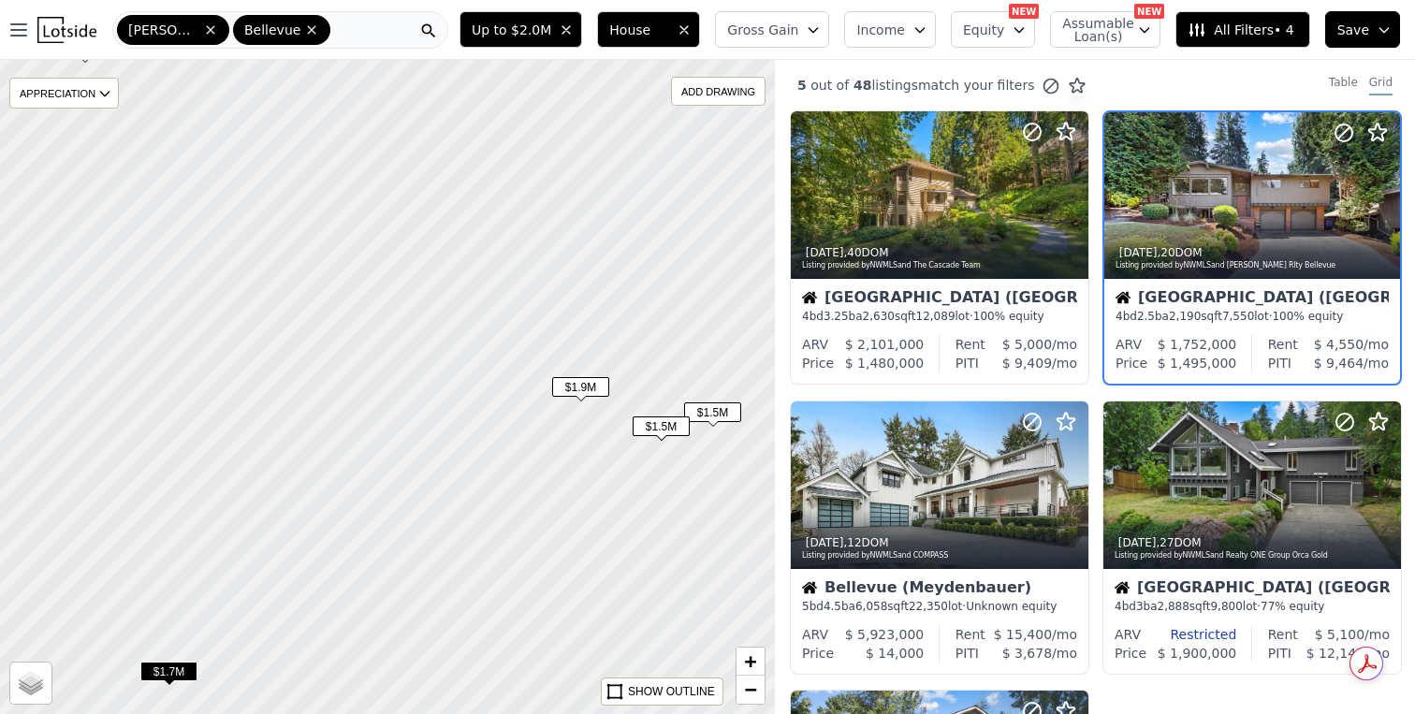
click at [596, 389] on span "$1.9M" at bounding box center [580, 387] width 57 height 20
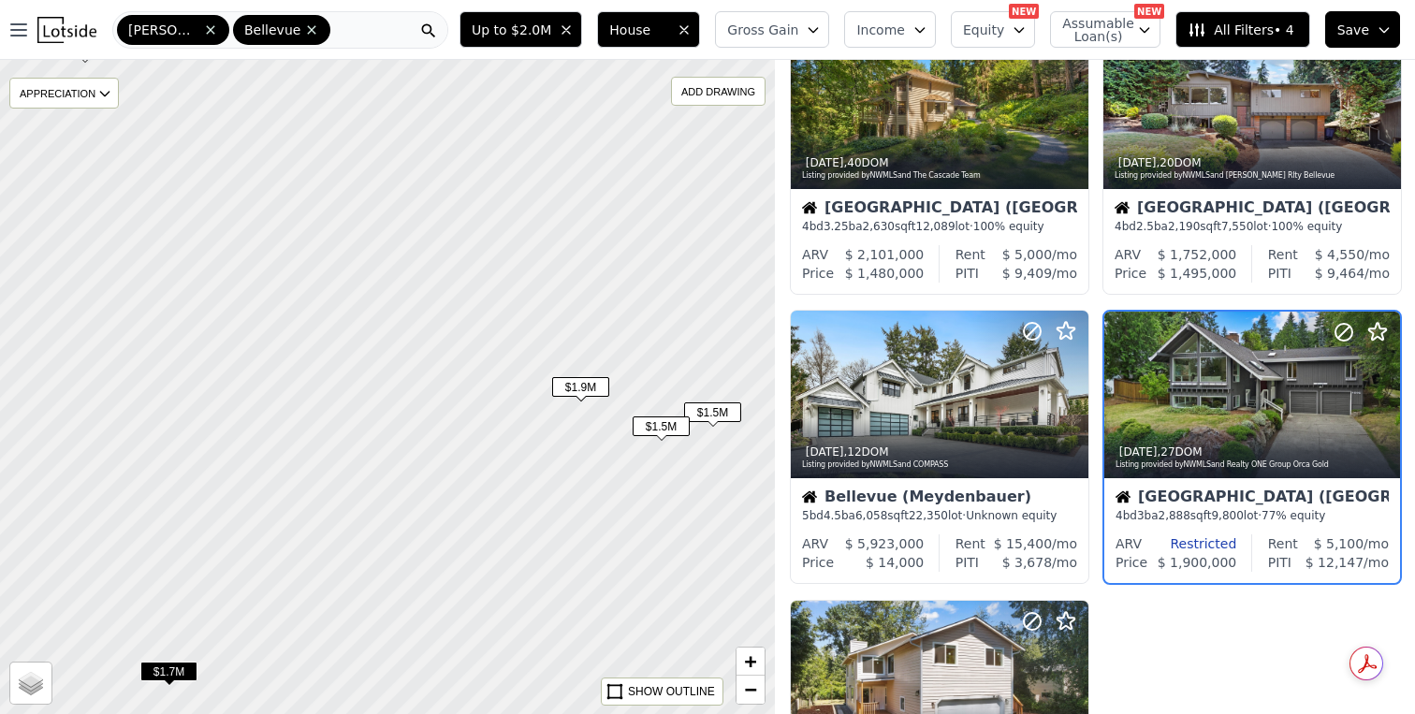
scroll to position [120, 0]
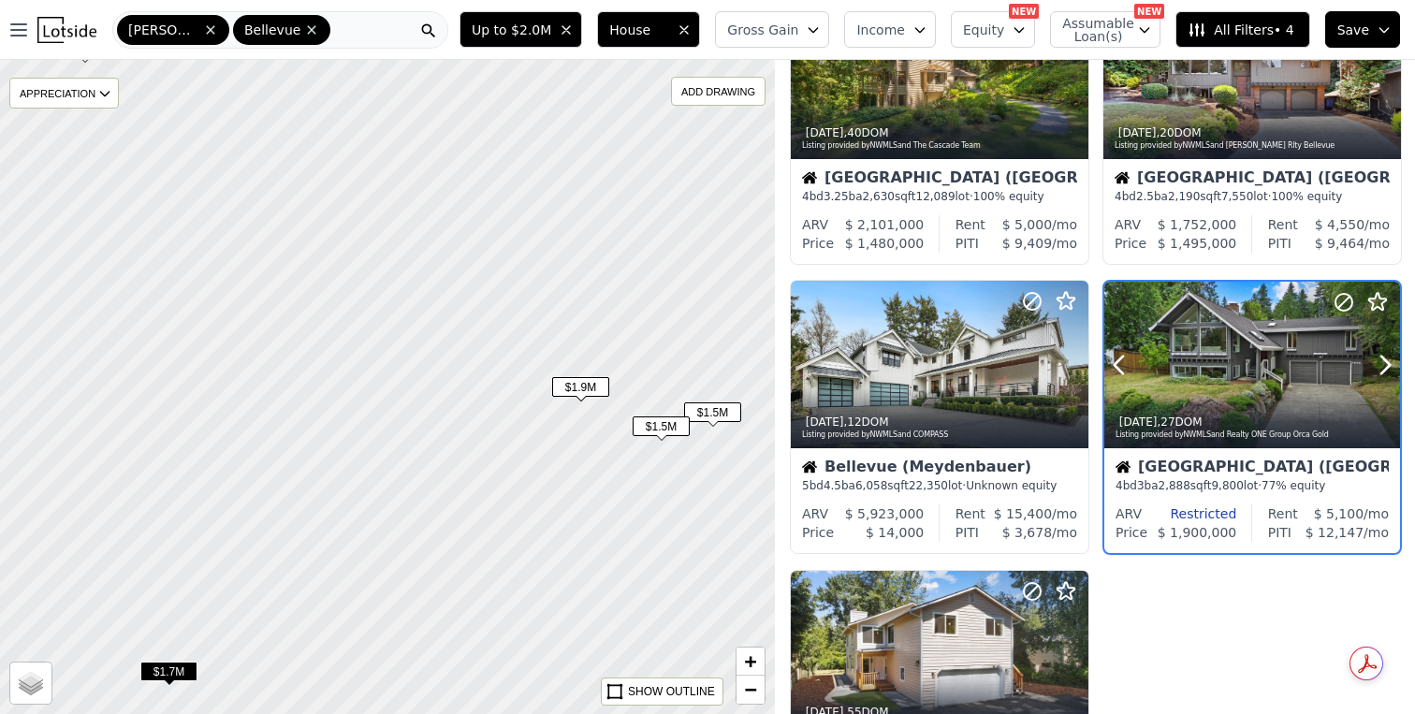
click at [1221, 421] on div "4w ago , 27 DOM" at bounding box center [1253, 422] width 275 height 15
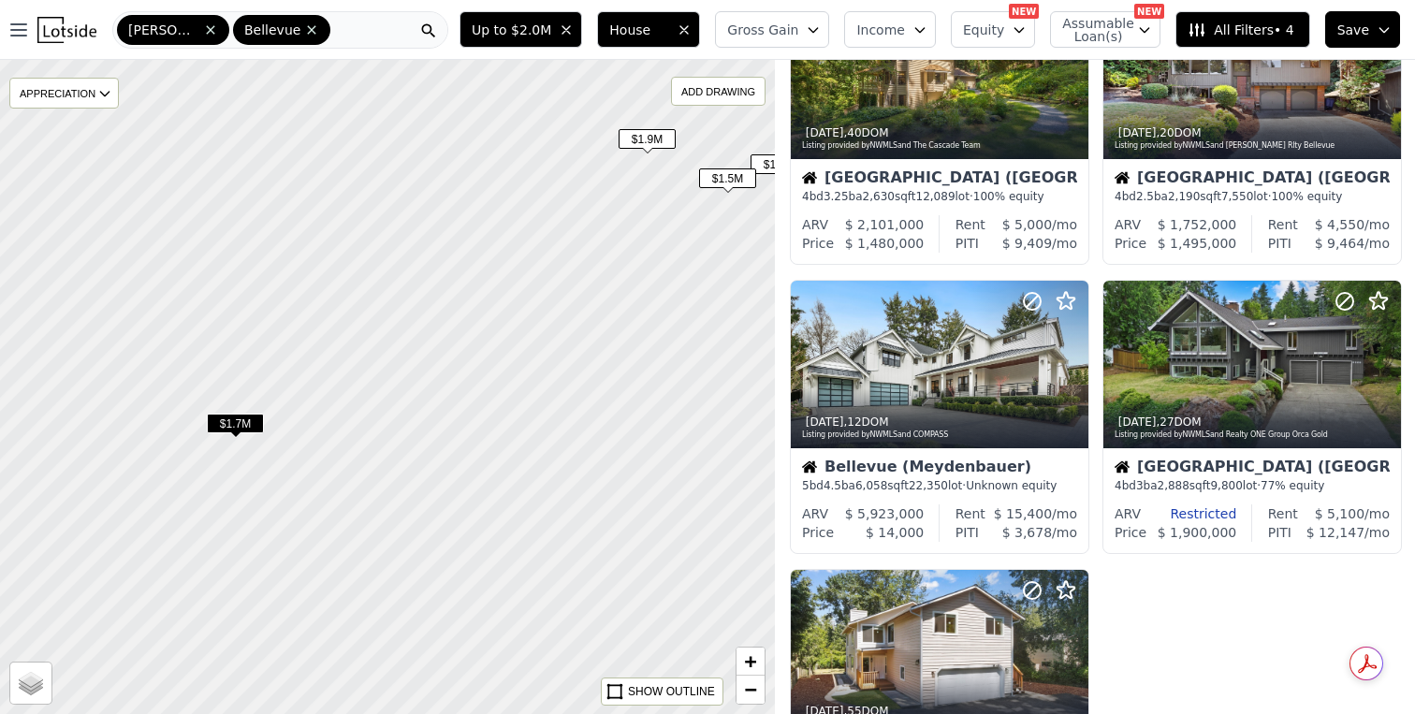
drag, startPoint x: 410, startPoint y: 521, endPoint x: 477, endPoint y: 287, distance: 242.4
click at [477, 287] on div at bounding box center [387, 386] width 931 height 785
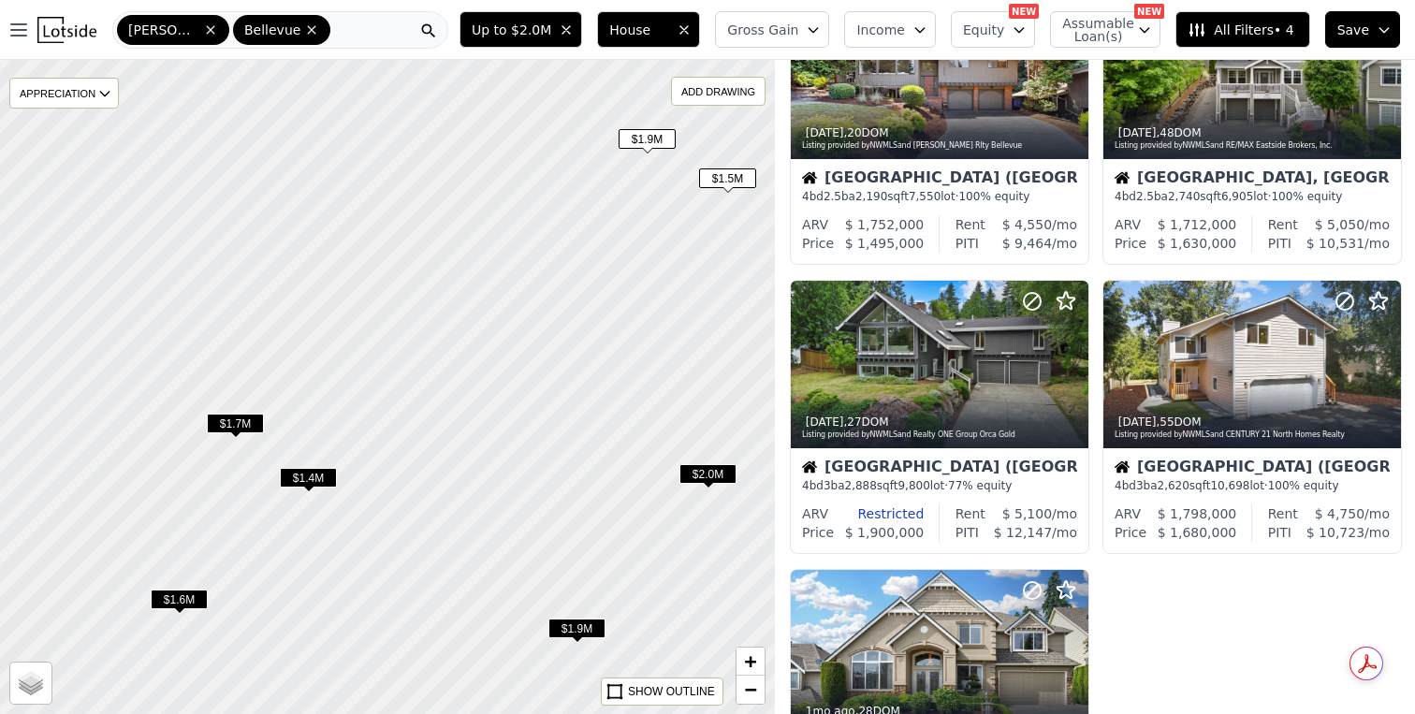
click at [217, 431] on span "$1.7M" at bounding box center [235, 424] width 57 height 20
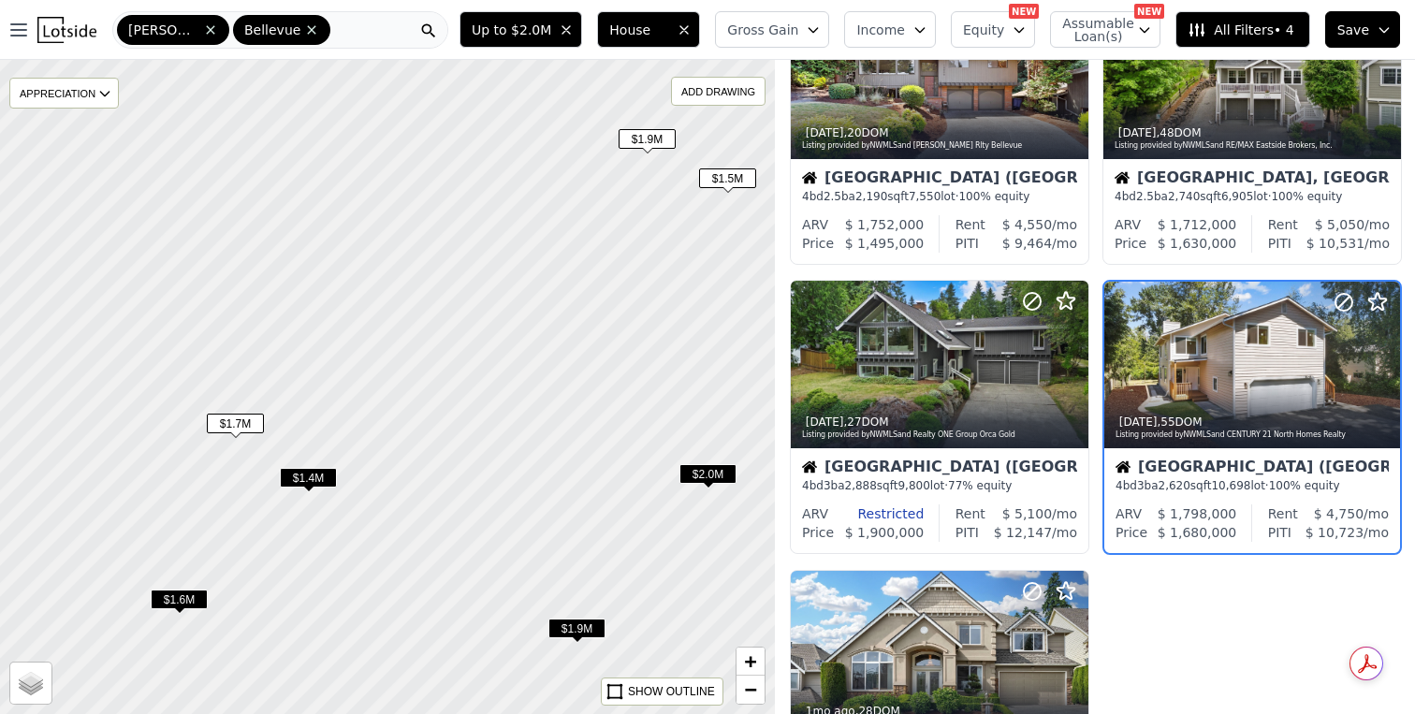
click at [713, 464] on span "$2.0M" at bounding box center [708, 474] width 57 height 20
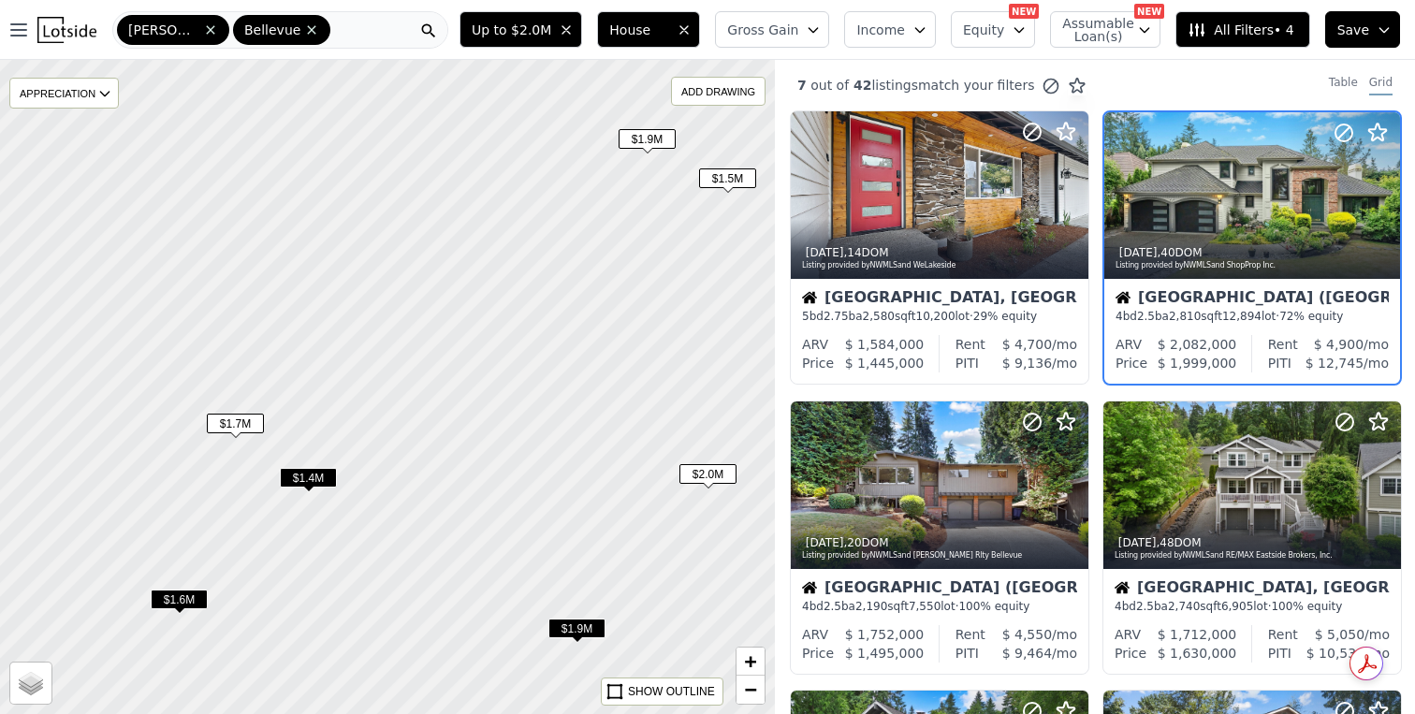
scroll to position [0, 0]
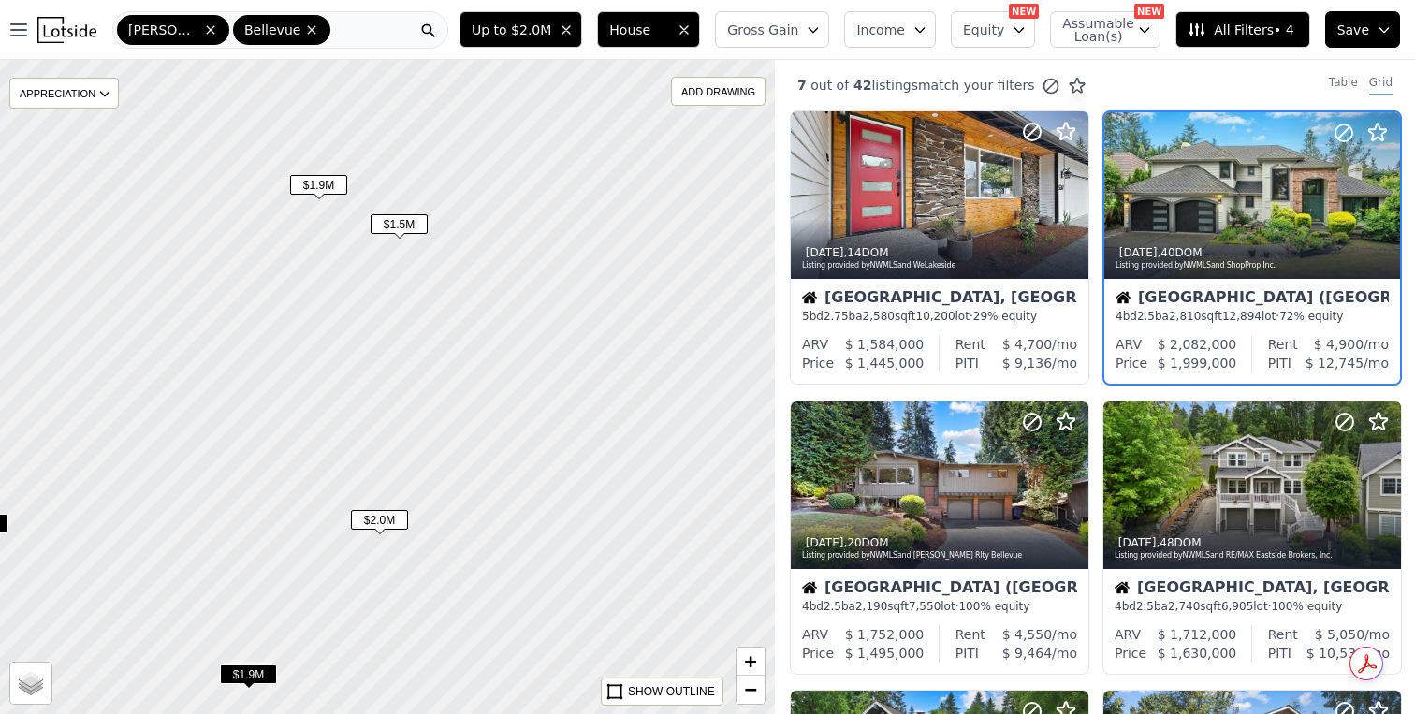
drag, startPoint x: 662, startPoint y: 438, endPoint x: 367, endPoint y: 484, distance: 298.4
click at [367, 484] on div at bounding box center [387, 386] width 931 height 785
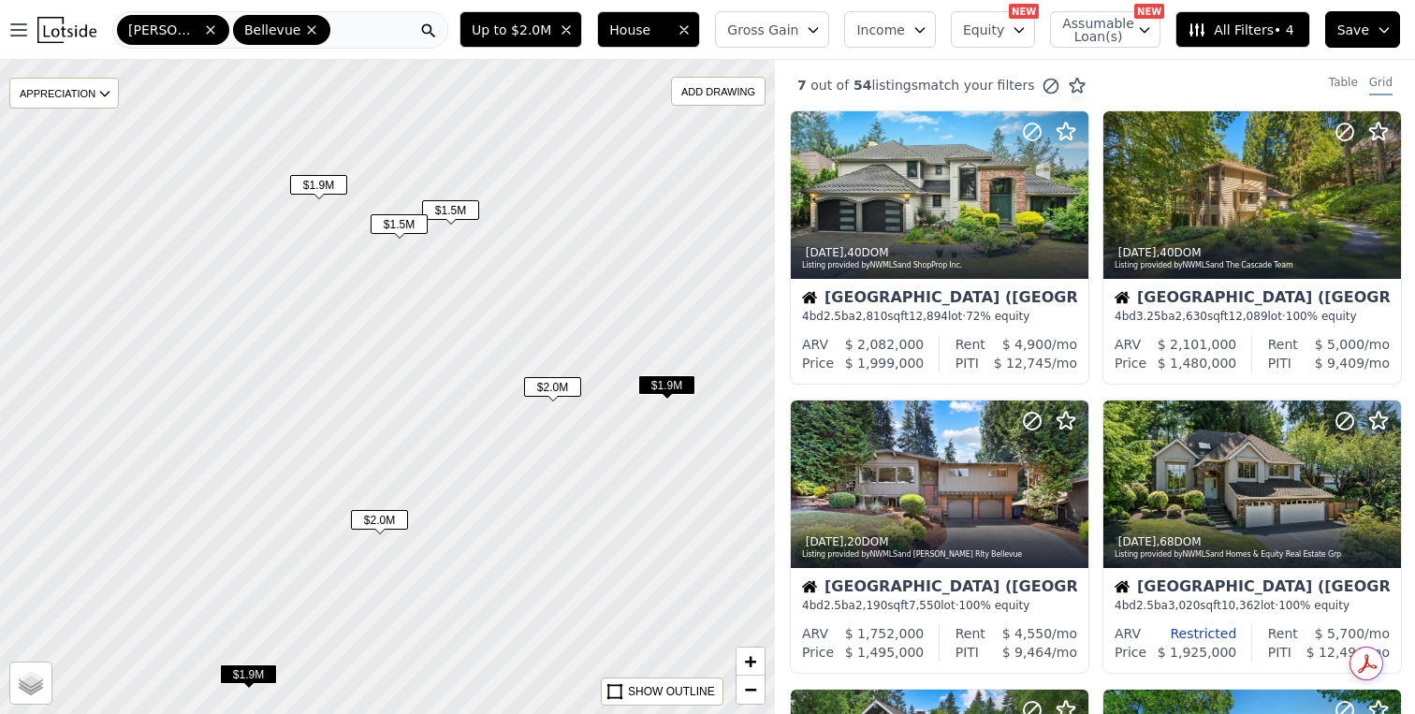
click at [565, 388] on span "$2.0M" at bounding box center [552, 387] width 57 height 20
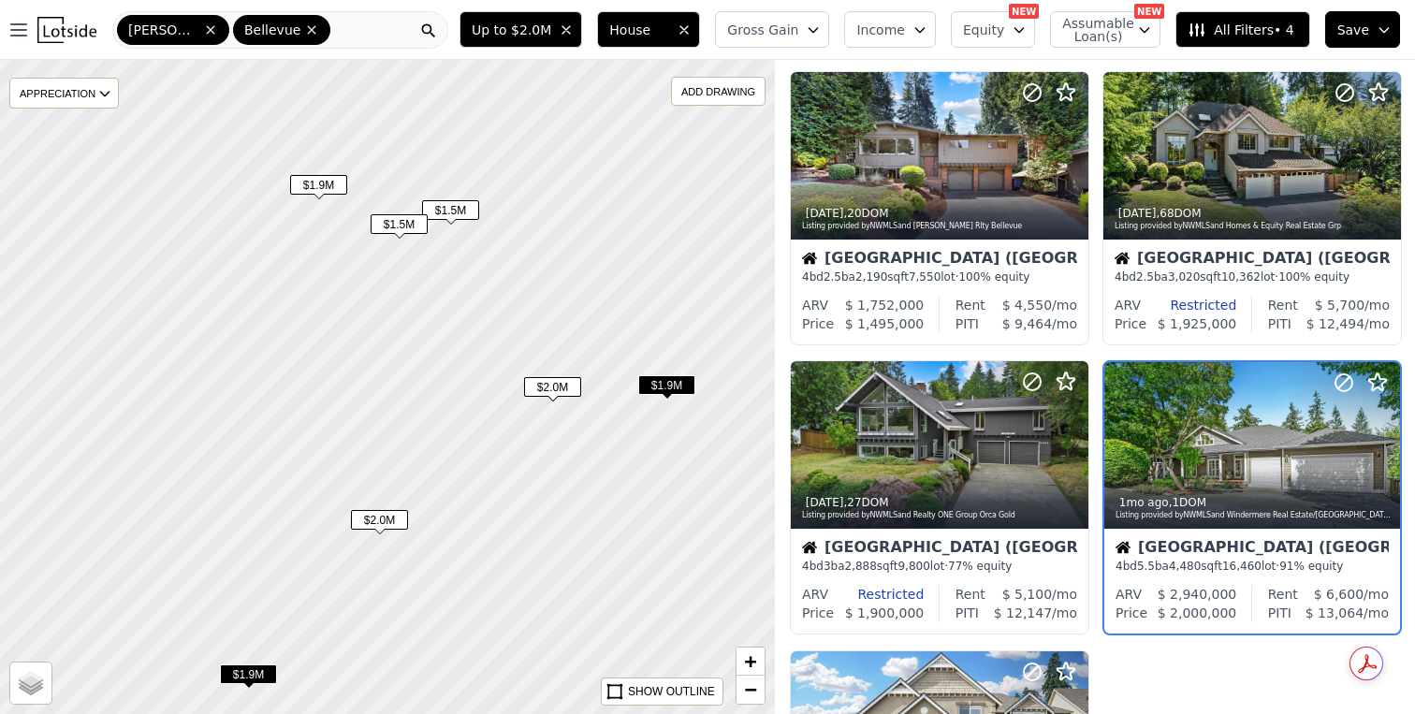
scroll to position [409, 0]
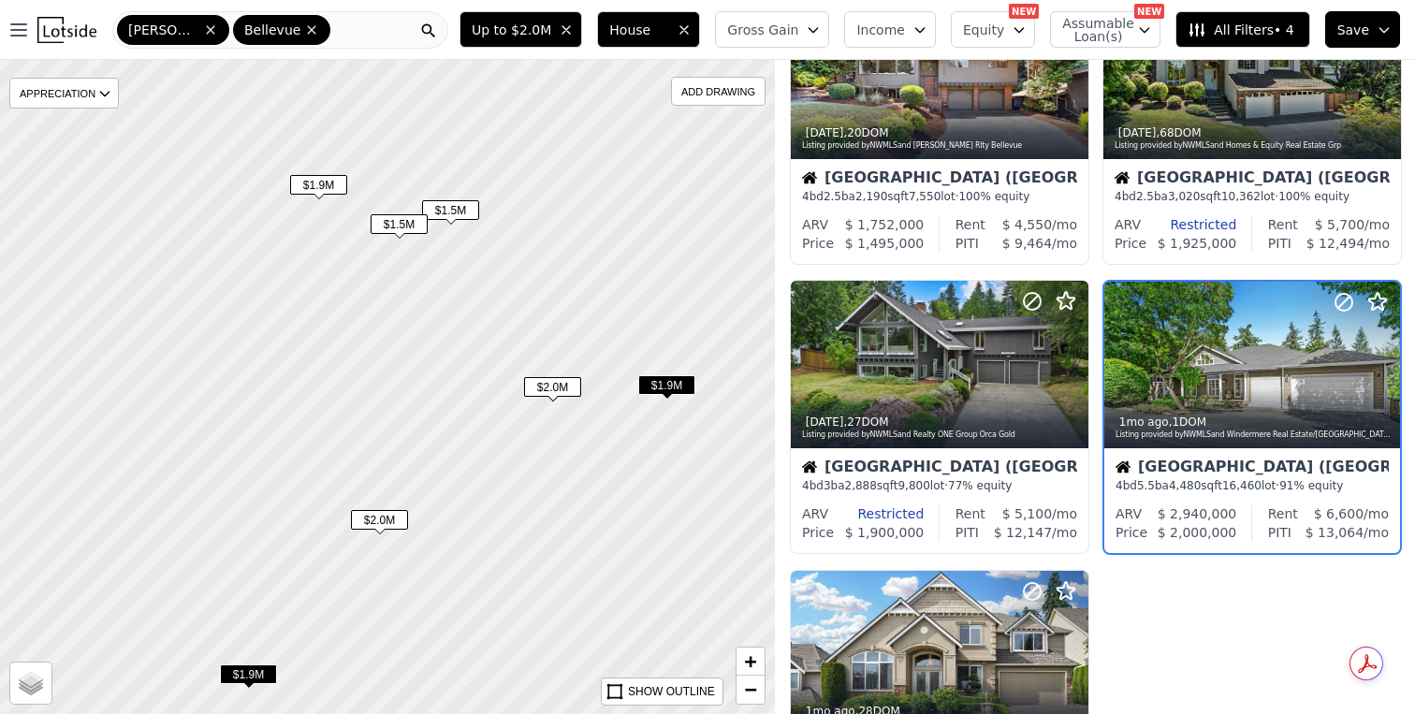
click at [674, 391] on span "$1.9M" at bounding box center [666, 385] width 57 height 20
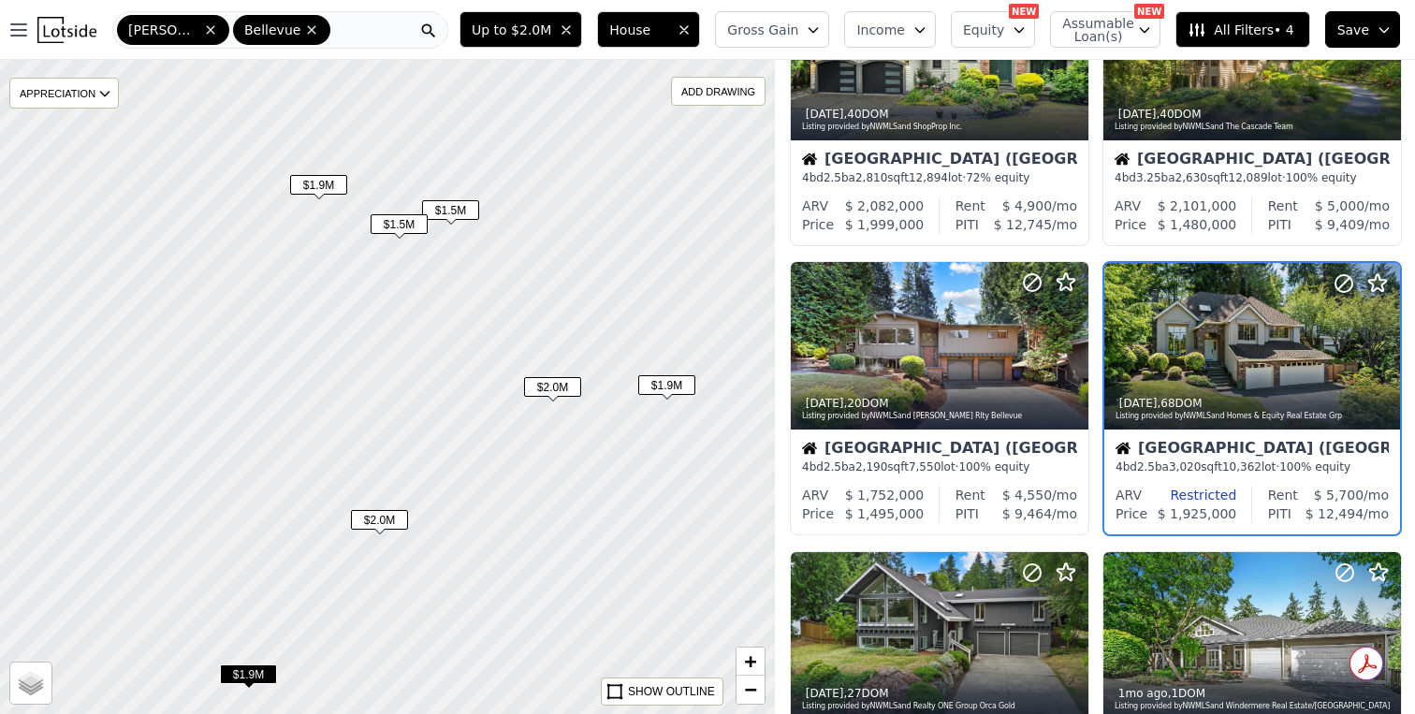
scroll to position [120, 0]
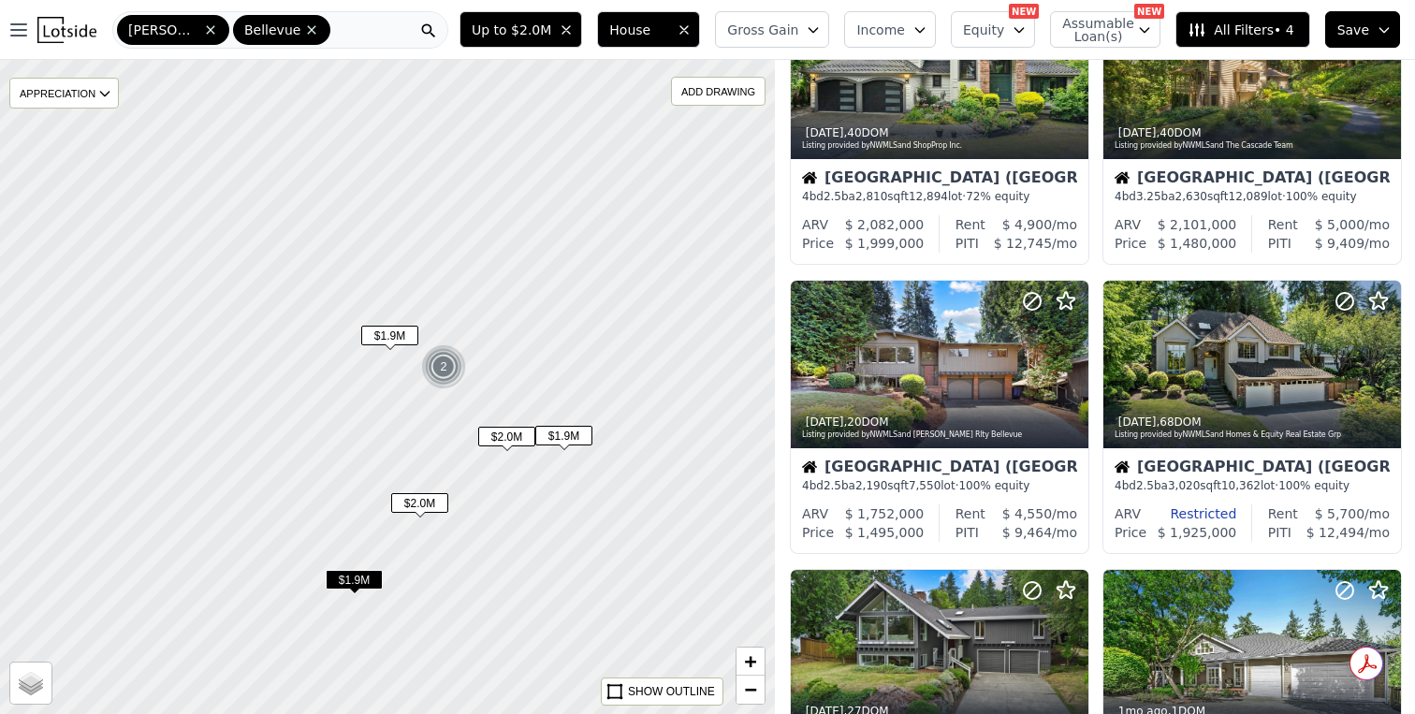
scroll to position [988, 0]
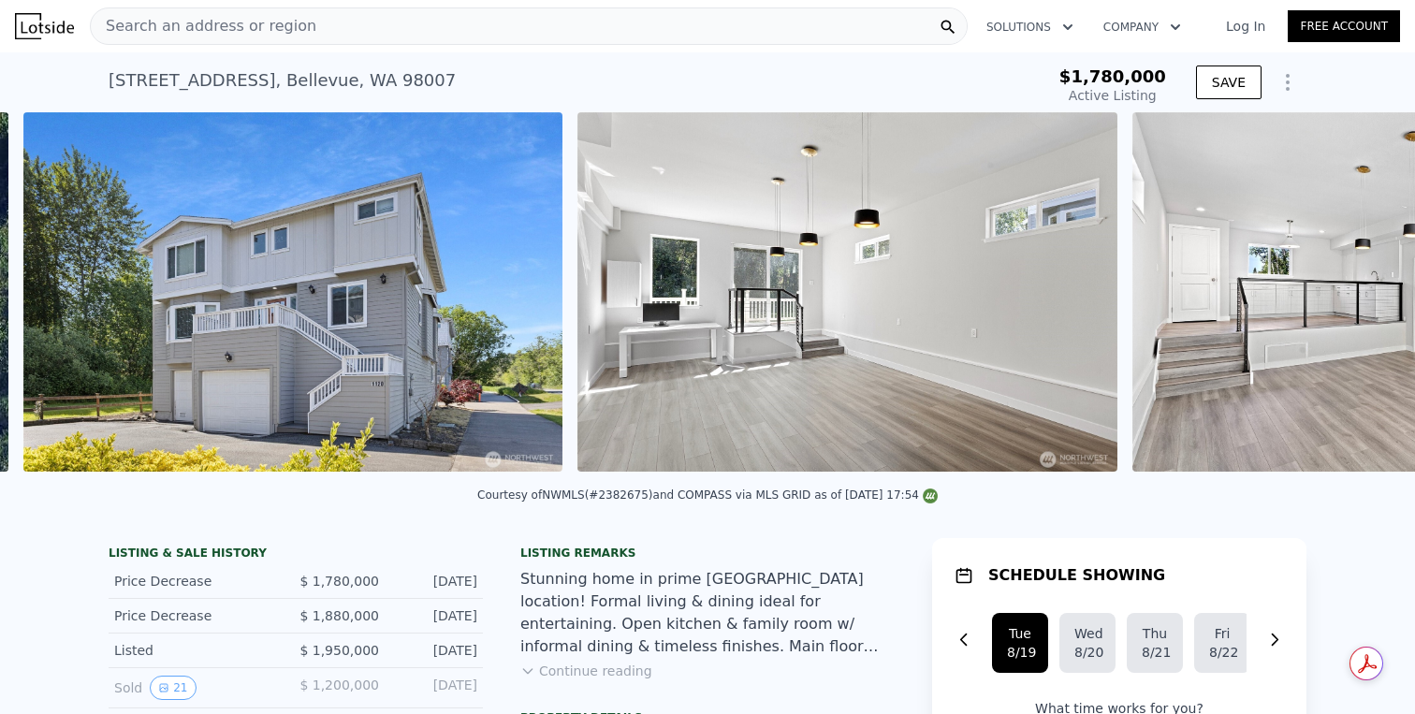
scroll to position [0, 848]
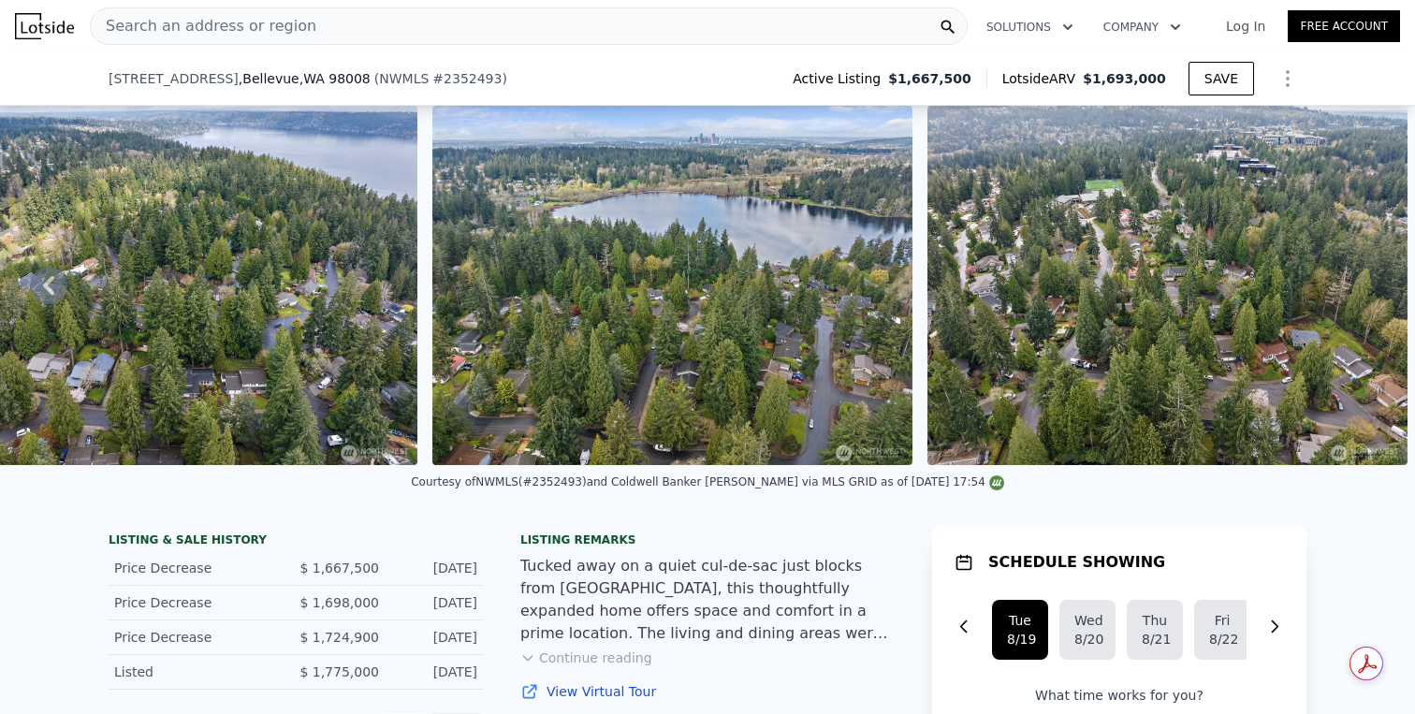
scroll to position [2314, 0]
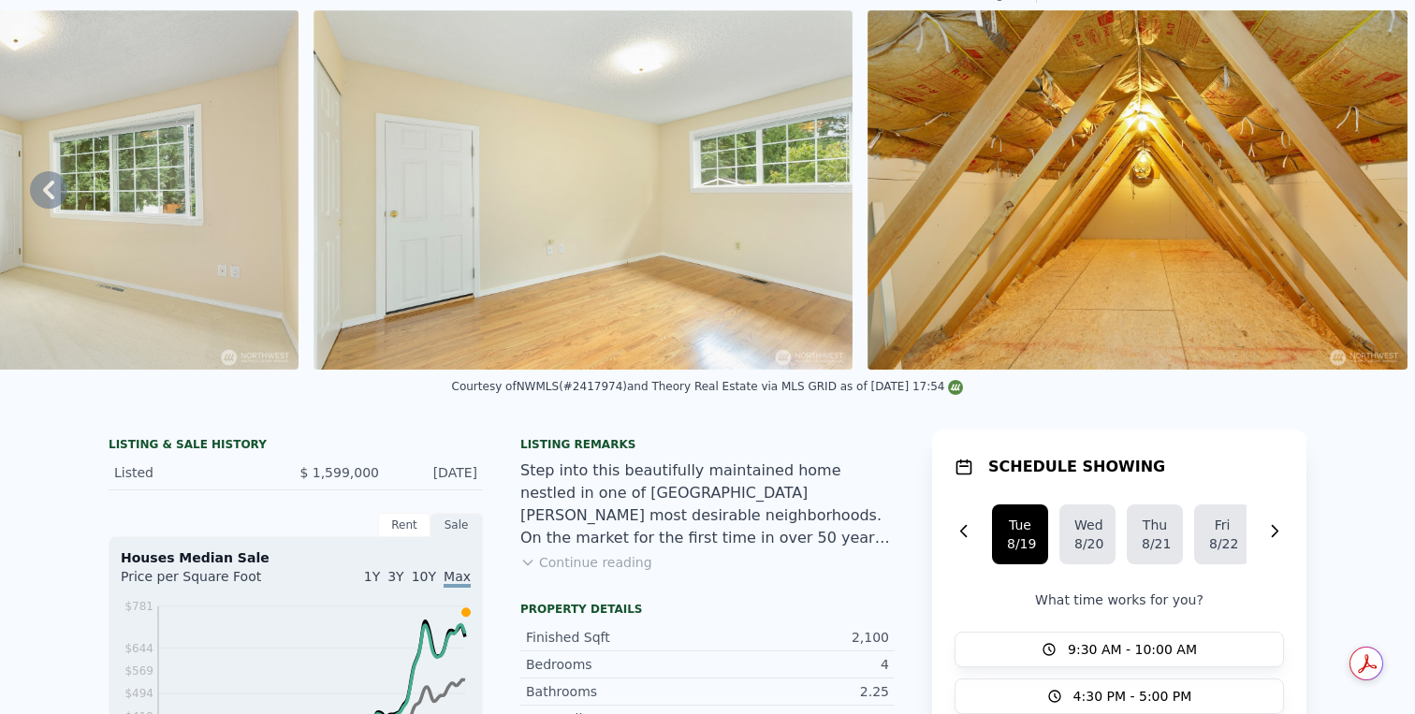
scroll to position [530, 0]
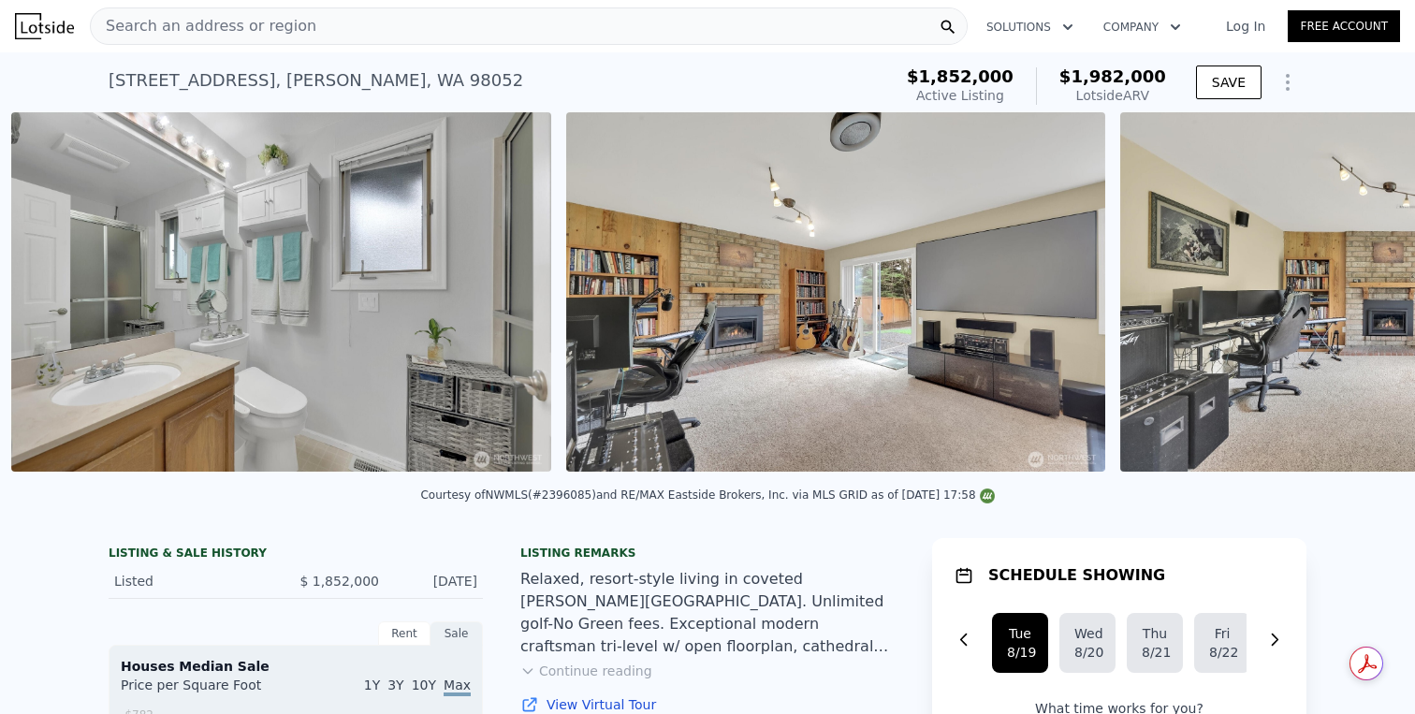
scroll to position [0, 15263]
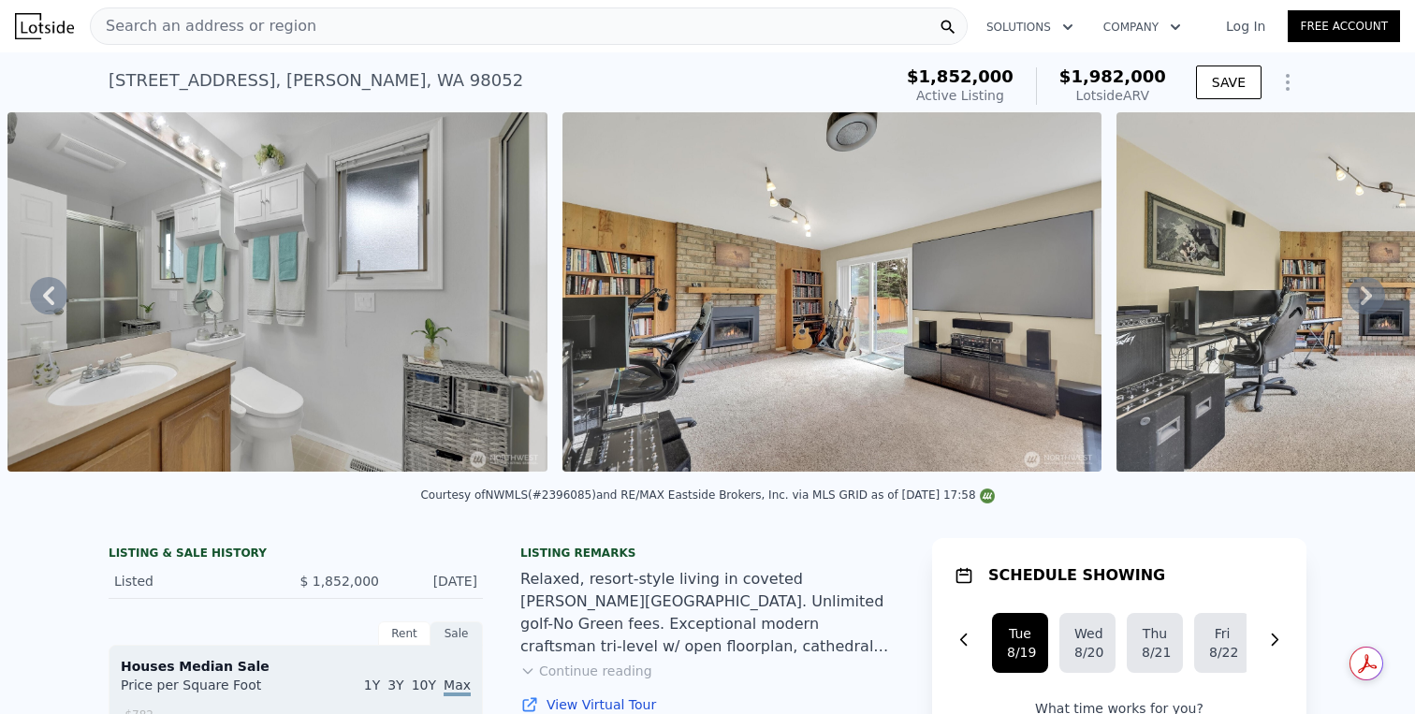
click at [538, 668] on button "Continue reading" at bounding box center [587, 671] width 132 height 19
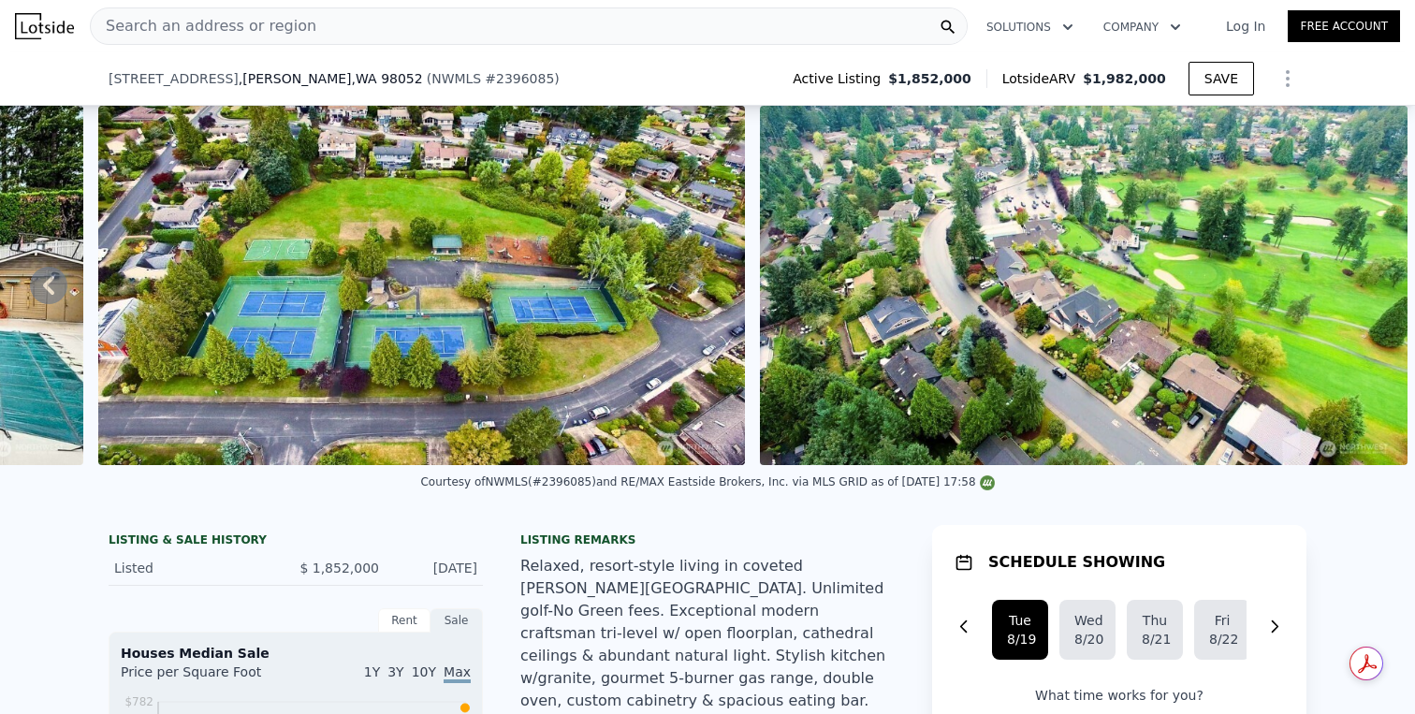
scroll to position [1292, 0]
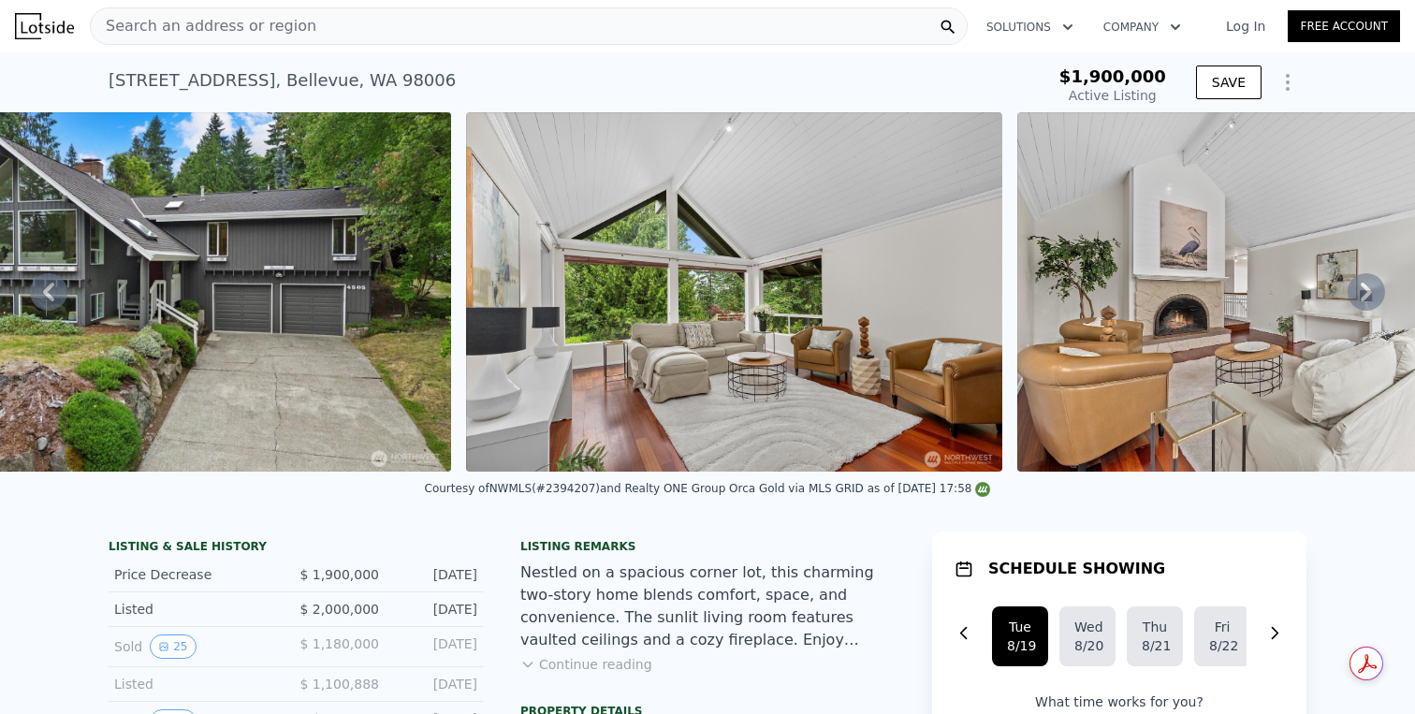
scroll to position [0, 857]
